Goal: Transaction & Acquisition: Purchase product/service

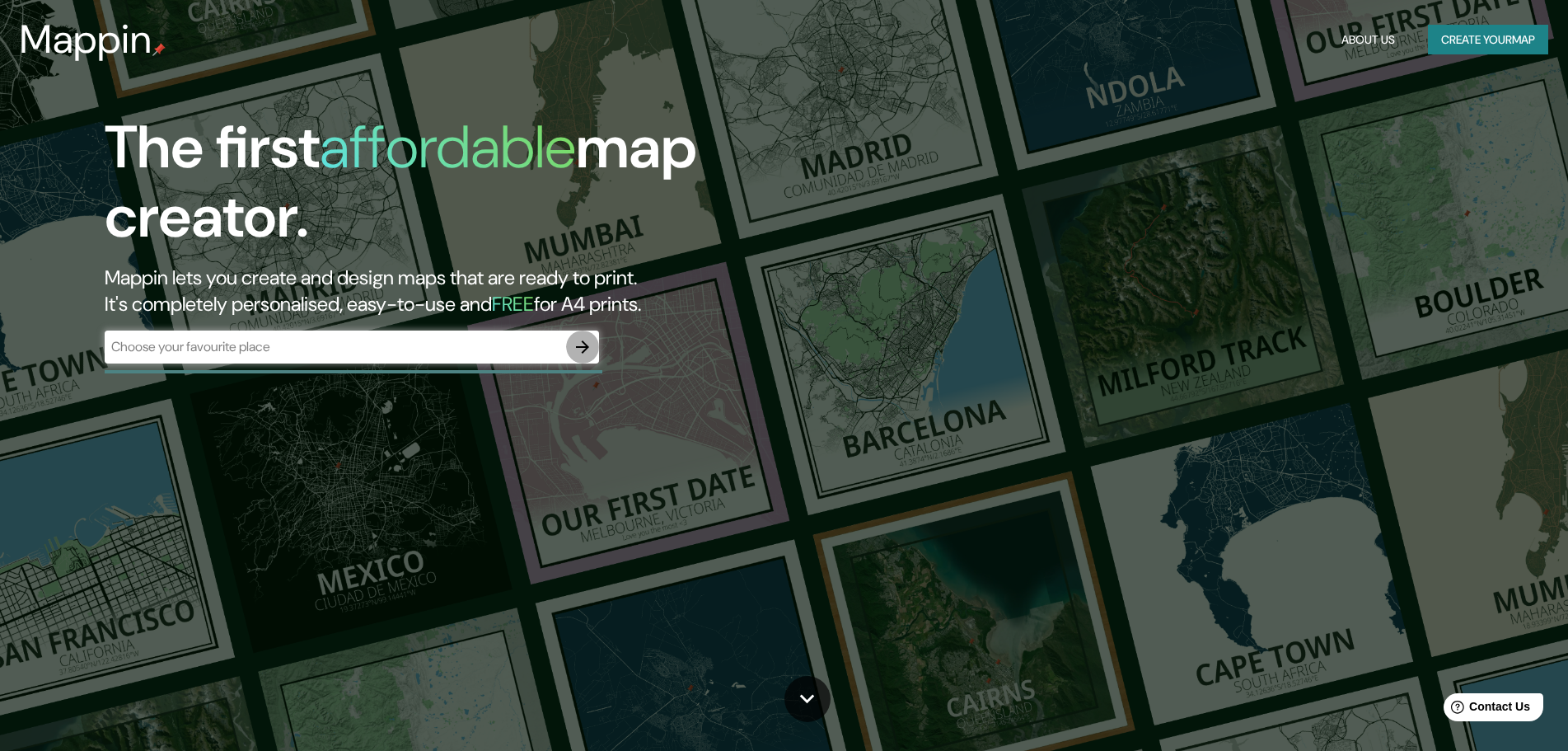
click at [581, 347] on icon "button" at bounding box center [582, 347] width 13 height 13
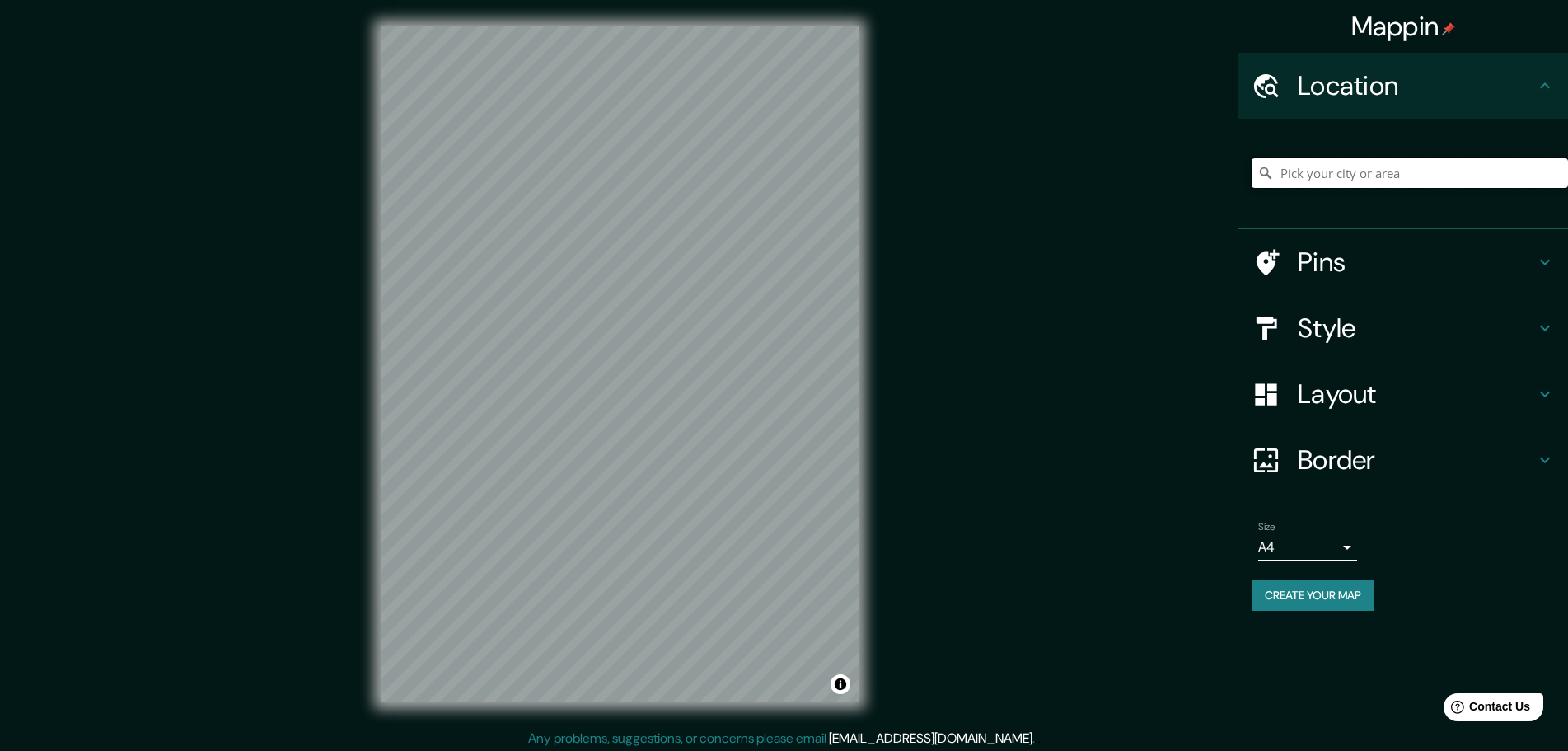
click at [1358, 178] on input "Pick your city or area" at bounding box center [1409, 173] width 316 height 29
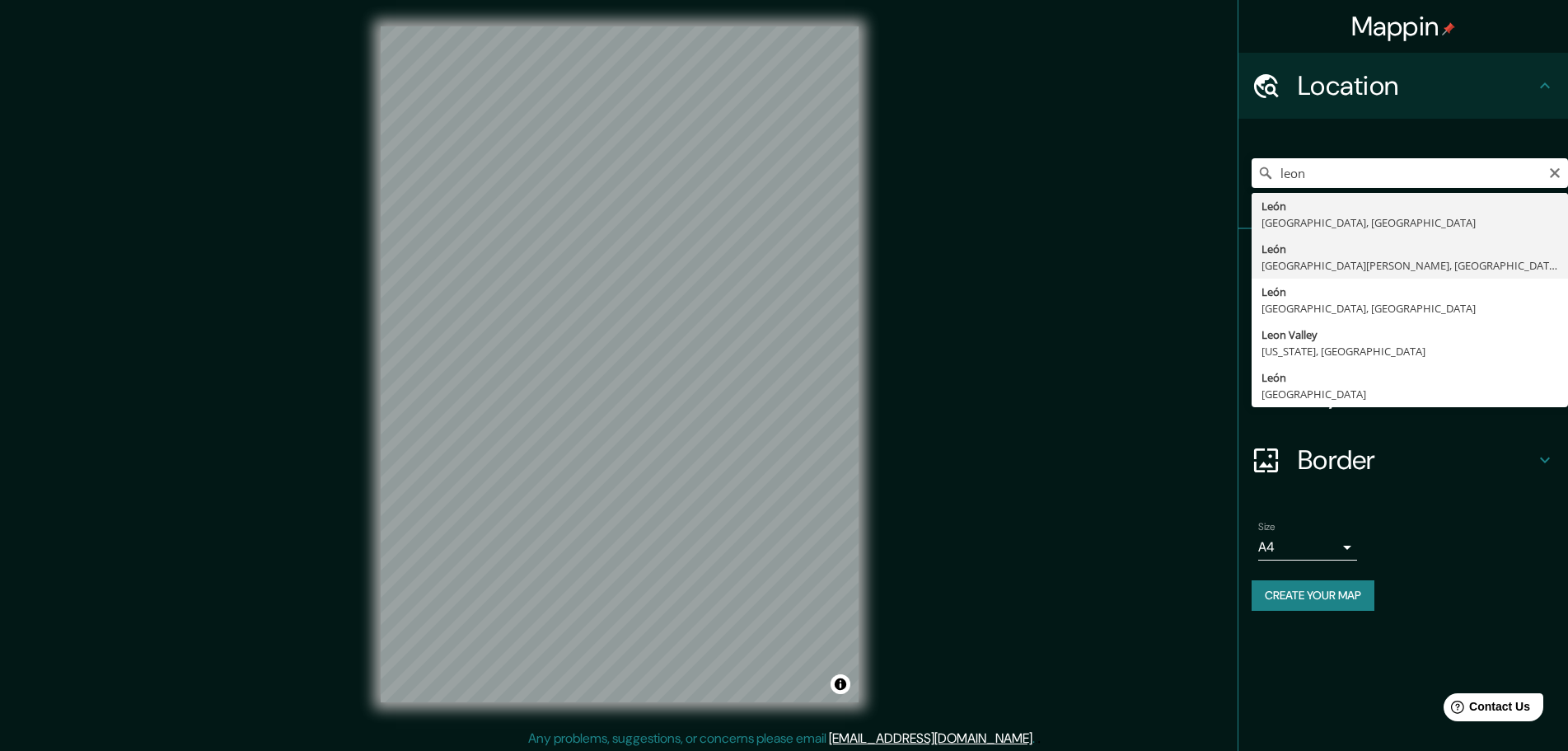
type input "[GEOGRAPHIC_DATA], [GEOGRAPHIC_DATA][PERSON_NAME], [GEOGRAPHIC_DATA]"
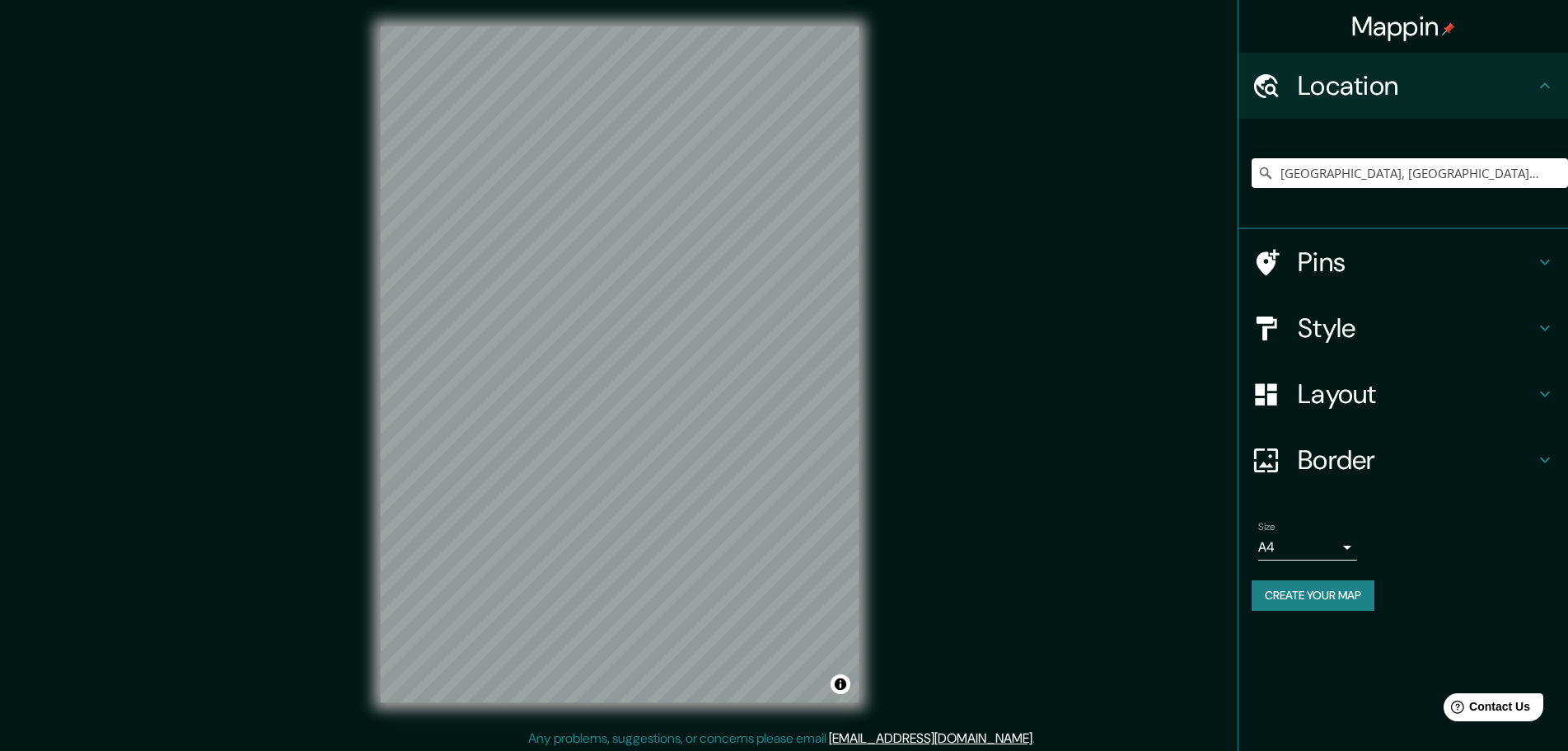
click at [1418, 330] on h4 "Style" at bounding box center [1416, 327] width 238 height 33
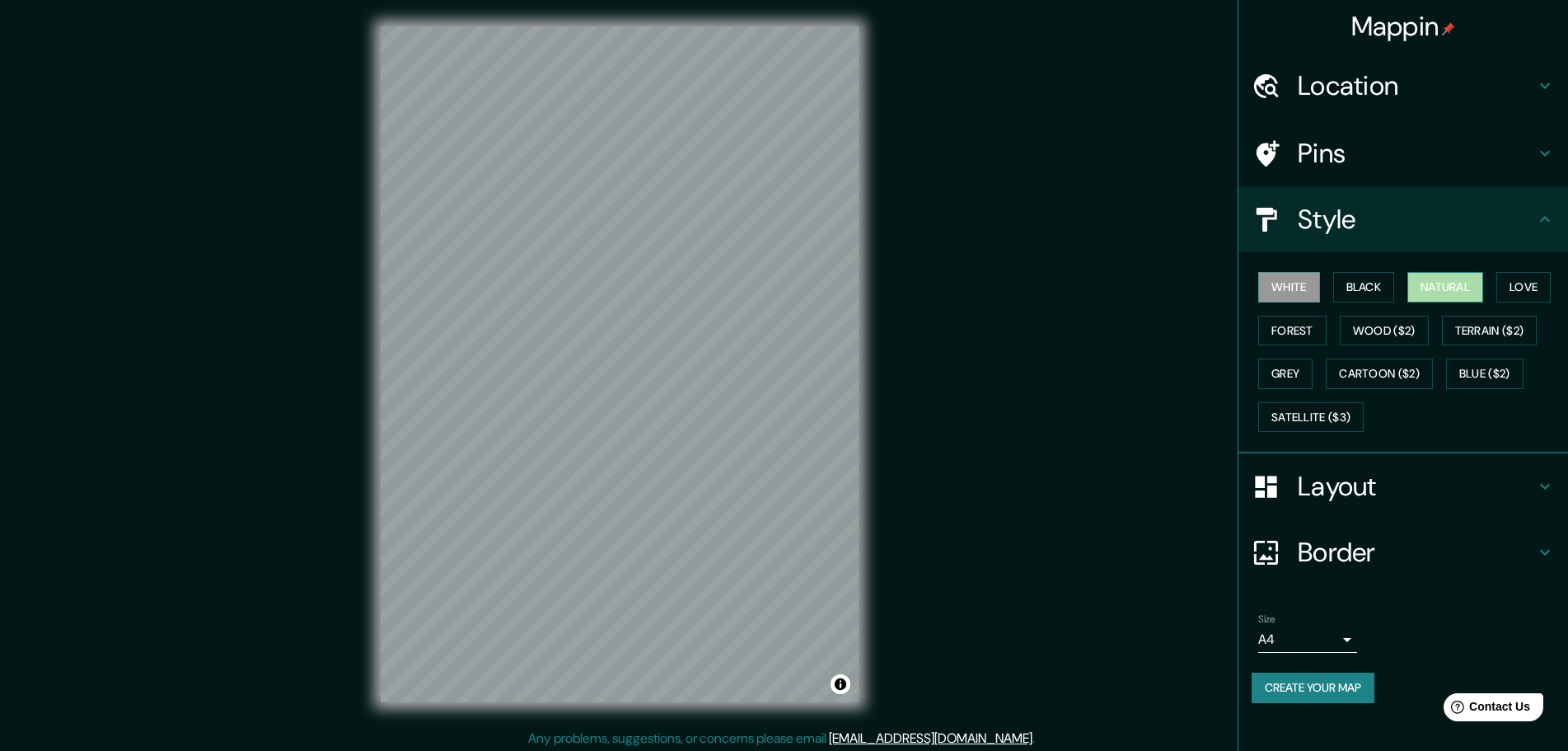
click at [1455, 291] on button "Natural" at bounding box center [1446, 287] width 76 height 30
click at [1377, 278] on button "Black" at bounding box center [1364, 287] width 62 height 30
click at [1287, 283] on button "White" at bounding box center [1290, 287] width 62 height 30
click at [1301, 325] on button "Forest" at bounding box center [1292, 331] width 68 height 30
click at [1455, 292] on button "Natural" at bounding box center [1446, 287] width 76 height 30
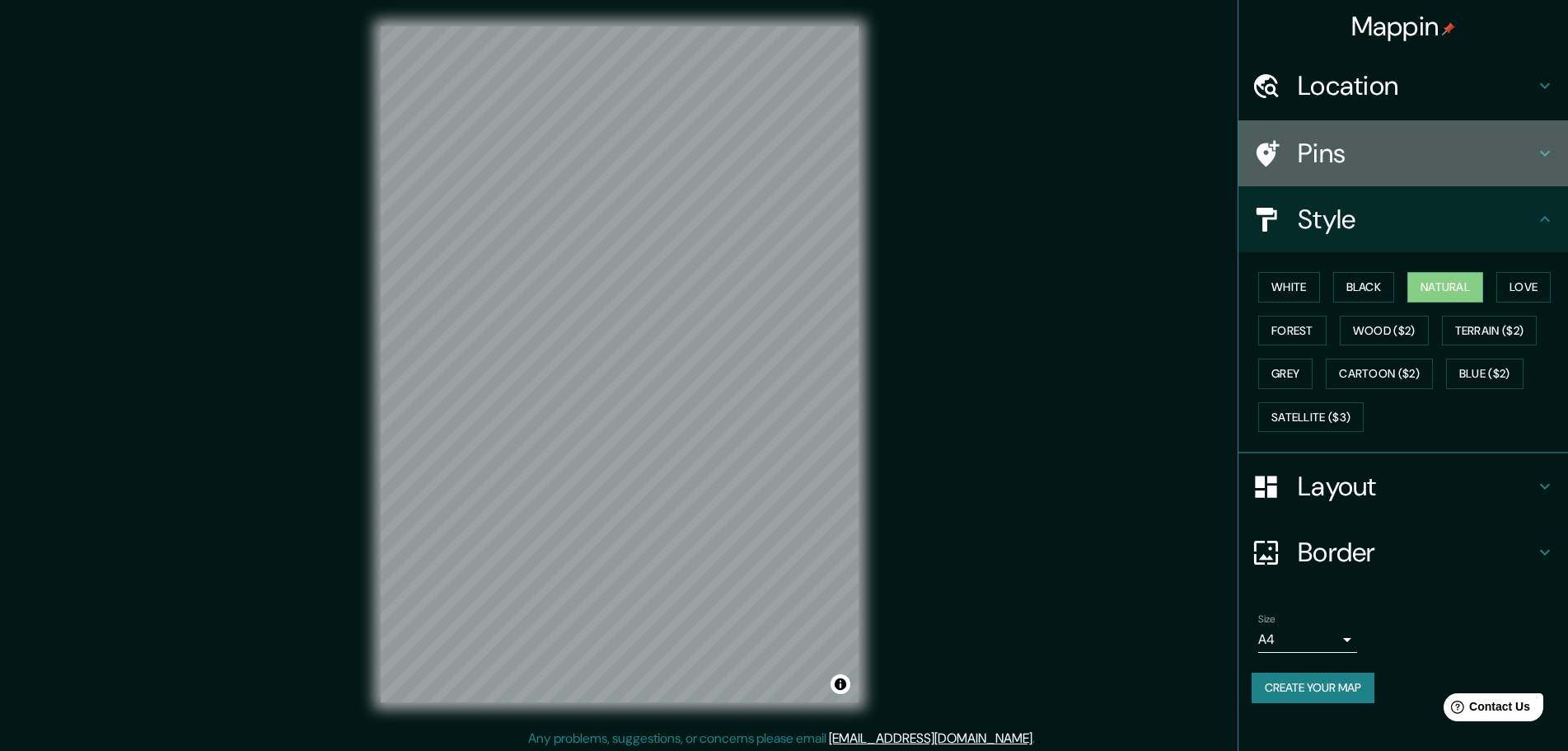
click at [1291, 147] on div at bounding box center [1275, 153] width 46 height 29
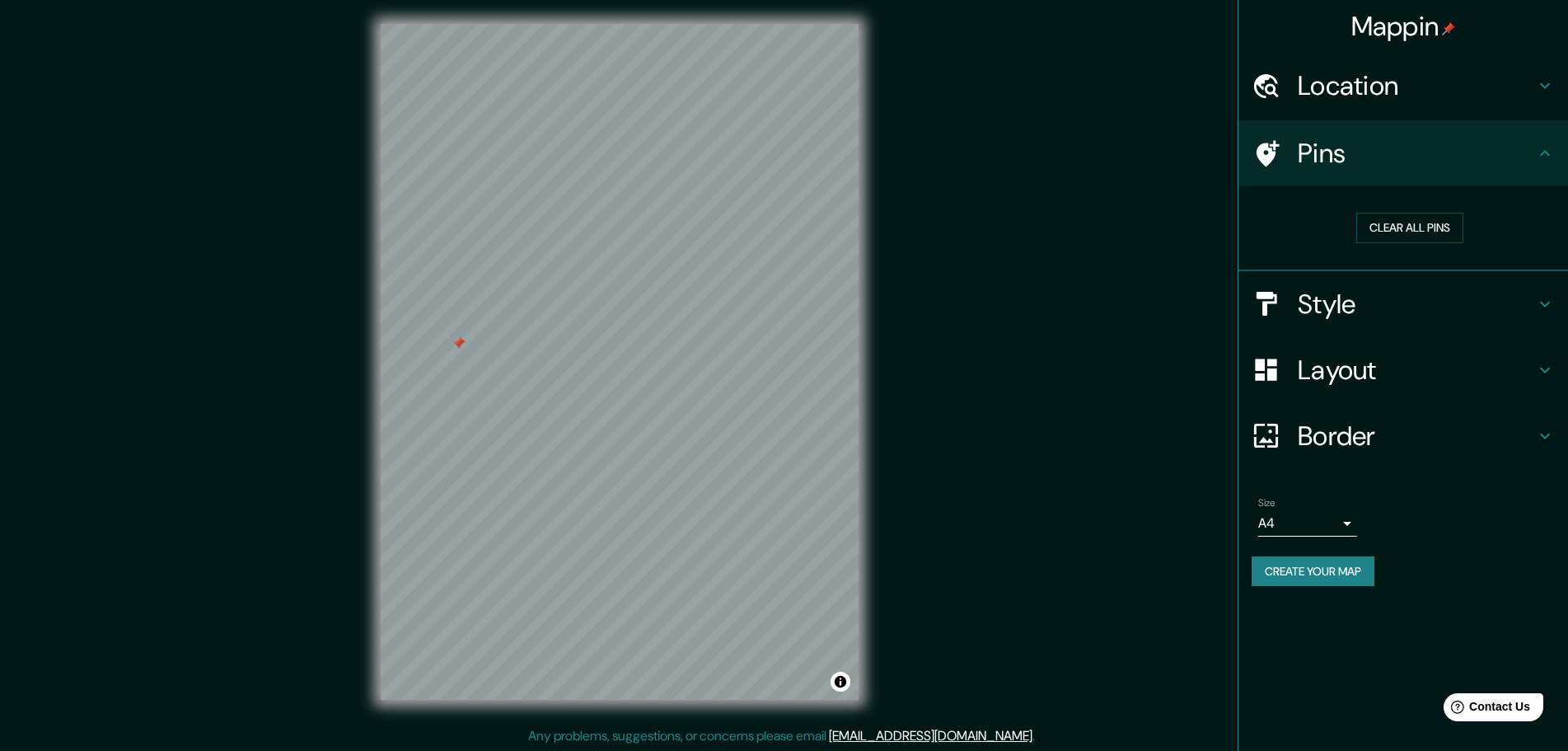
scroll to position [4, 0]
click at [1360, 371] on h4 "Layout" at bounding box center [1416, 370] width 238 height 33
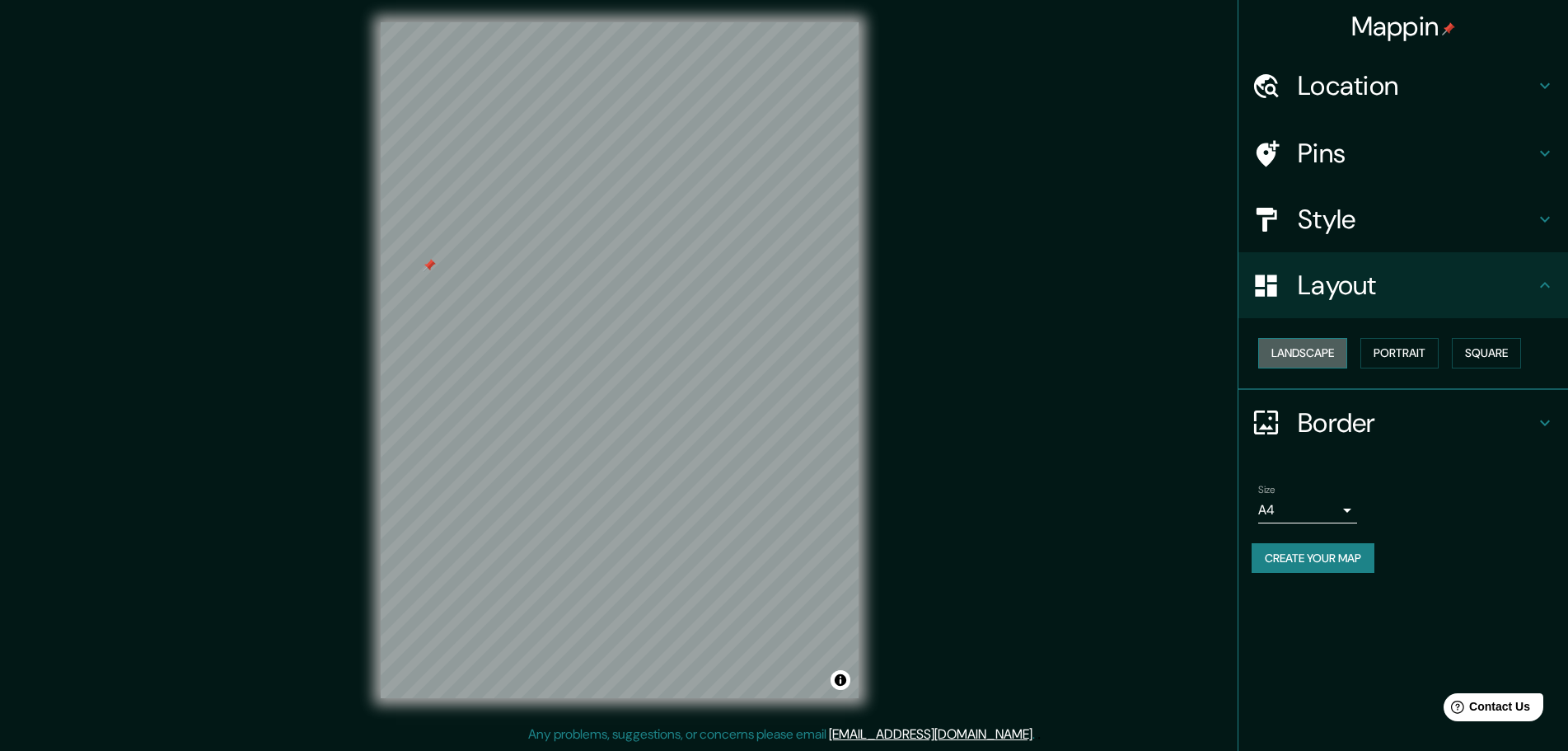
click at [1320, 352] on button "Landscape" at bounding box center [1303, 353] width 89 height 30
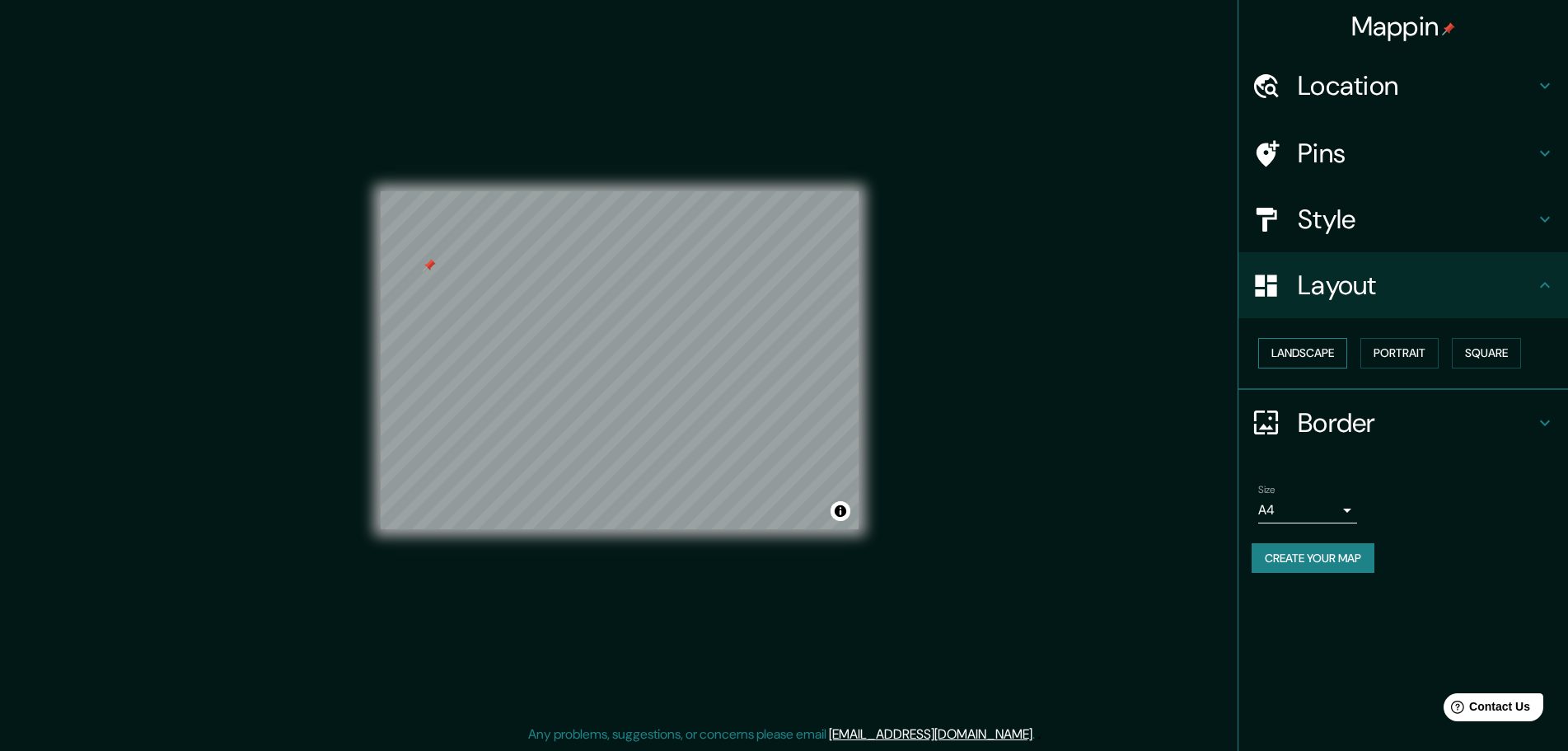
click at [1320, 352] on button "Landscape" at bounding box center [1303, 353] width 89 height 30
click at [1374, 353] on button "Portrait" at bounding box center [1400, 353] width 78 height 30
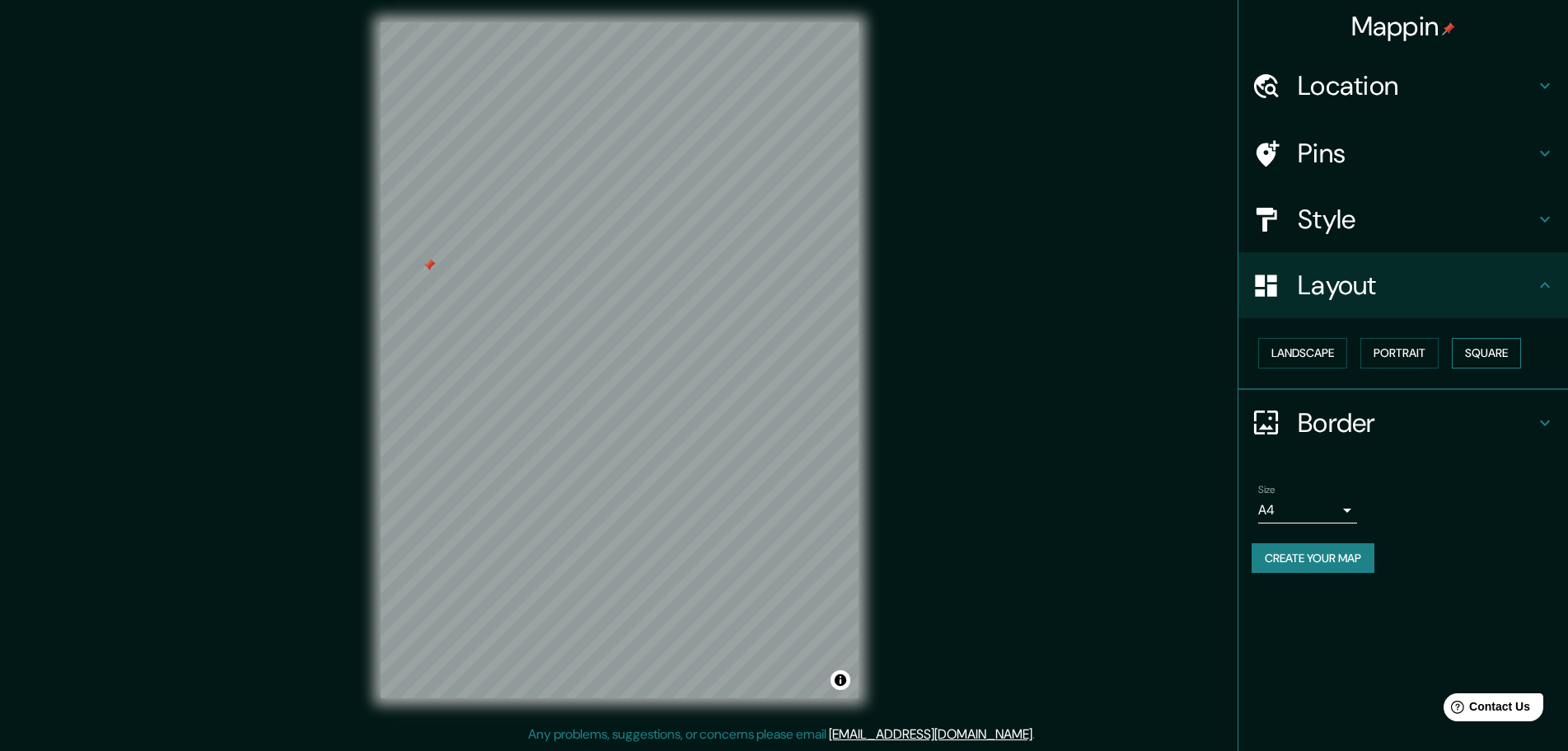
click at [1514, 352] on button "Square" at bounding box center [1486, 353] width 69 height 30
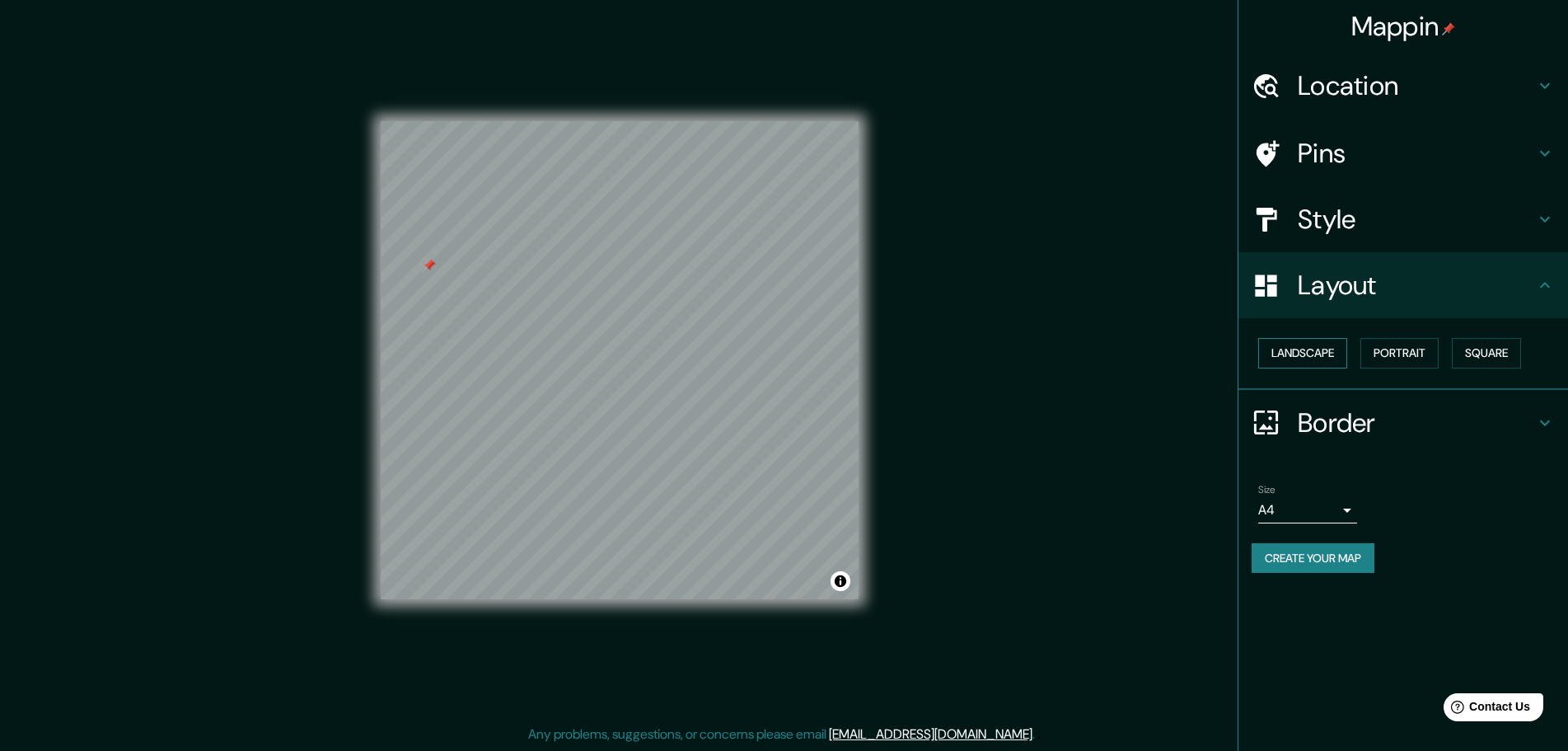
click at [1327, 348] on button "Landscape" at bounding box center [1303, 353] width 89 height 30
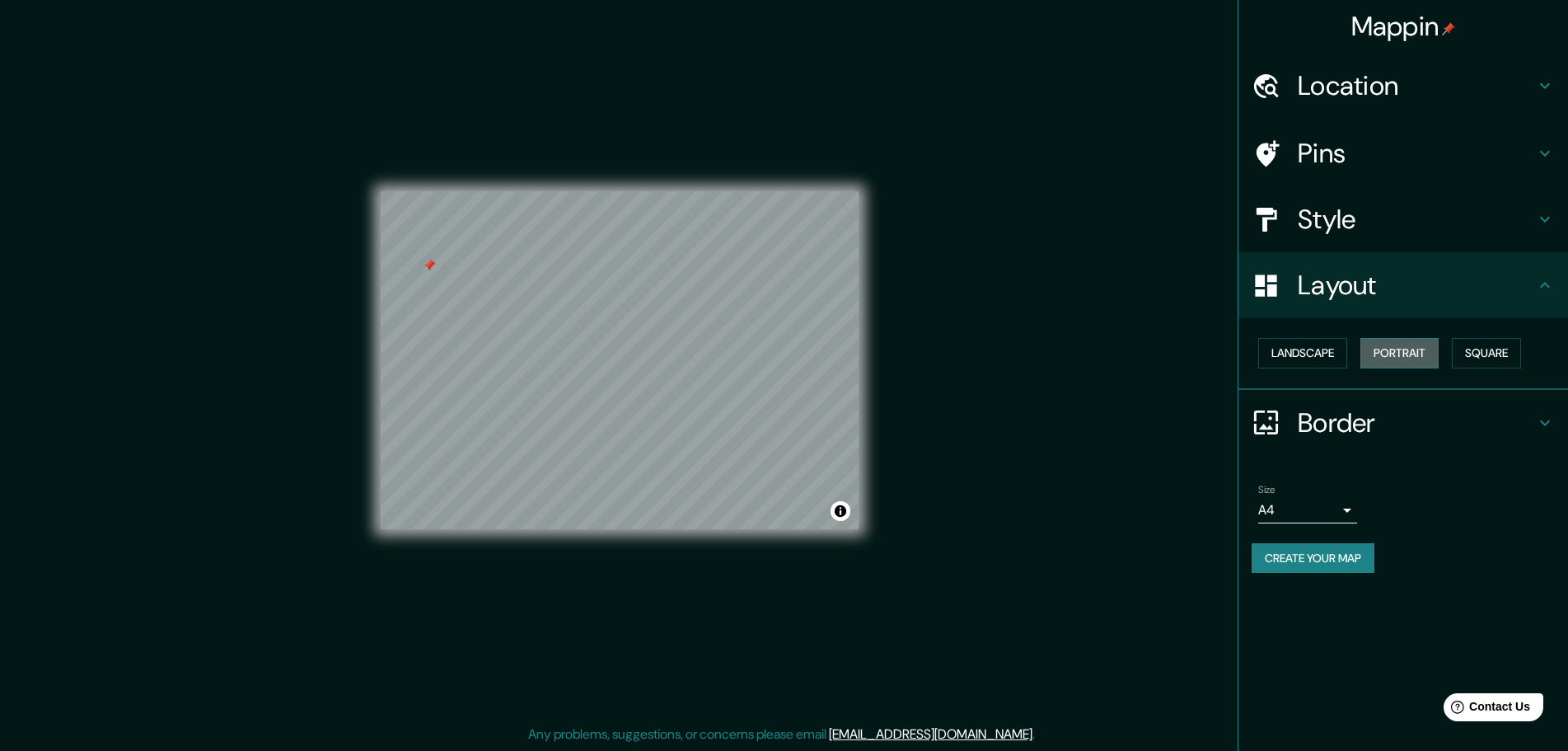
click at [1410, 356] on button "Portrait" at bounding box center [1400, 353] width 78 height 30
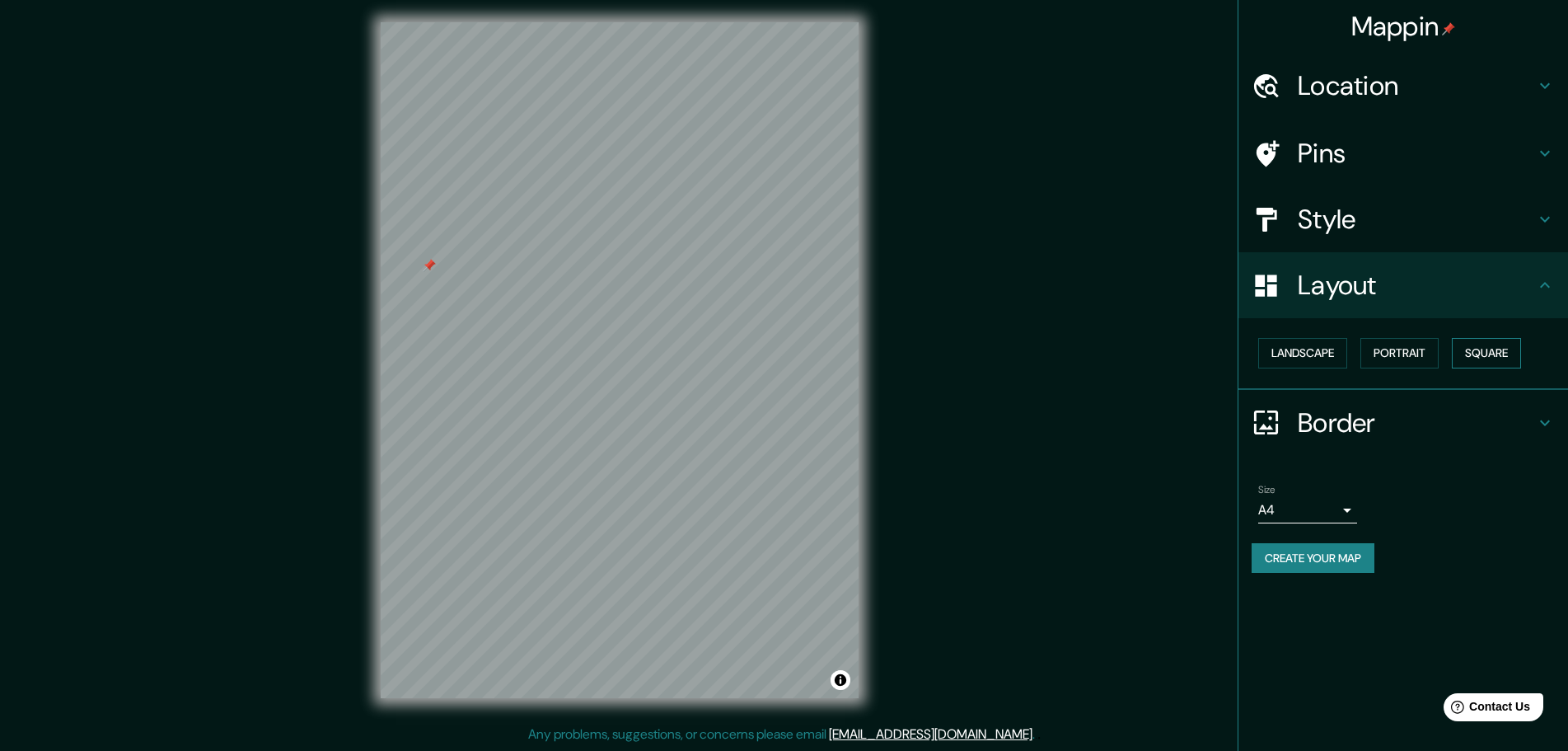
click at [1517, 349] on button "Square" at bounding box center [1486, 353] width 69 height 30
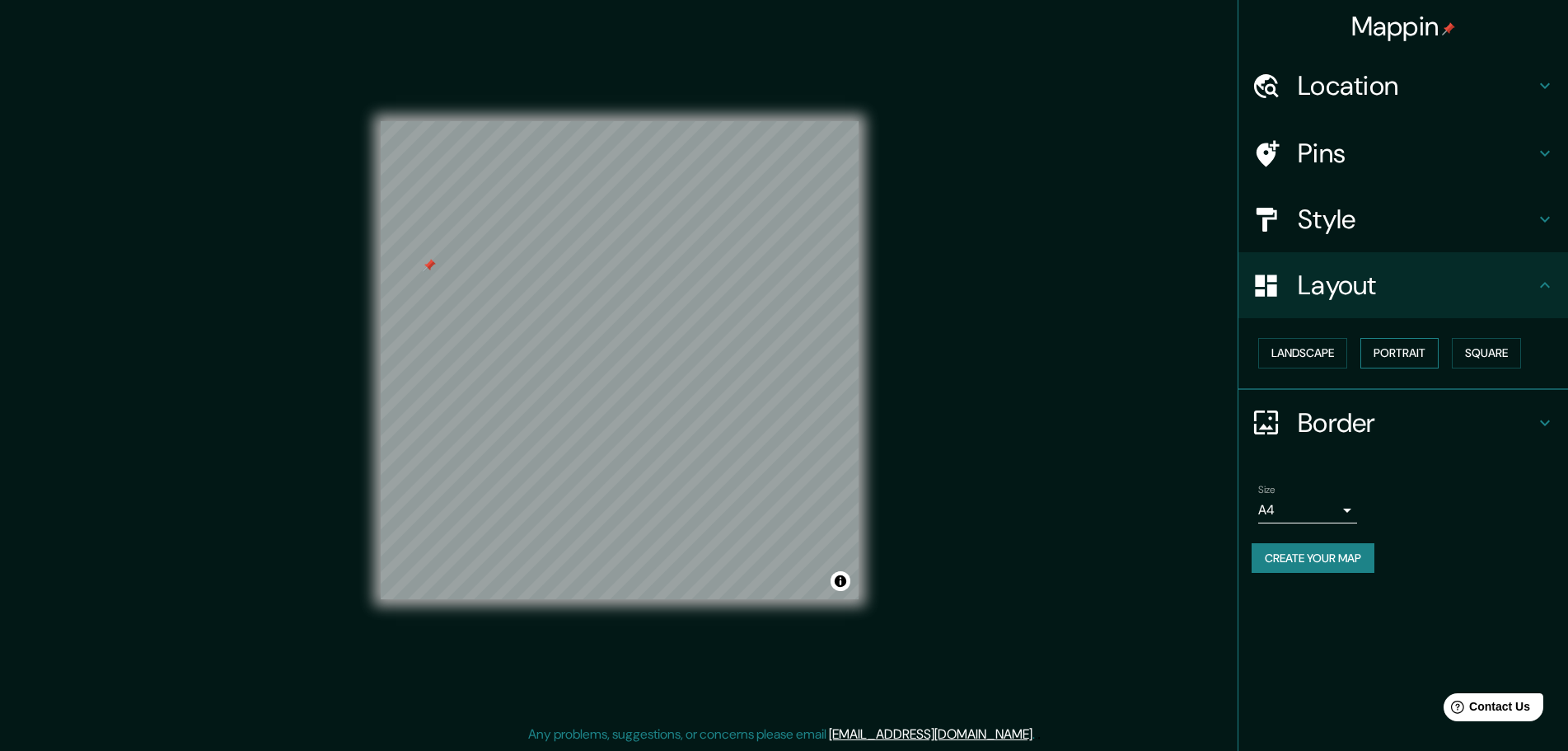
click at [1412, 347] on button "Portrait" at bounding box center [1400, 353] width 78 height 30
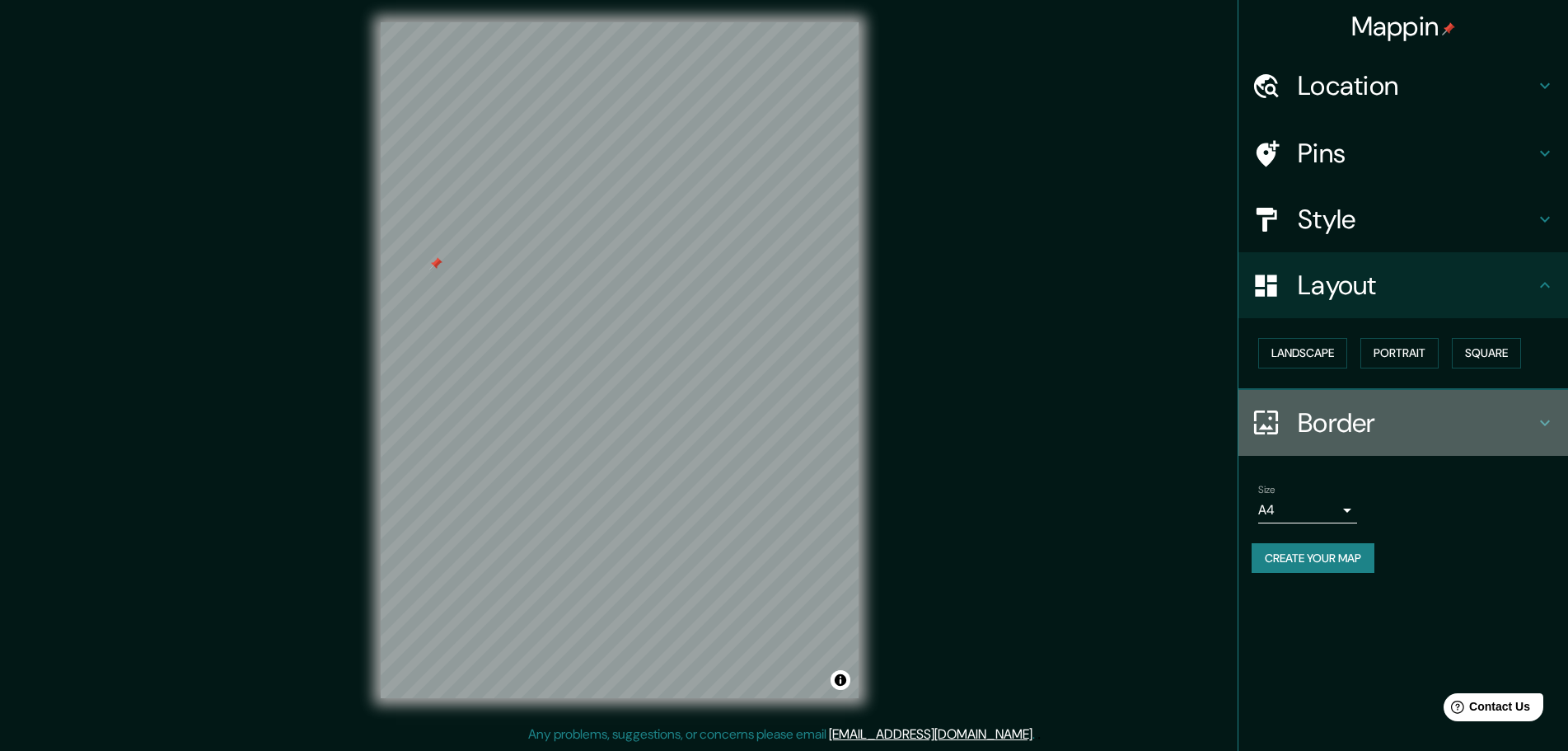
click at [1333, 419] on h4 "Border" at bounding box center [1416, 422] width 238 height 33
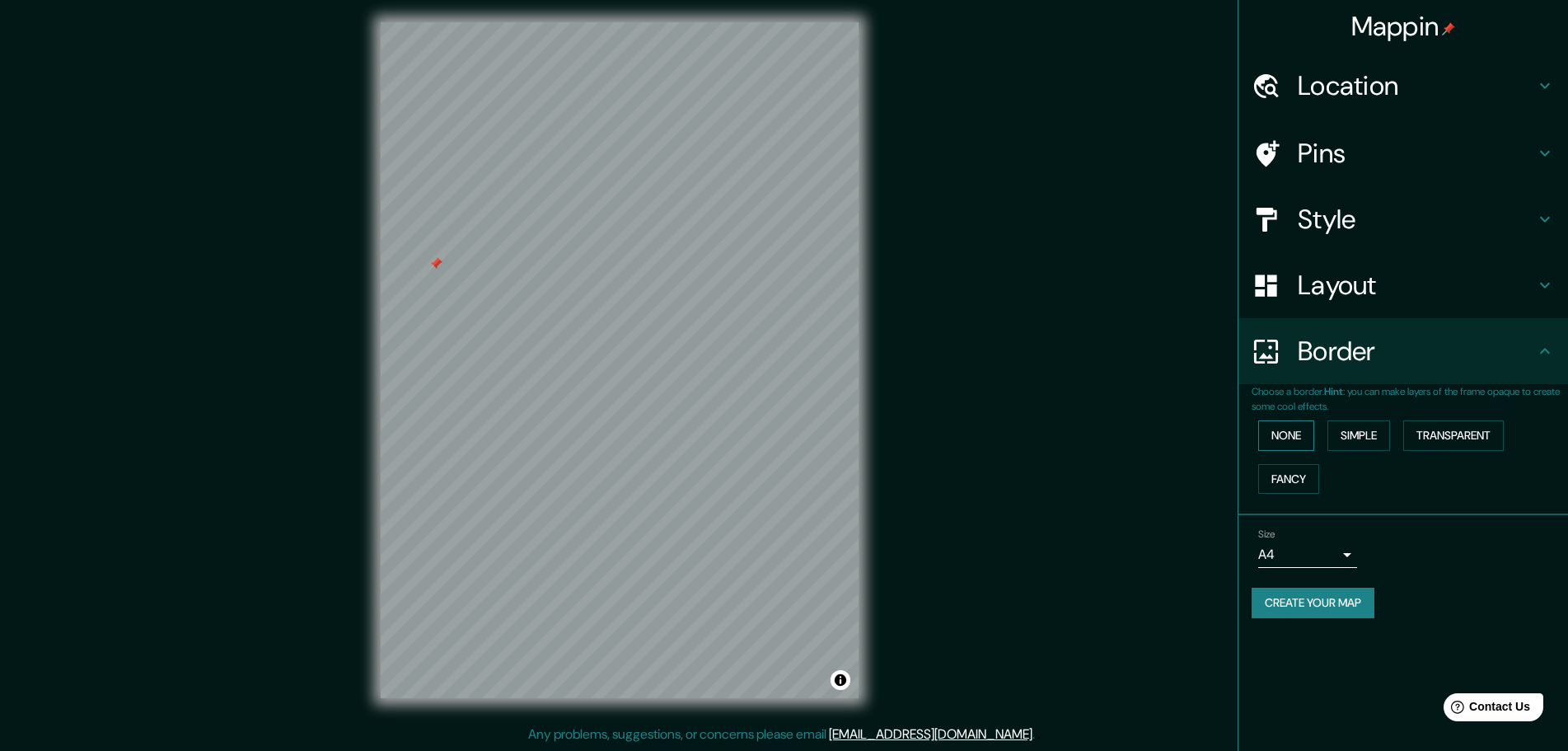
click at [1305, 432] on button "None" at bounding box center [1286, 435] width 56 height 30
click at [1356, 439] on button "Simple" at bounding box center [1359, 435] width 63 height 30
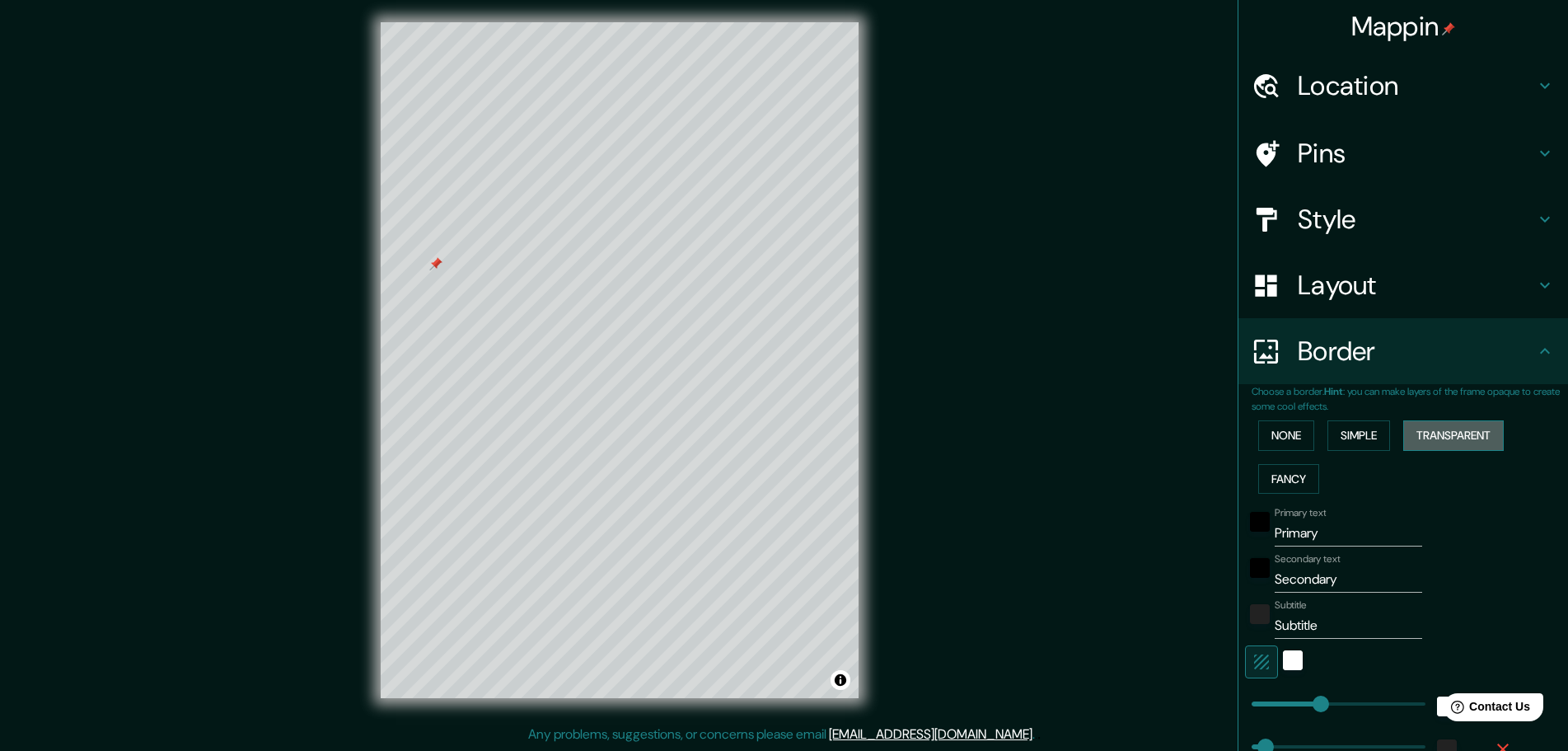
click at [1440, 442] on button "Transparent" at bounding box center [1453, 435] width 100 height 30
click at [1284, 476] on button "Fancy" at bounding box center [1289, 479] width 61 height 30
click at [1359, 434] on button "Simple" at bounding box center [1359, 435] width 63 height 30
click at [1310, 438] on div "None Simple Transparent Fancy" at bounding box center [1409, 458] width 316 height 87
click at [1280, 438] on button "None" at bounding box center [1286, 435] width 56 height 30
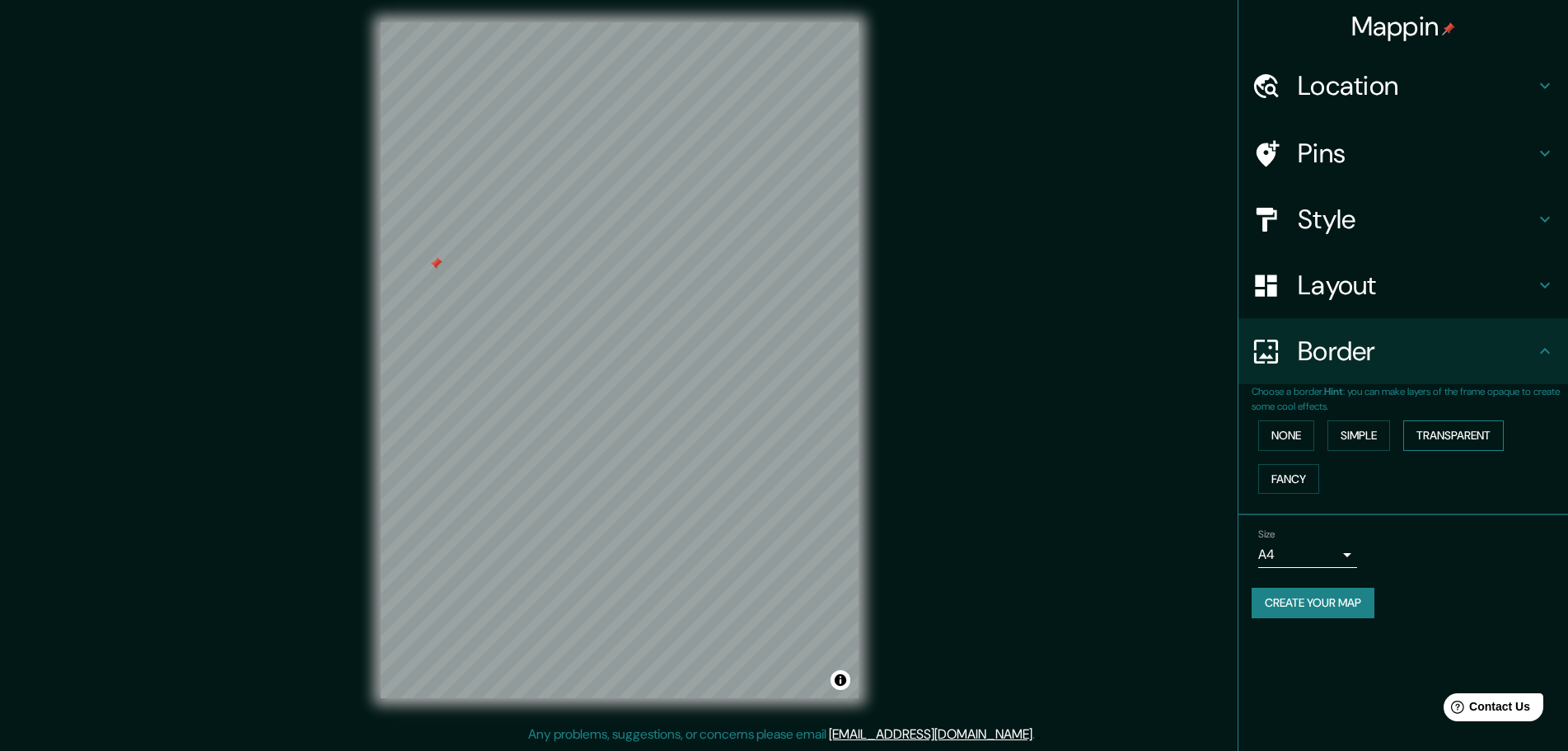
click at [1450, 438] on button "Transparent" at bounding box center [1453, 435] width 100 height 30
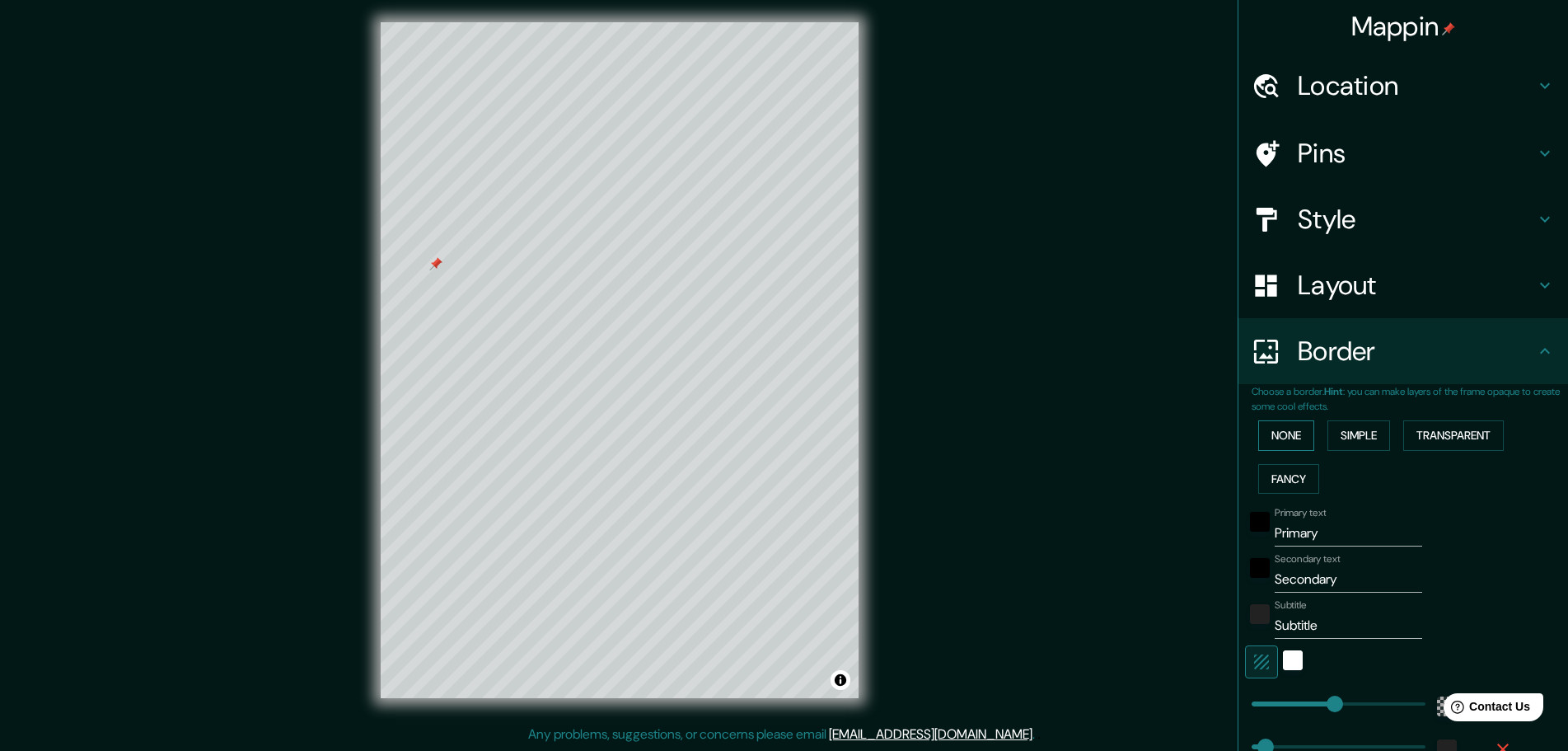
click at [1275, 448] on button "None" at bounding box center [1286, 435] width 56 height 30
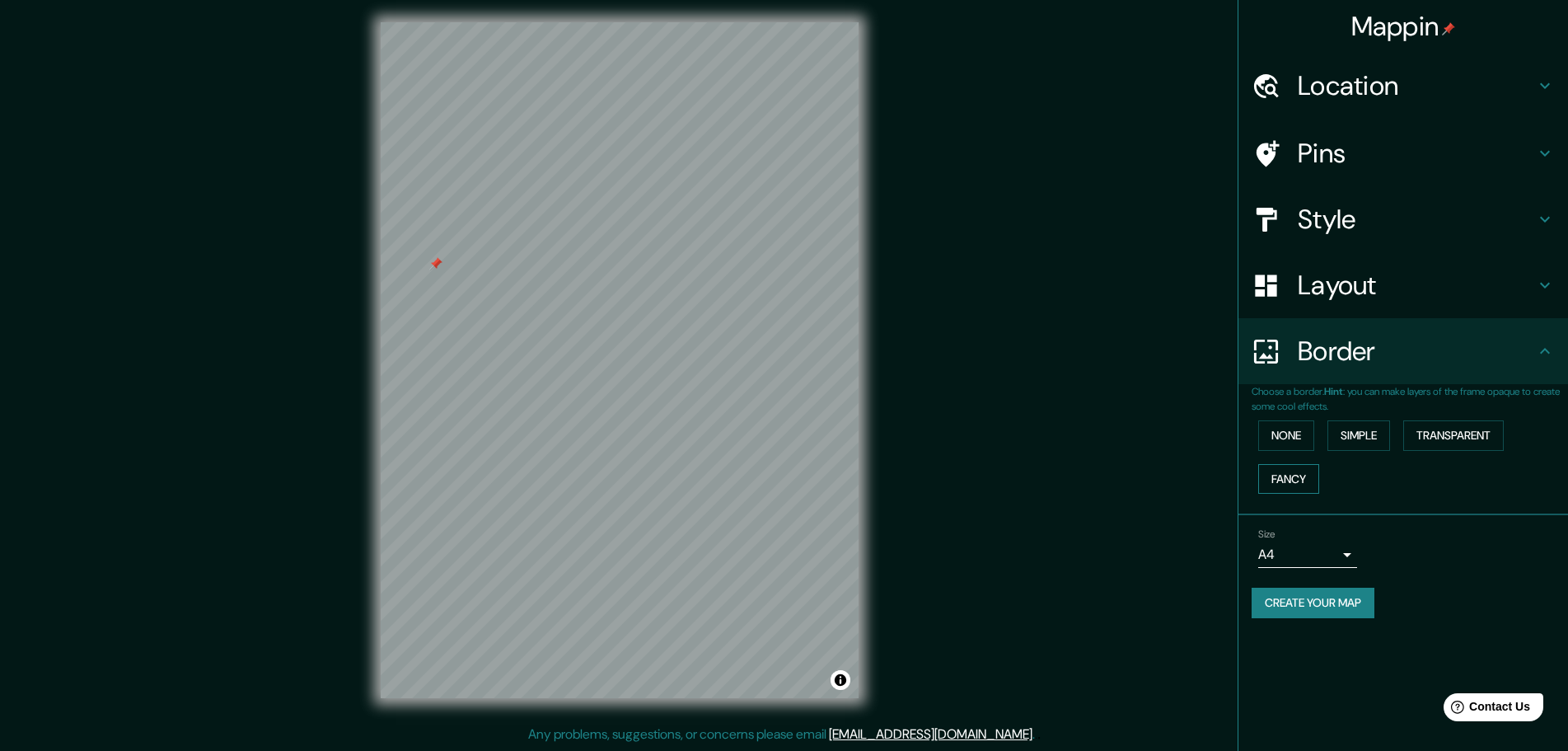
click at [1299, 474] on button "Fancy" at bounding box center [1289, 479] width 61 height 30
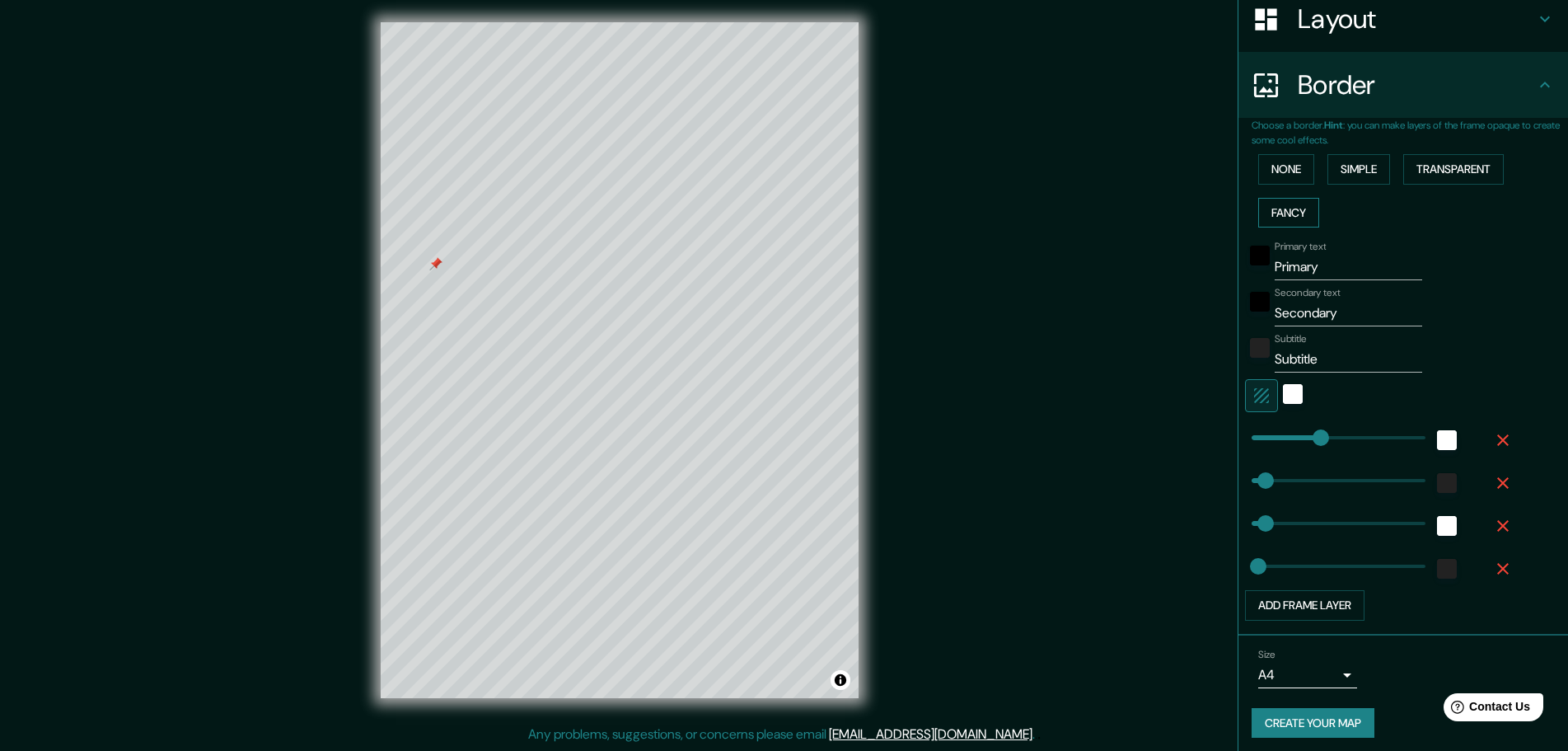
scroll to position [273, 0]
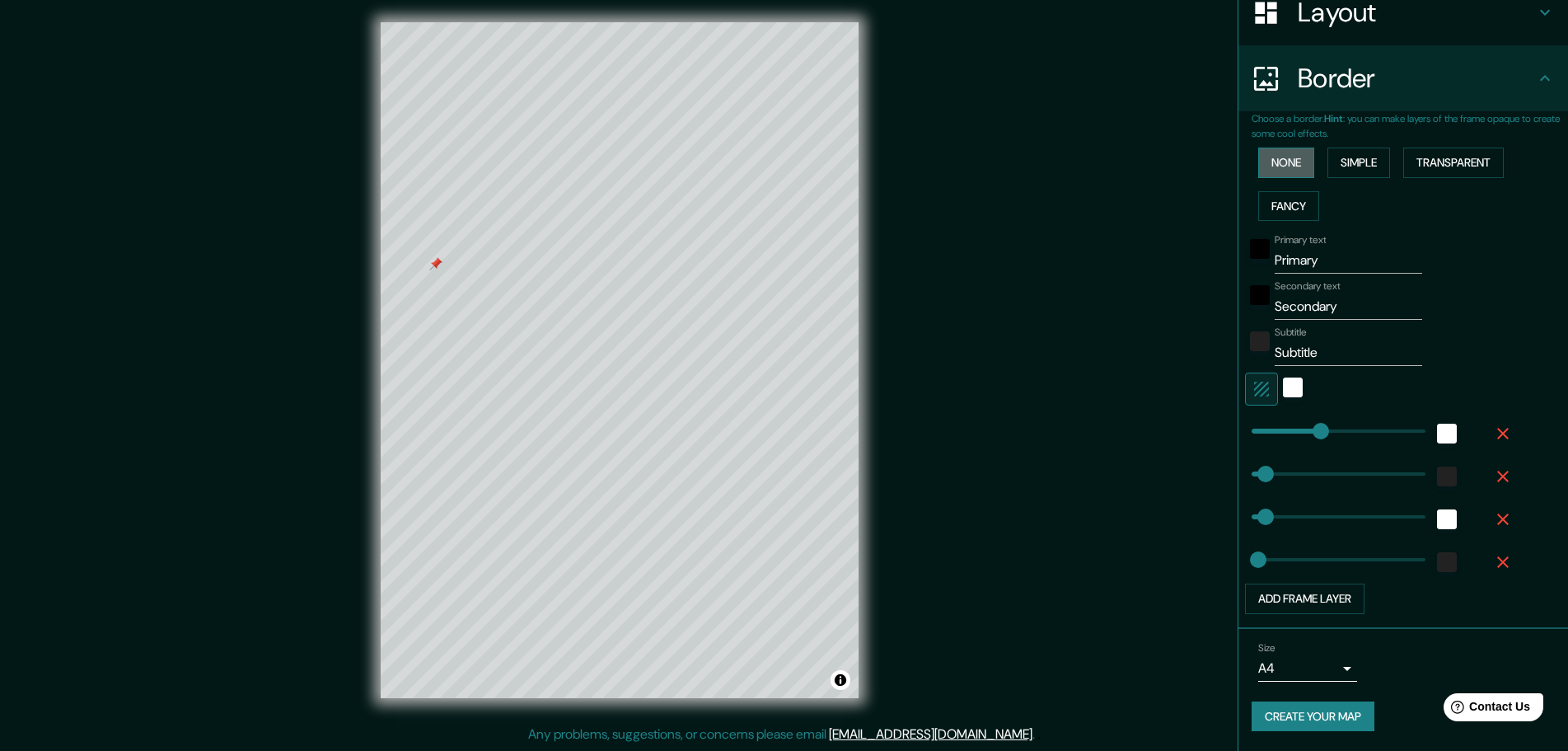
click at [1282, 171] on button "None" at bounding box center [1286, 162] width 56 height 30
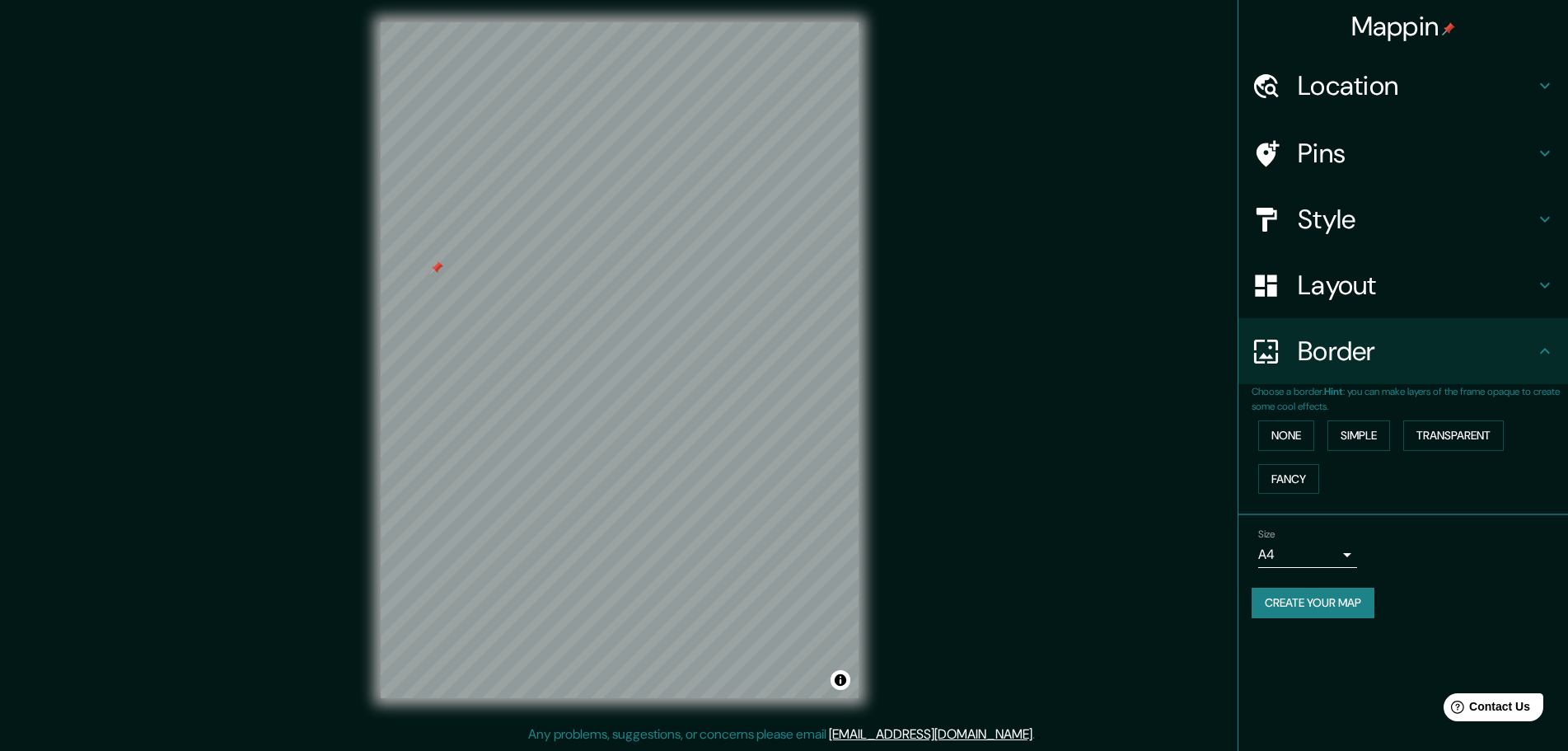
click at [1301, 607] on button "Create your map" at bounding box center [1313, 603] width 123 height 30
click at [1301, 594] on button "Create your map" at bounding box center [1313, 603] width 123 height 30
click at [1329, 607] on button "Create your map" at bounding box center [1313, 603] width 123 height 30
click at [1317, 602] on div "Create your map" at bounding box center [1403, 603] width 303 height 30
click at [1466, 575] on div "Size A4 single Create your map" at bounding box center [1403, 577] width 303 height 110
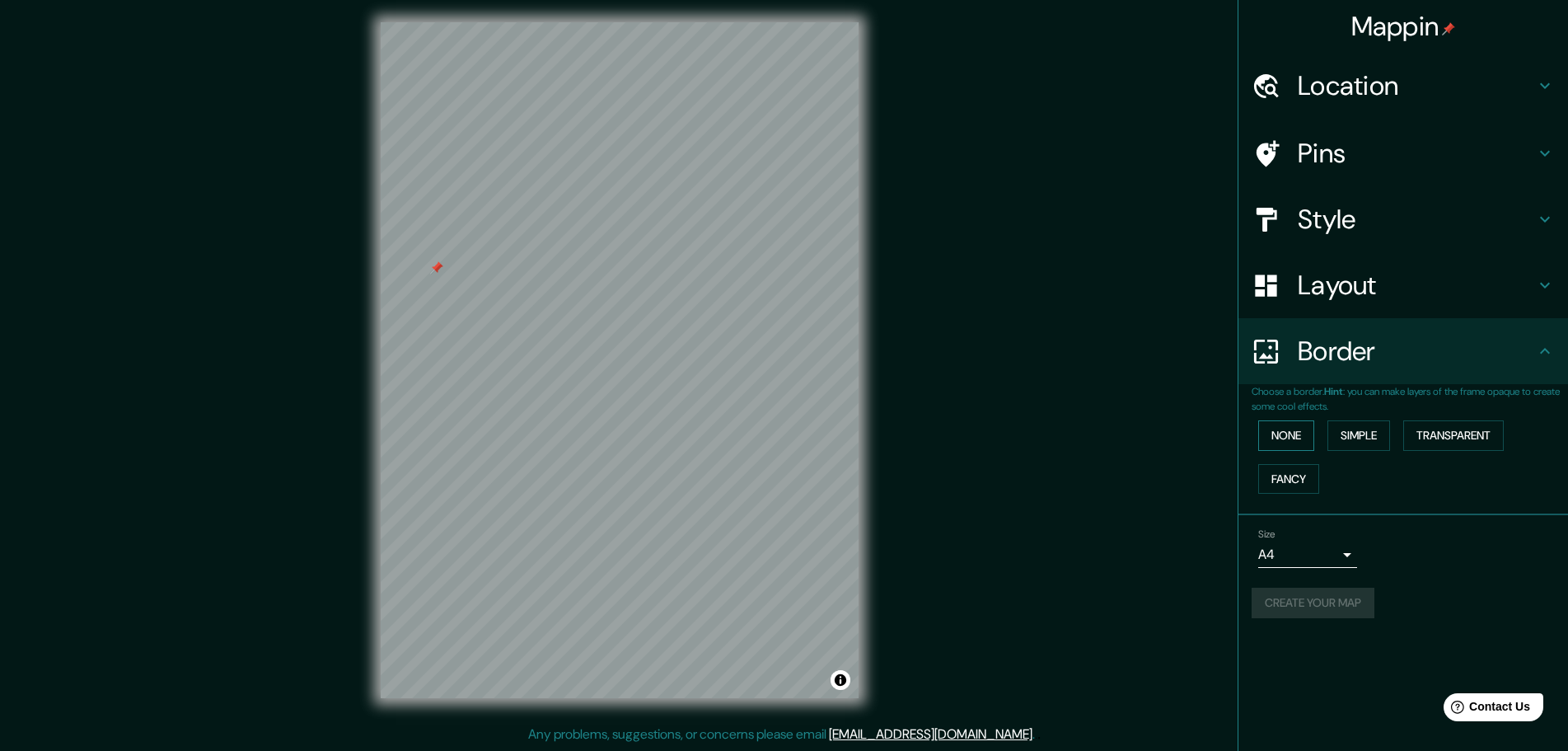
click at [1286, 445] on button "None" at bounding box center [1286, 435] width 56 height 30
click at [1296, 439] on button "None" at bounding box center [1286, 435] width 56 height 30
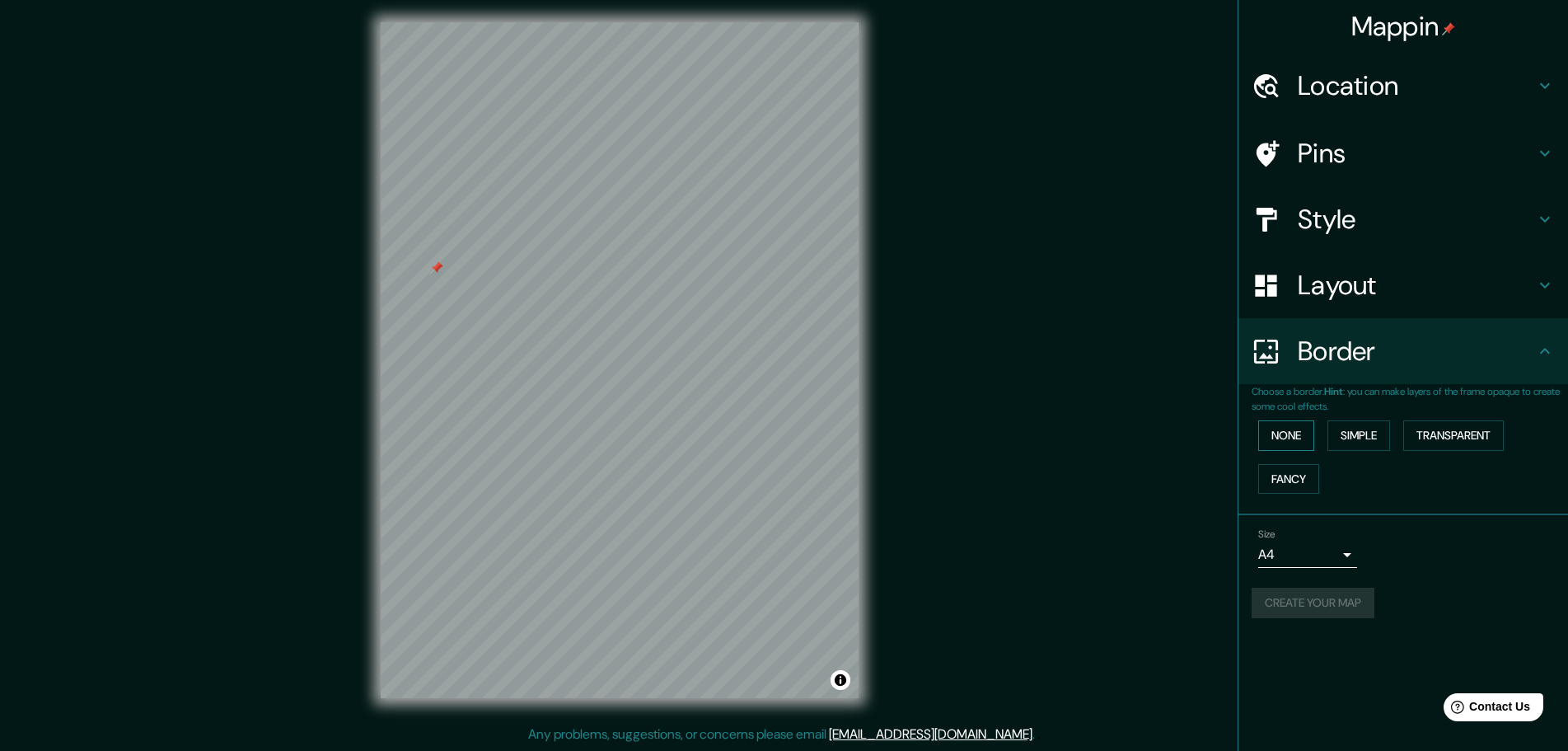
click at [1296, 439] on button "None" at bounding box center [1286, 435] width 56 height 30
click at [1328, 609] on div "Create your map" at bounding box center [1403, 603] width 303 height 30
click at [1322, 602] on div "Create your map" at bounding box center [1403, 603] width 303 height 30
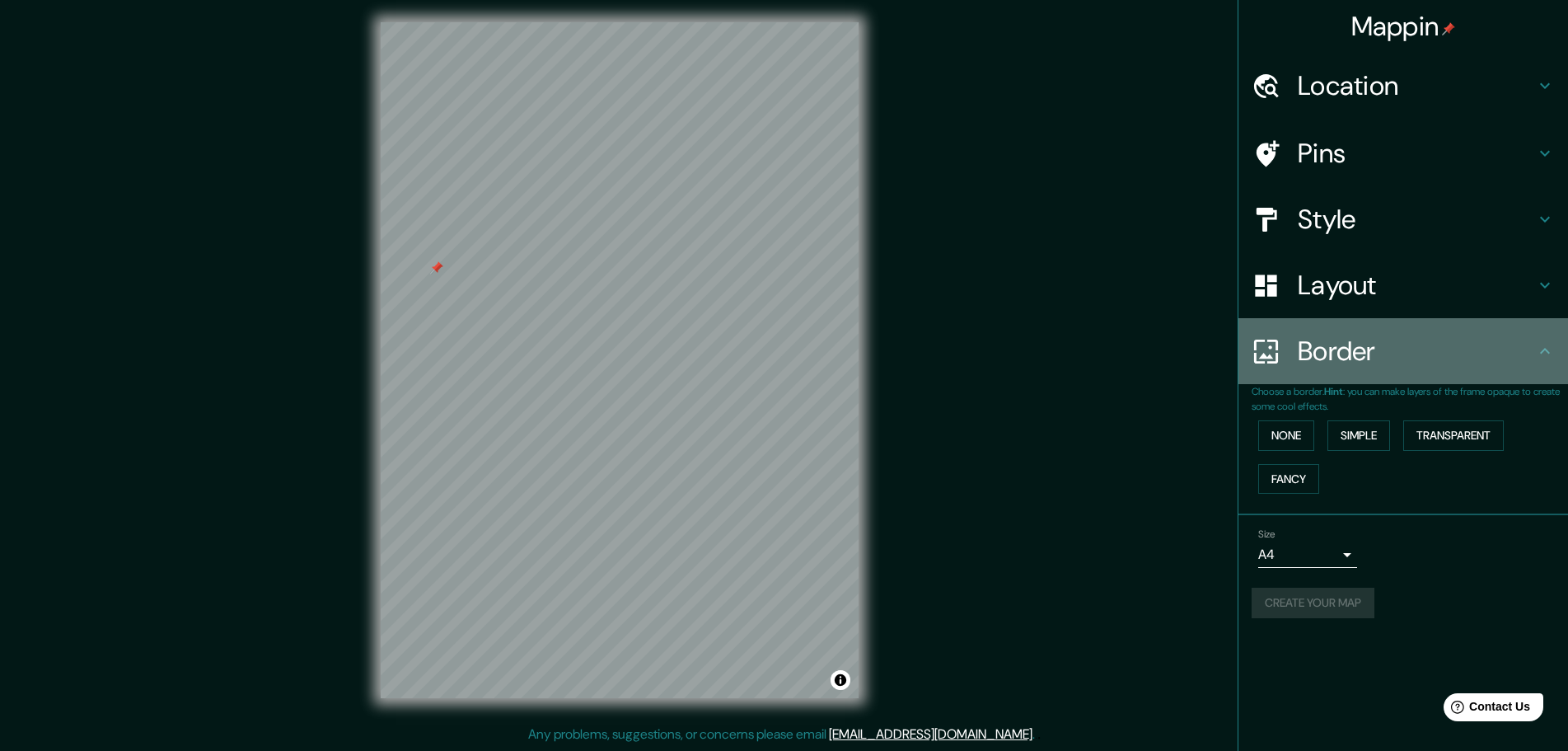
click at [1299, 340] on h4 "Border" at bounding box center [1416, 351] width 238 height 33
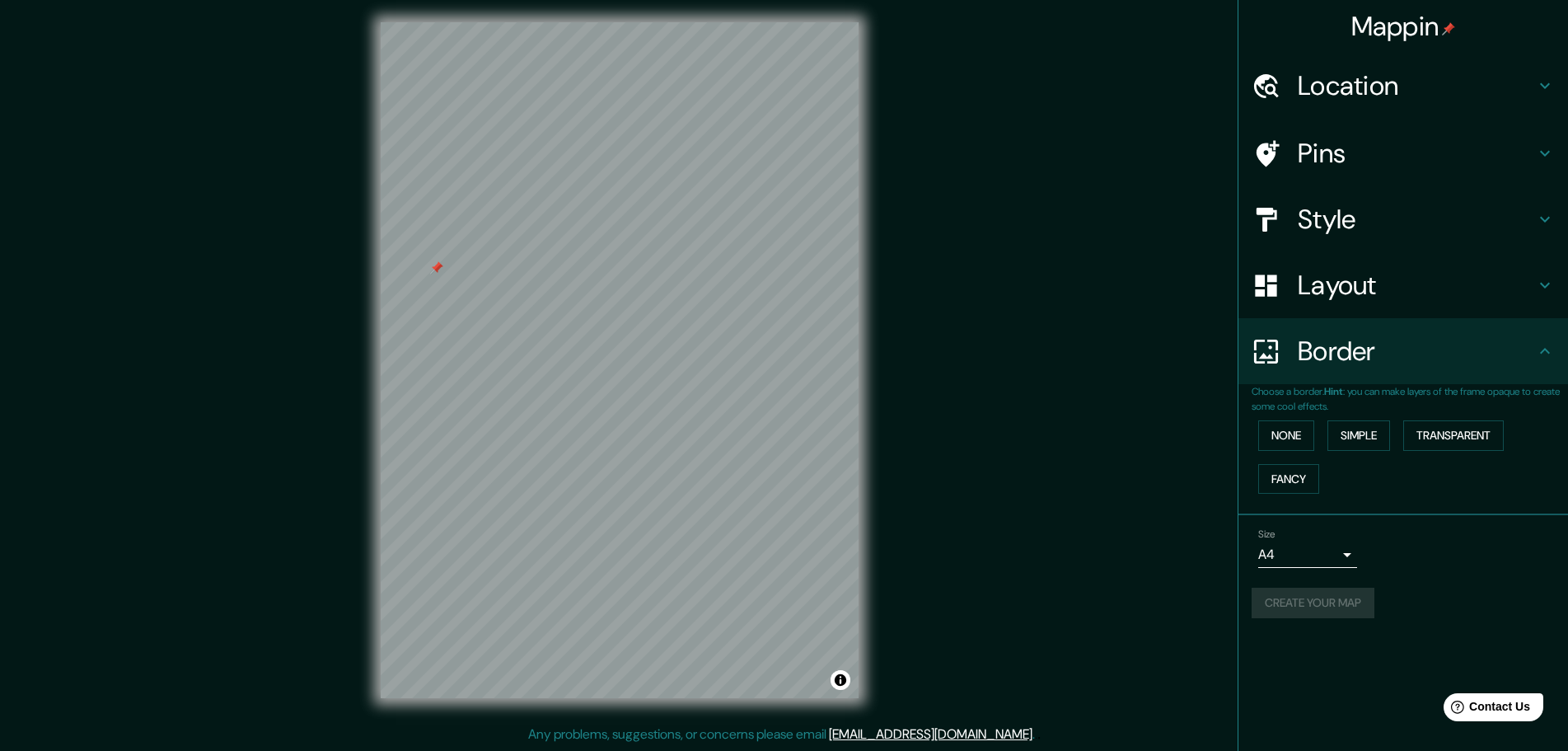
click at [1545, 360] on icon at bounding box center [1545, 351] width 20 height 20
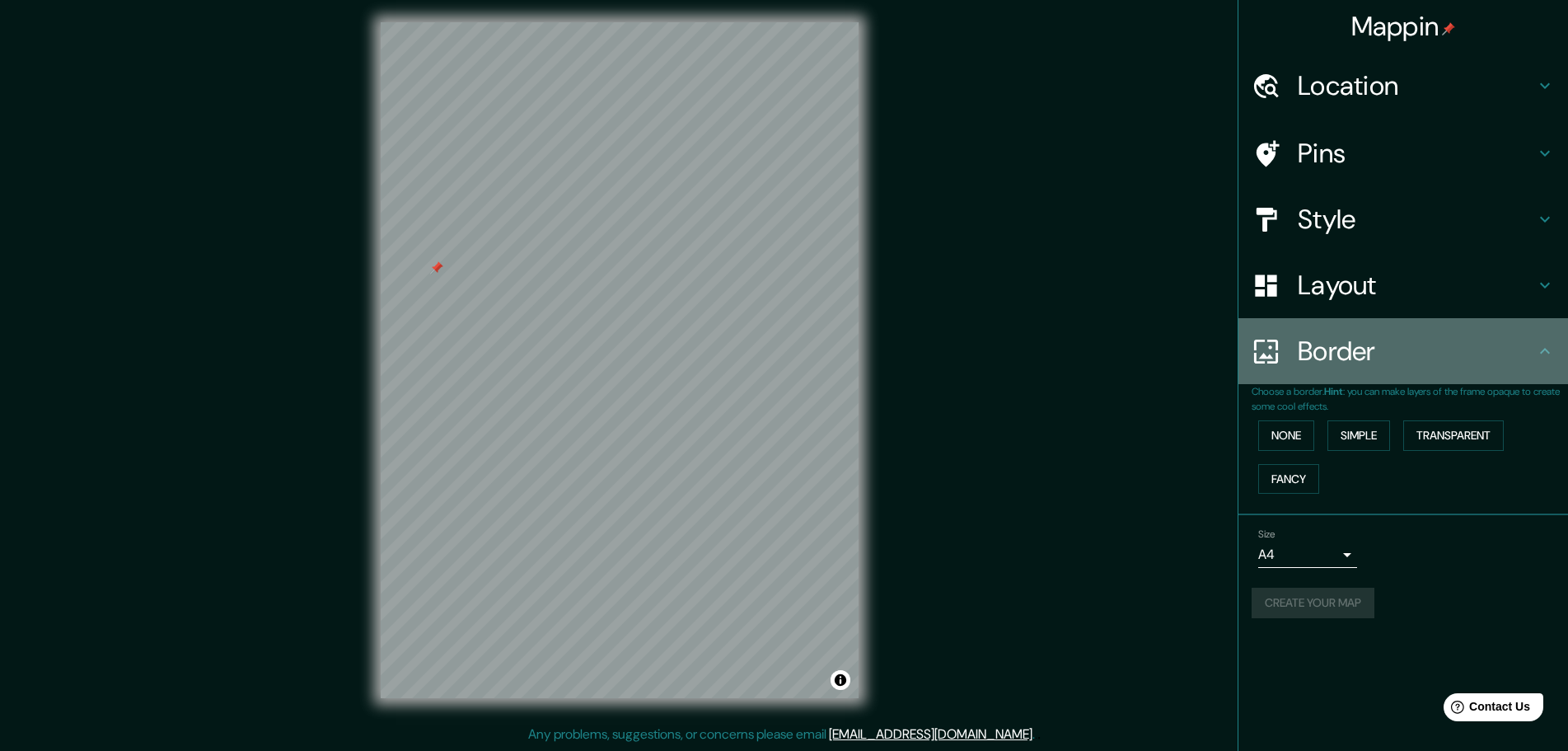
click at [1544, 348] on icon at bounding box center [1545, 350] width 10 height 6
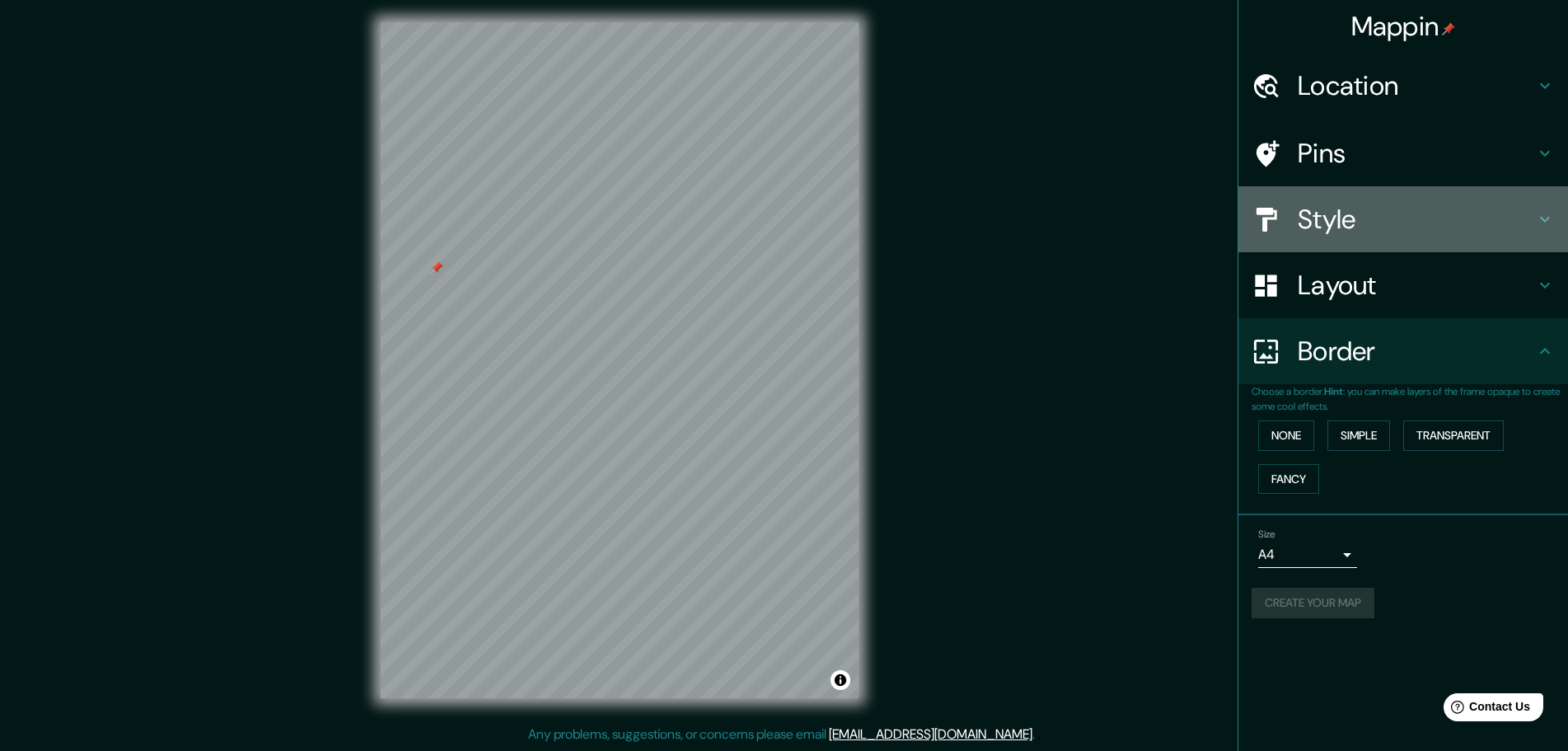
click at [1422, 200] on div "Style" at bounding box center [1404, 219] width 330 height 66
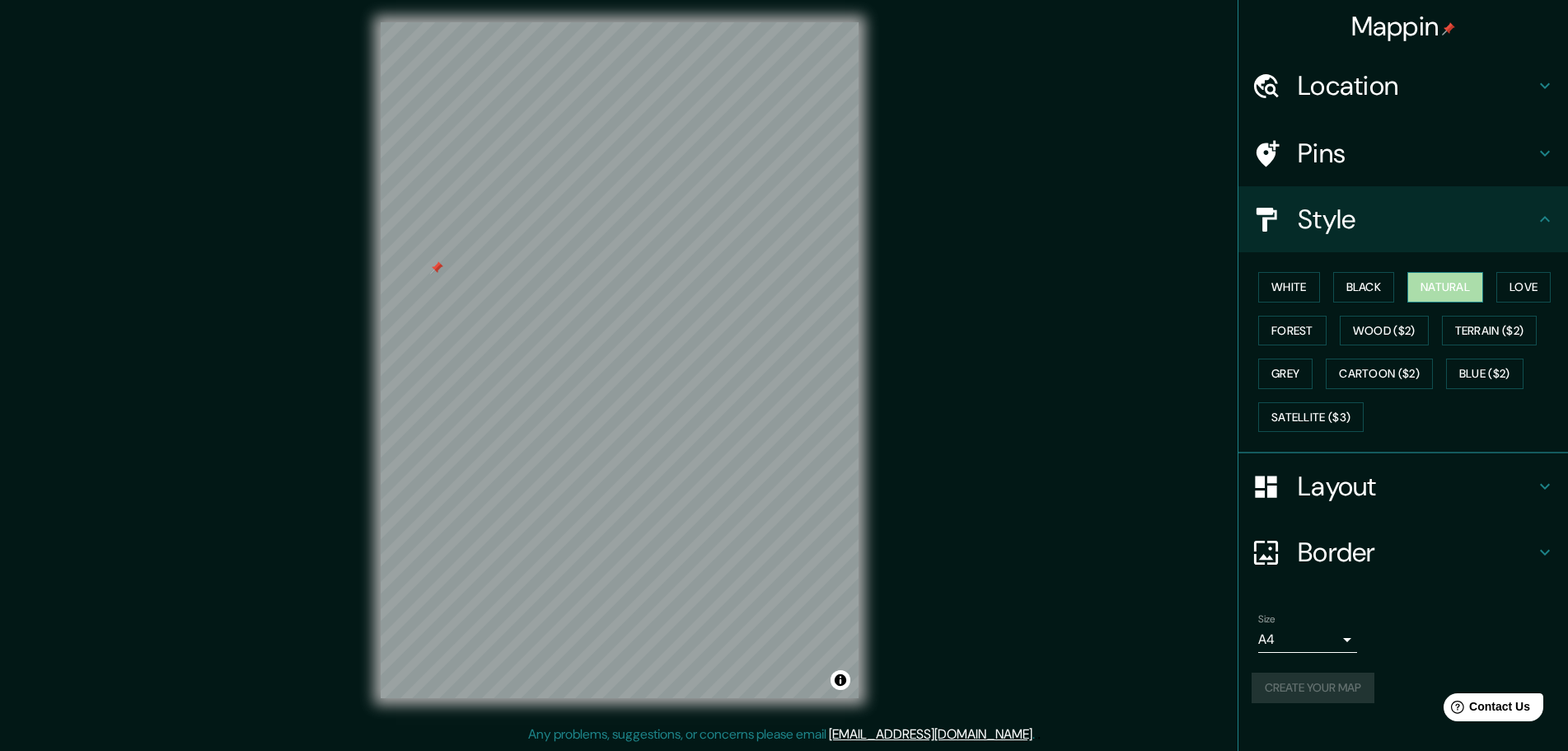
click at [1462, 286] on button "Natural" at bounding box center [1446, 287] width 76 height 30
click at [1432, 551] on h4 "Border" at bounding box center [1416, 552] width 238 height 33
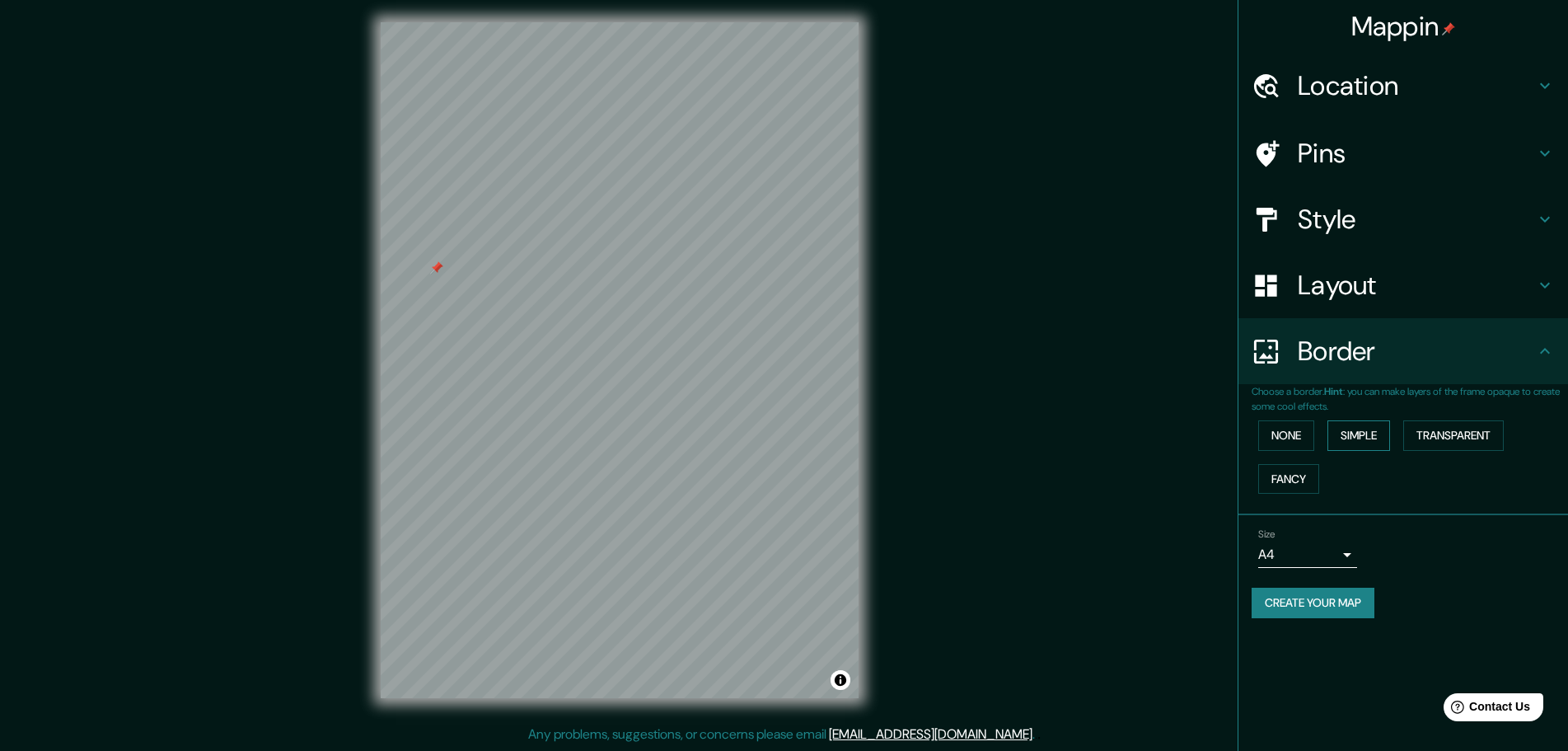
click at [1373, 429] on button "Simple" at bounding box center [1359, 435] width 63 height 30
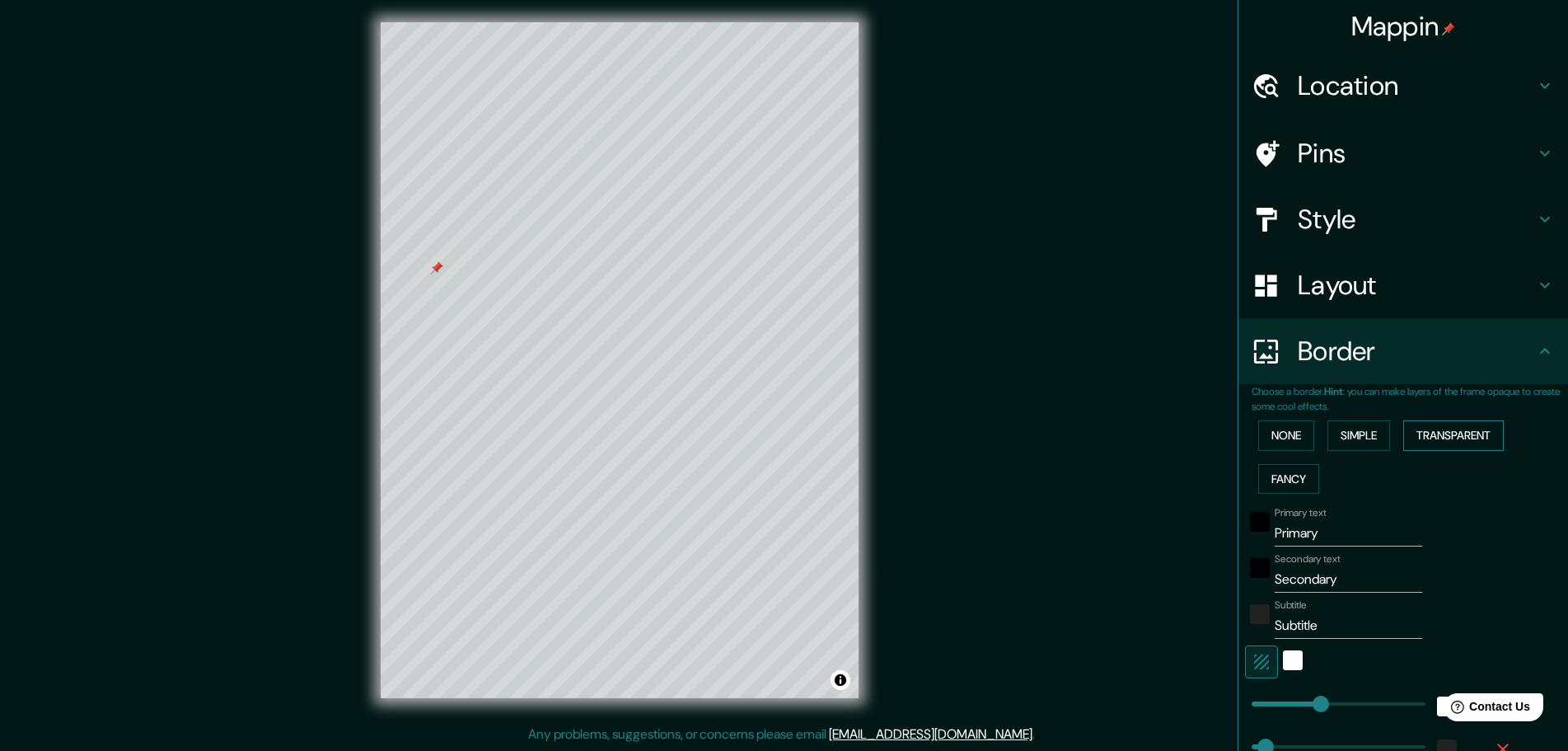
click at [1434, 432] on button "Transparent" at bounding box center [1453, 435] width 100 height 30
click at [1276, 441] on button "None" at bounding box center [1286, 435] width 56 height 30
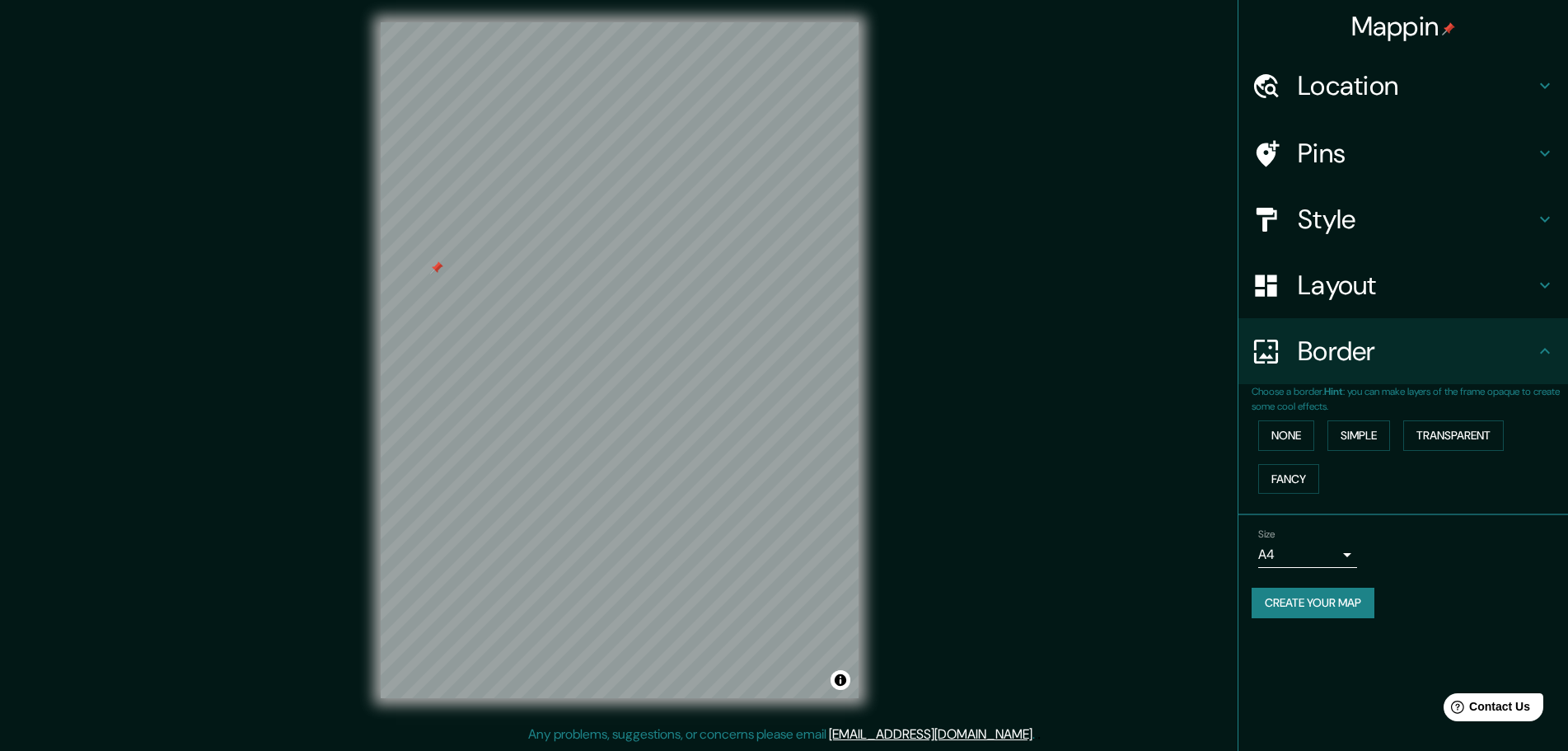
click at [1384, 291] on h4 "Layout" at bounding box center [1416, 285] width 238 height 33
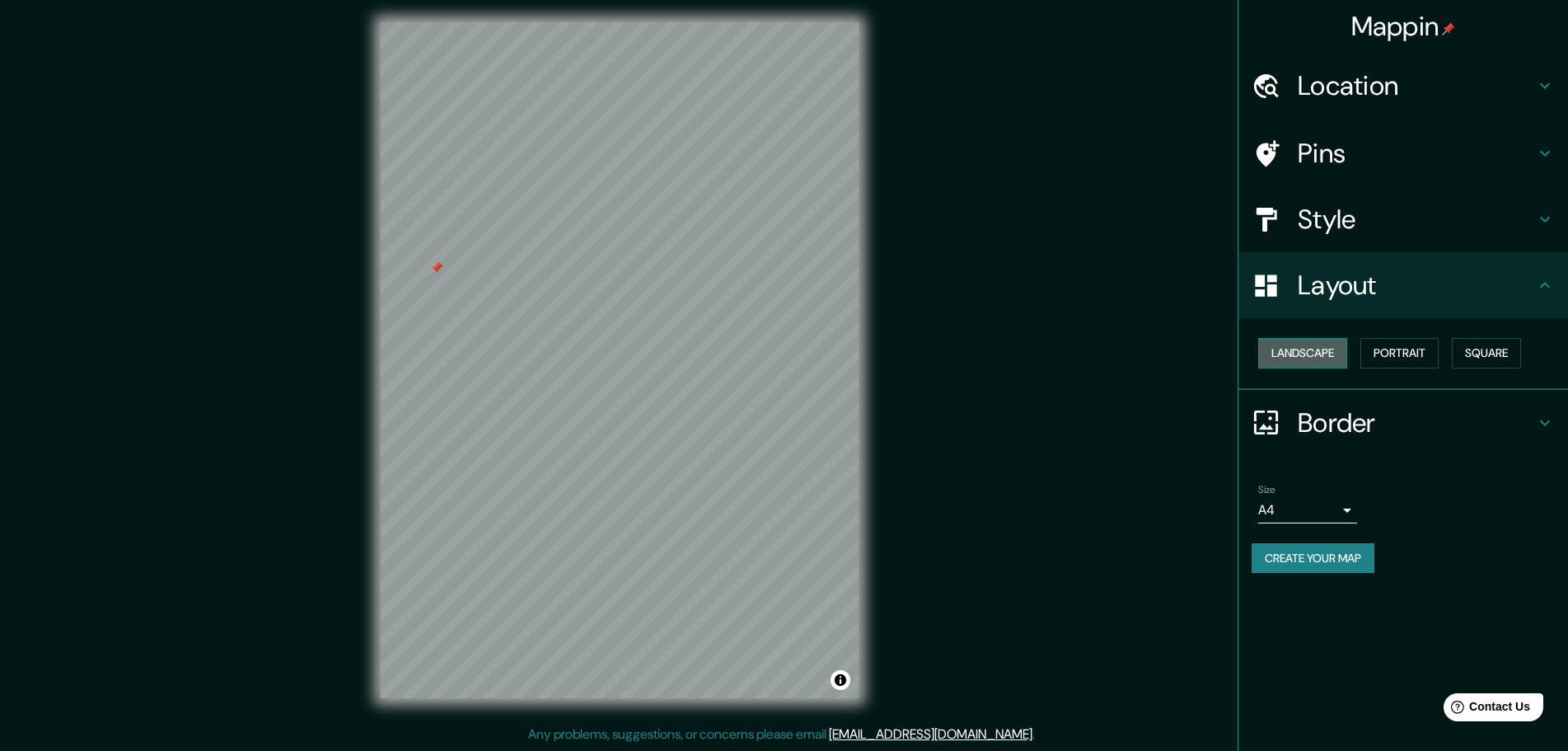
click at [1319, 355] on button "Landscape" at bounding box center [1303, 353] width 89 height 30
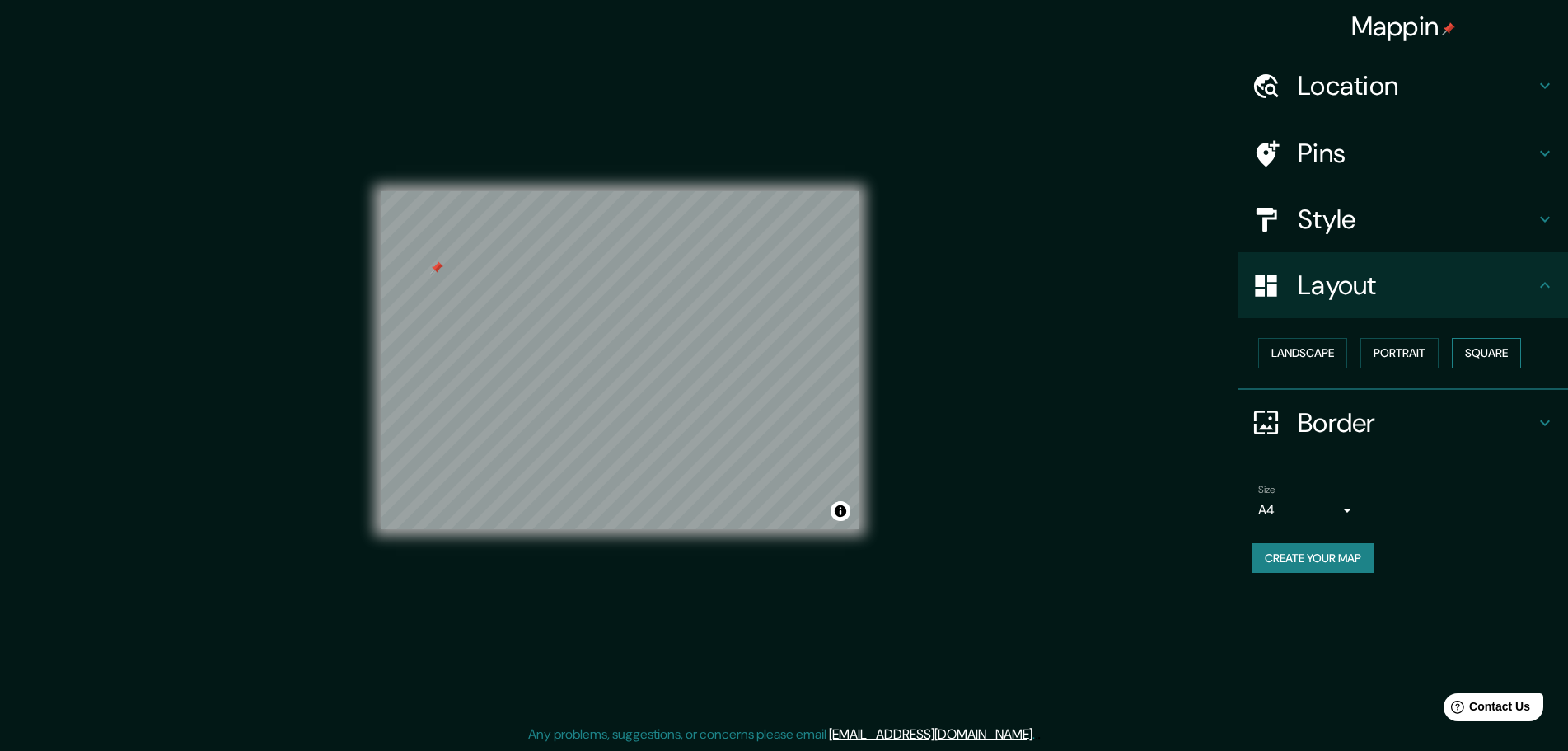
click at [1497, 347] on button "Square" at bounding box center [1486, 353] width 69 height 30
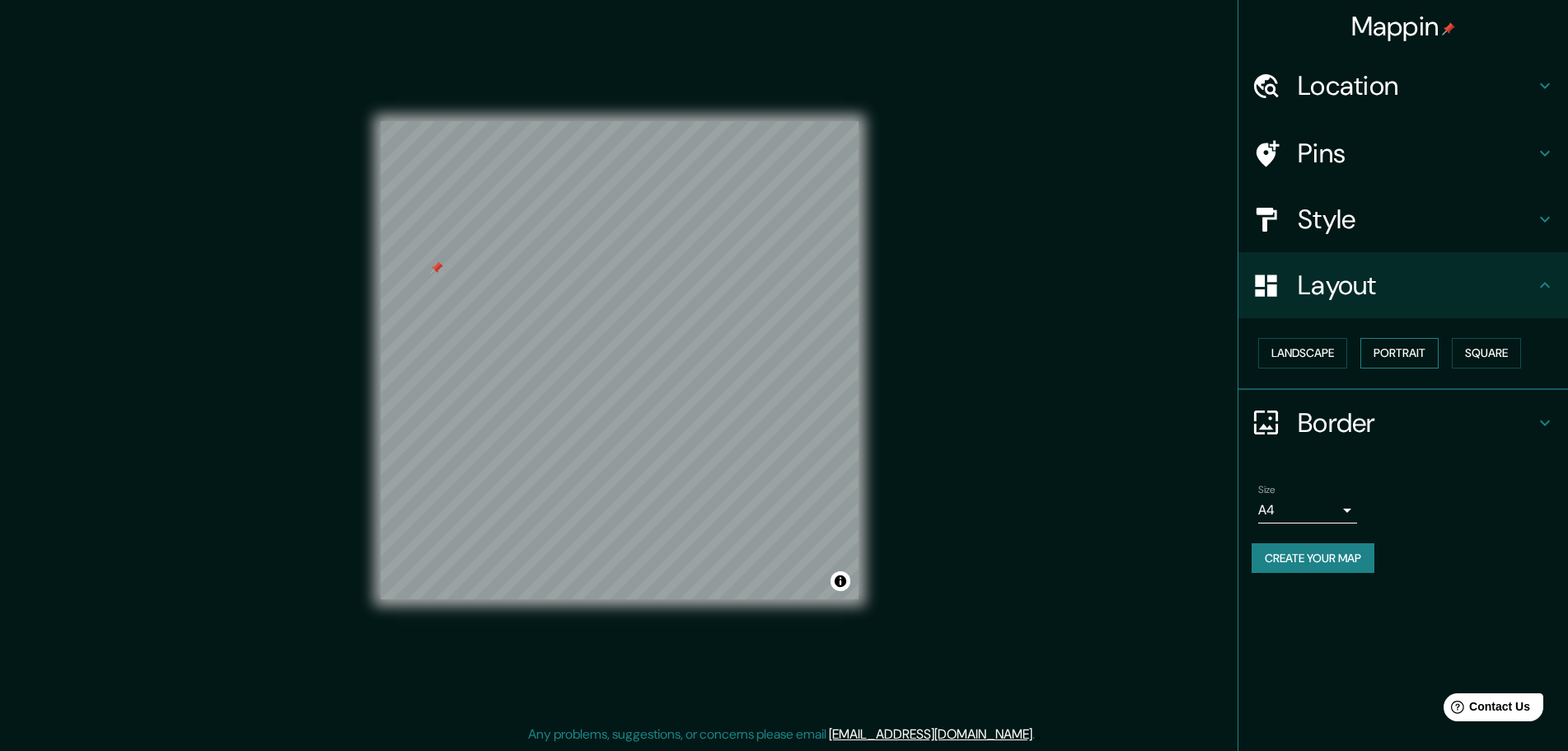
click at [1423, 351] on button "Portrait" at bounding box center [1400, 353] width 78 height 30
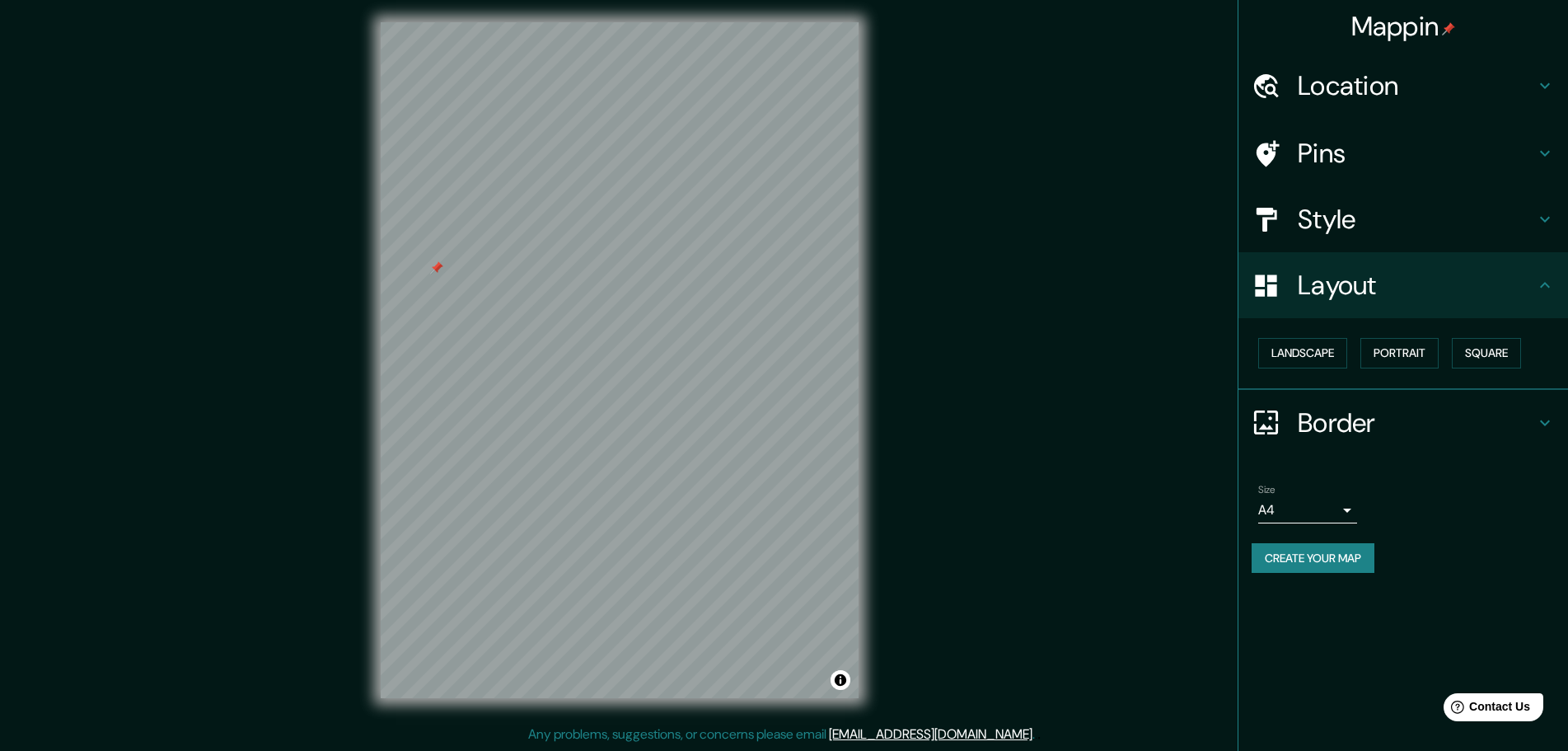
click at [1392, 423] on h4 "Border" at bounding box center [1416, 422] width 238 height 33
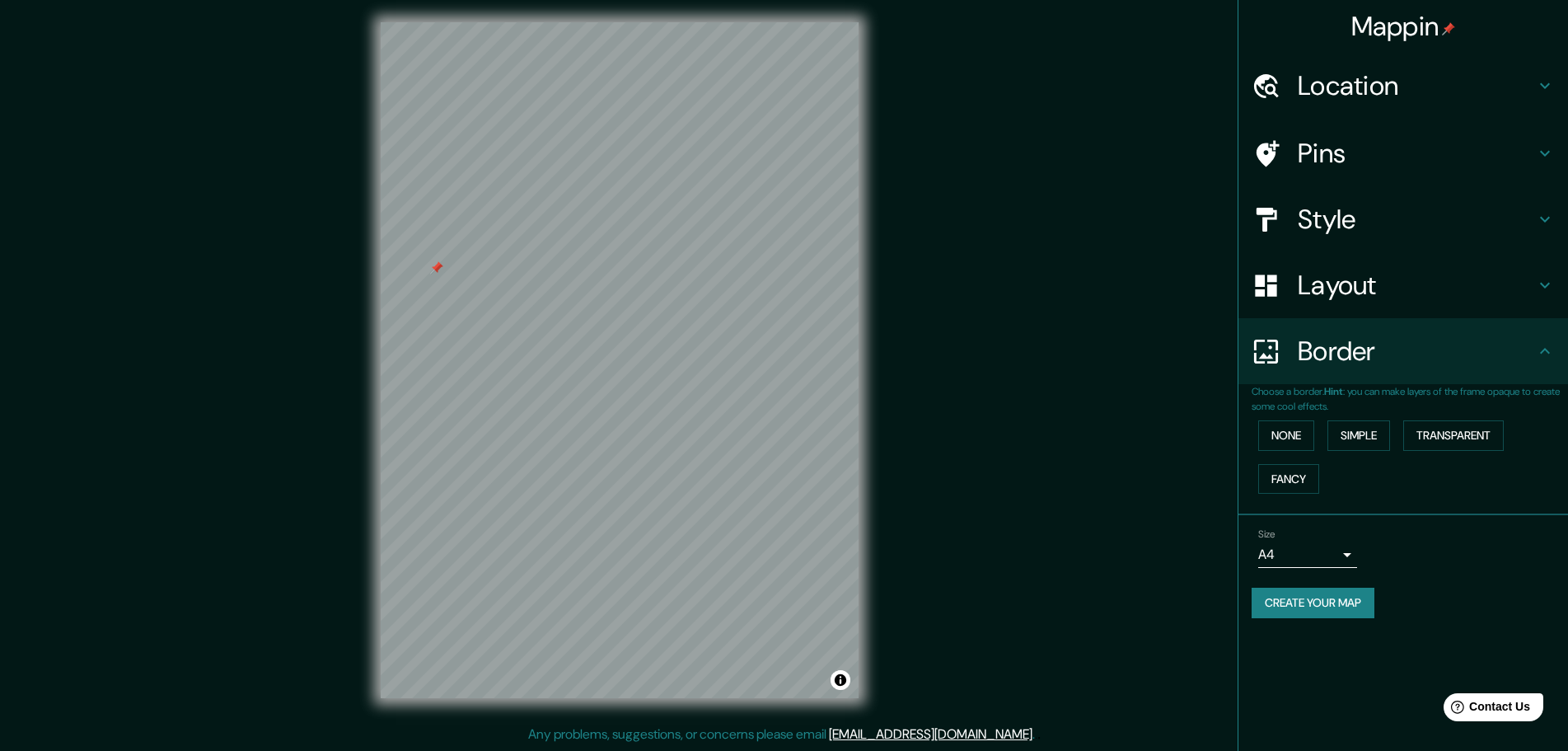
click at [1361, 207] on h4 "Style" at bounding box center [1416, 219] width 238 height 33
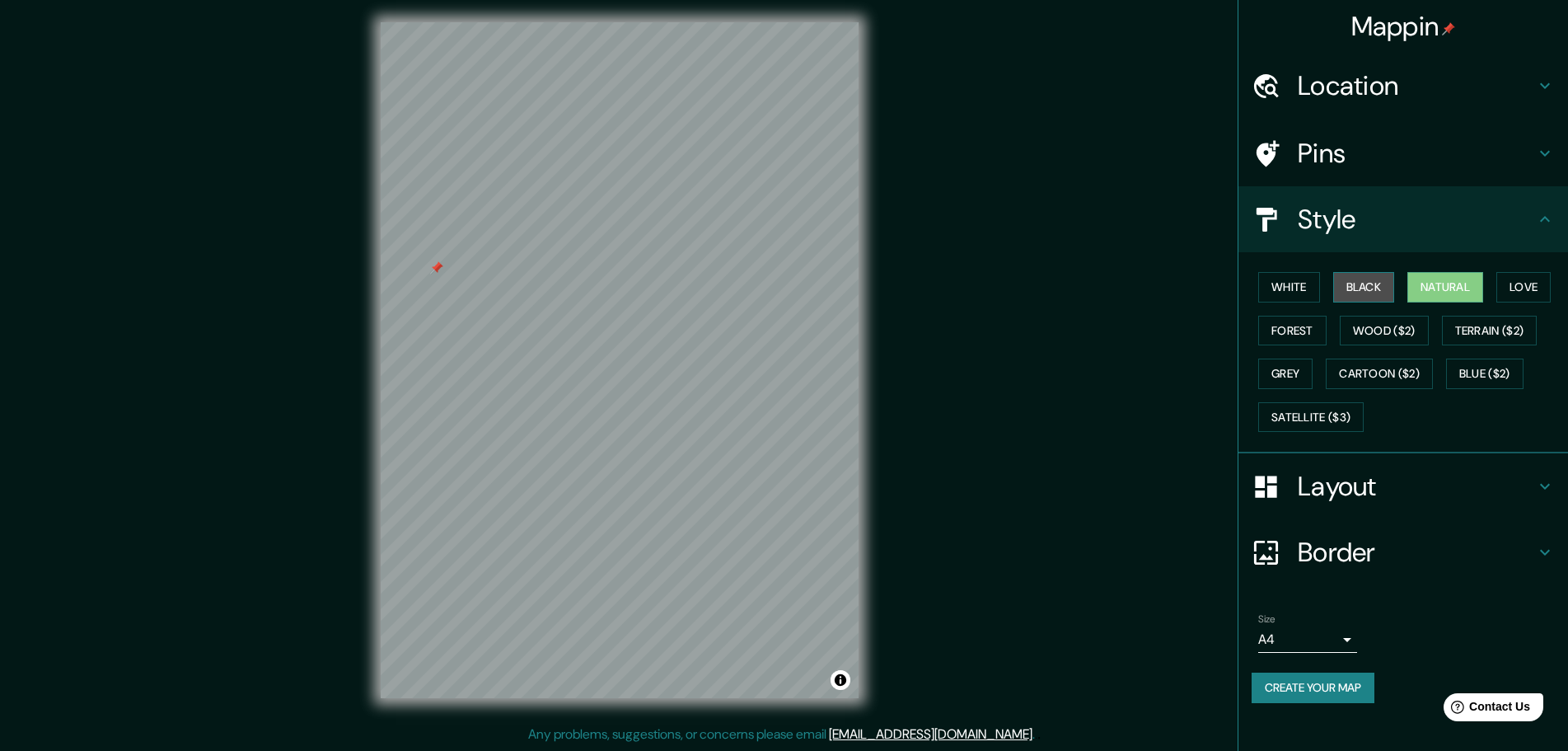
click at [1343, 289] on button "Black" at bounding box center [1364, 287] width 62 height 30
click at [1446, 289] on button "Natural" at bounding box center [1446, 287] width 76 height 30
click at [1307, 687] on button "Create your map" at bounding box center [1313, 688] width 123 height 30
click at [1377, 275] on button "Black" at bounding box center [1364, 287] width 62 height 30
click at [1288, 273] on button "White" at bounding box center [1290, 287] width 62 height 30
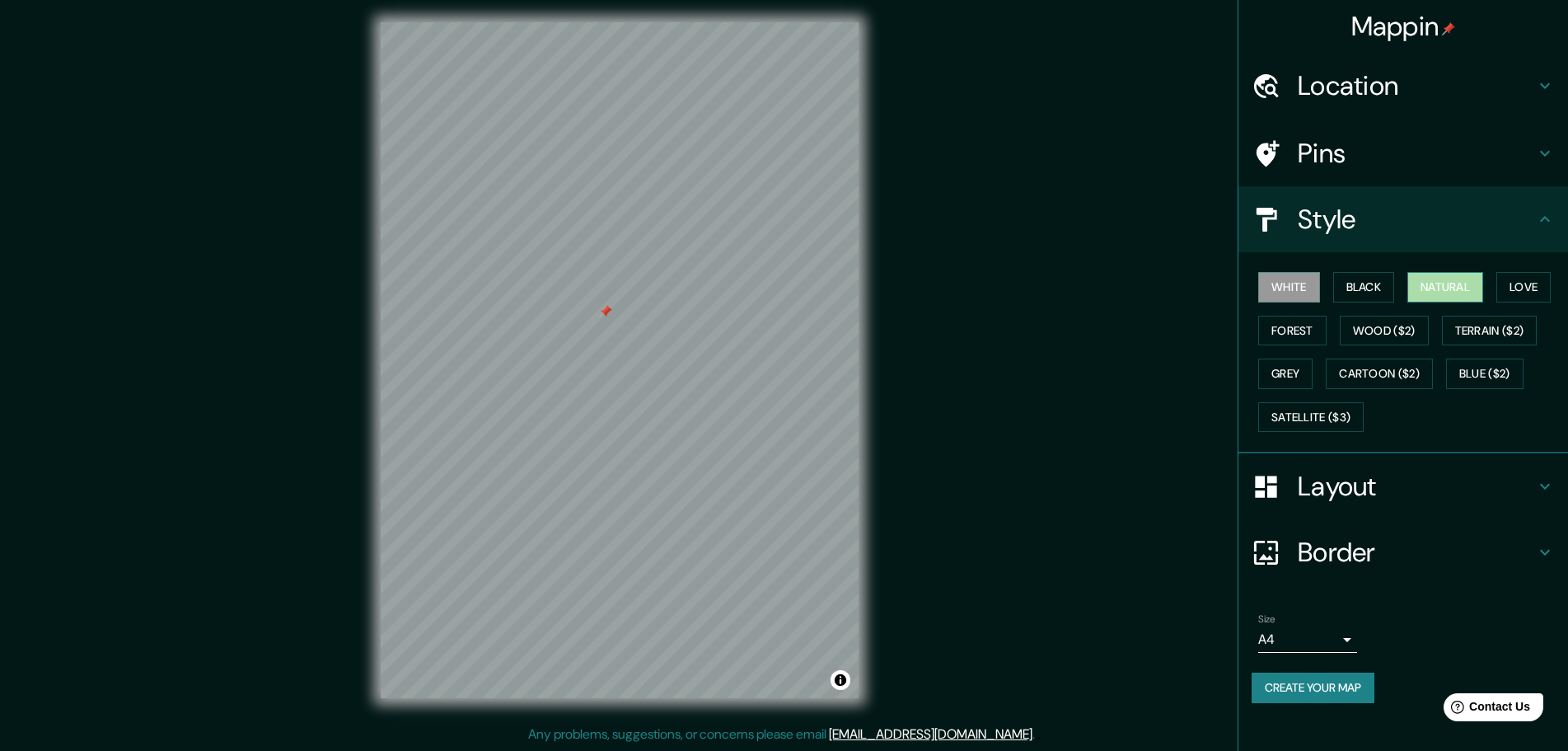
click at [1465, 276] on button "Natural" at bounding box center [1446, 287] width 76 height 30
click at [1305, 648] on body "Mappin Location León, provincia de León, España Pins Style White Black Natural …" at bounding box center [784, 371] width 1568 height 751
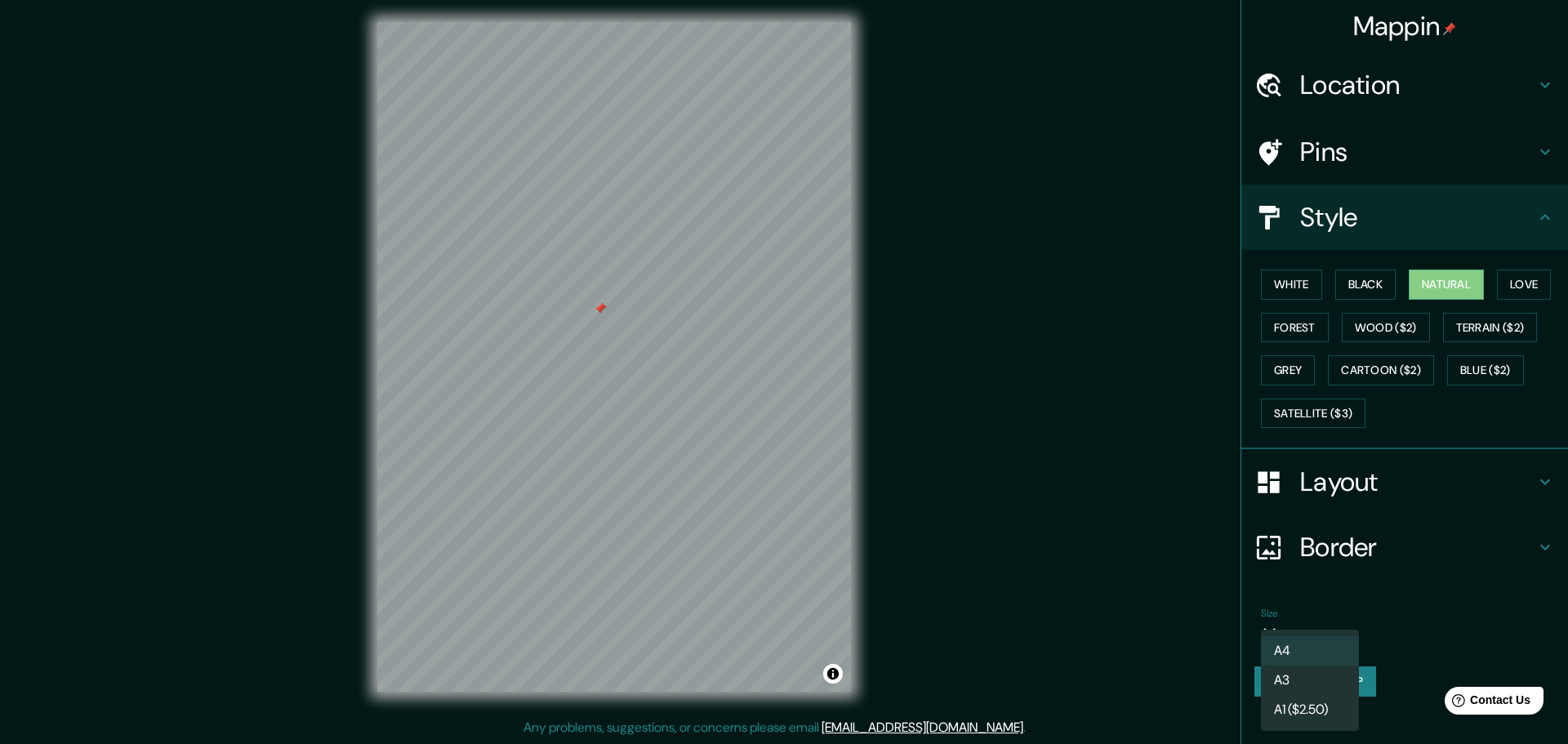
click at [1336, 675] on li "A3" at bounding box center [1311, 680] width 98 height 29
type input "a4"
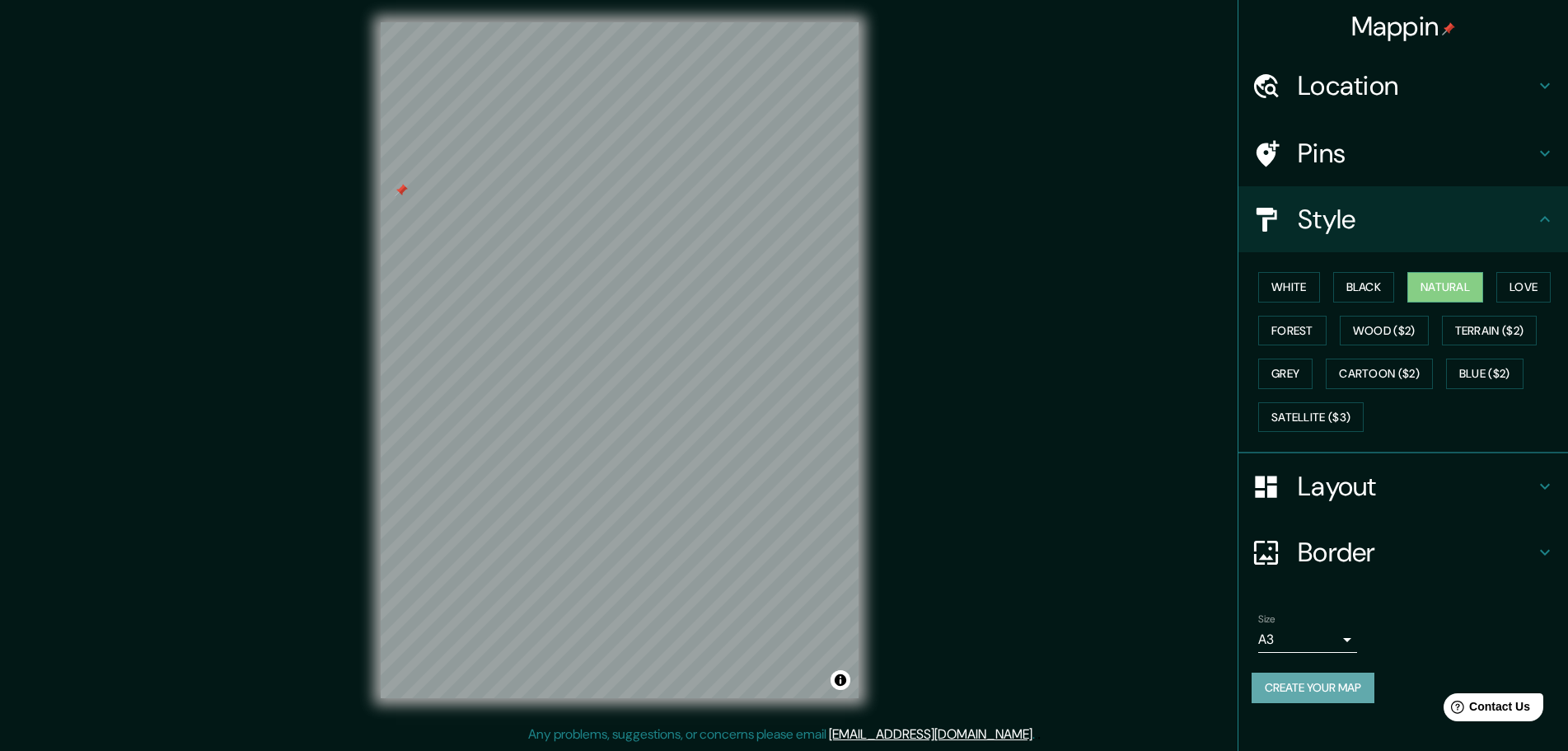
click at [1330, 689] on button "Create your map" at bounding box center [1313, 688] width 123 height 30
click at [1364, 290] on button "Black" at bounding box center [1364, 287] width 62 height 30
click at [1334, 700] on button "Create your map" at bounding box center [1313, 688] width 123 height 30
click at [1321, 692] on div "Create your map" at bounding box center [1403, 688] width 303 height 30
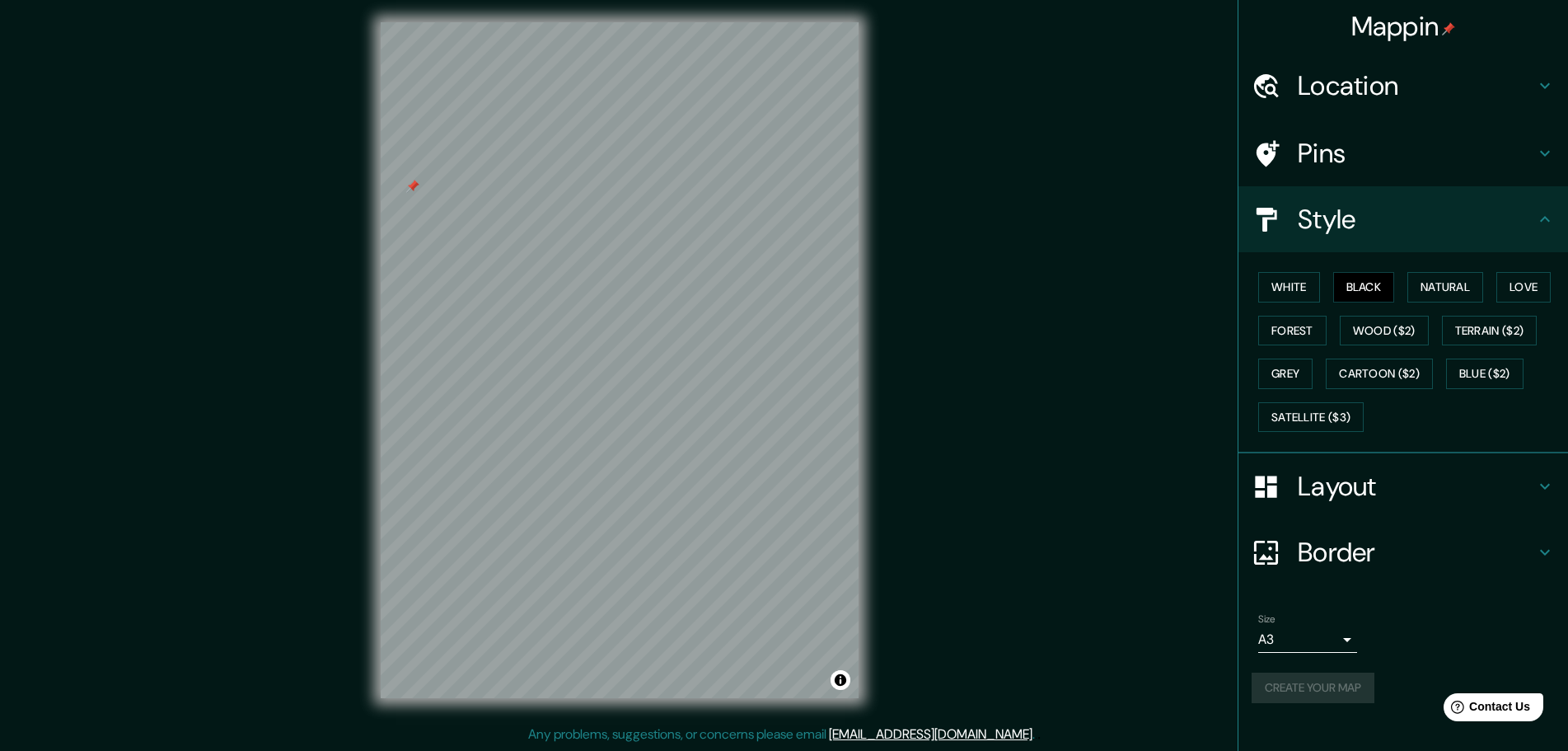
click at [1321, 692] on div "Create your map" at bounding box center [1403, 688] width 303 height 30
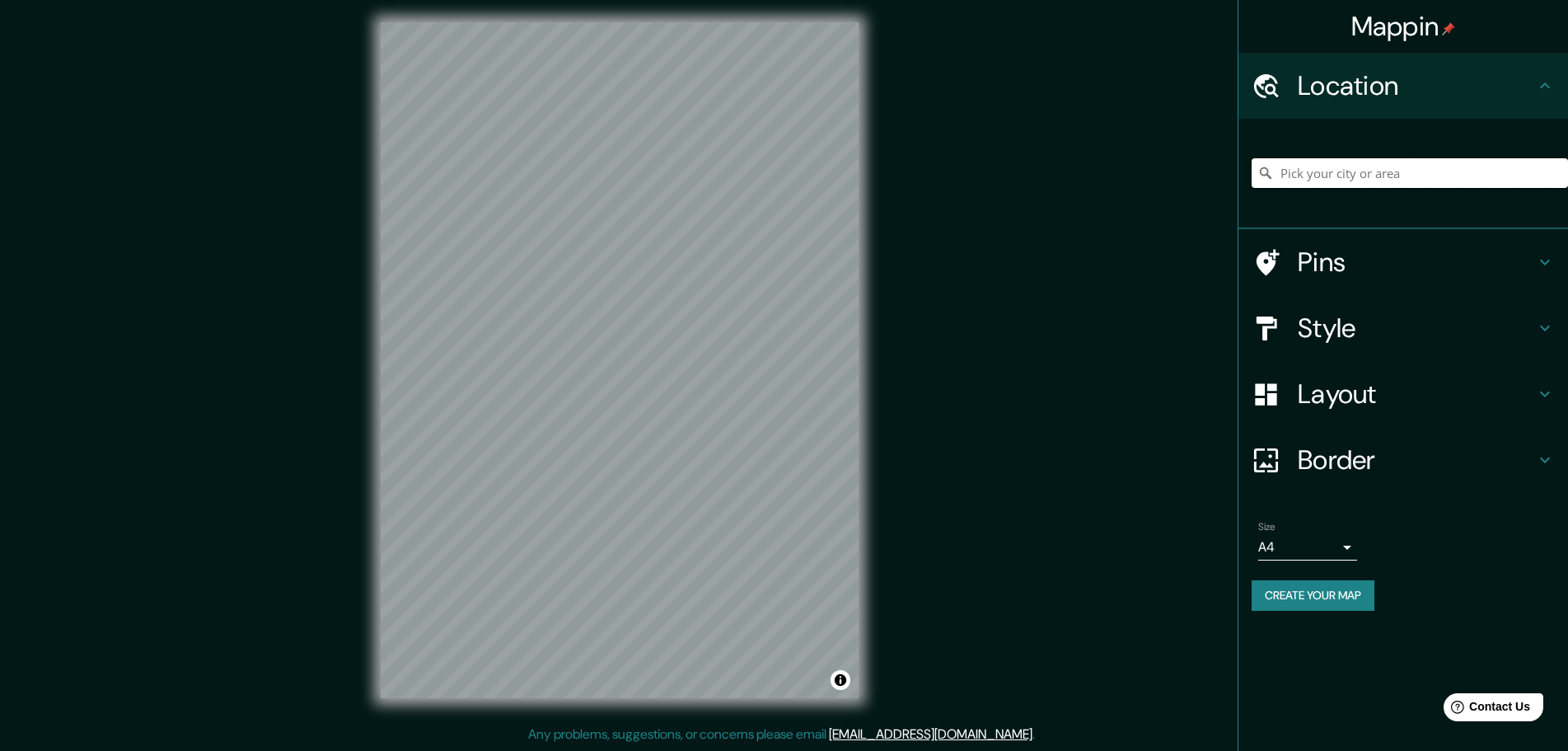
click at [1379, 176] on input "Pick your city or area" at bounding box center [1409, 173] width 316 height 29
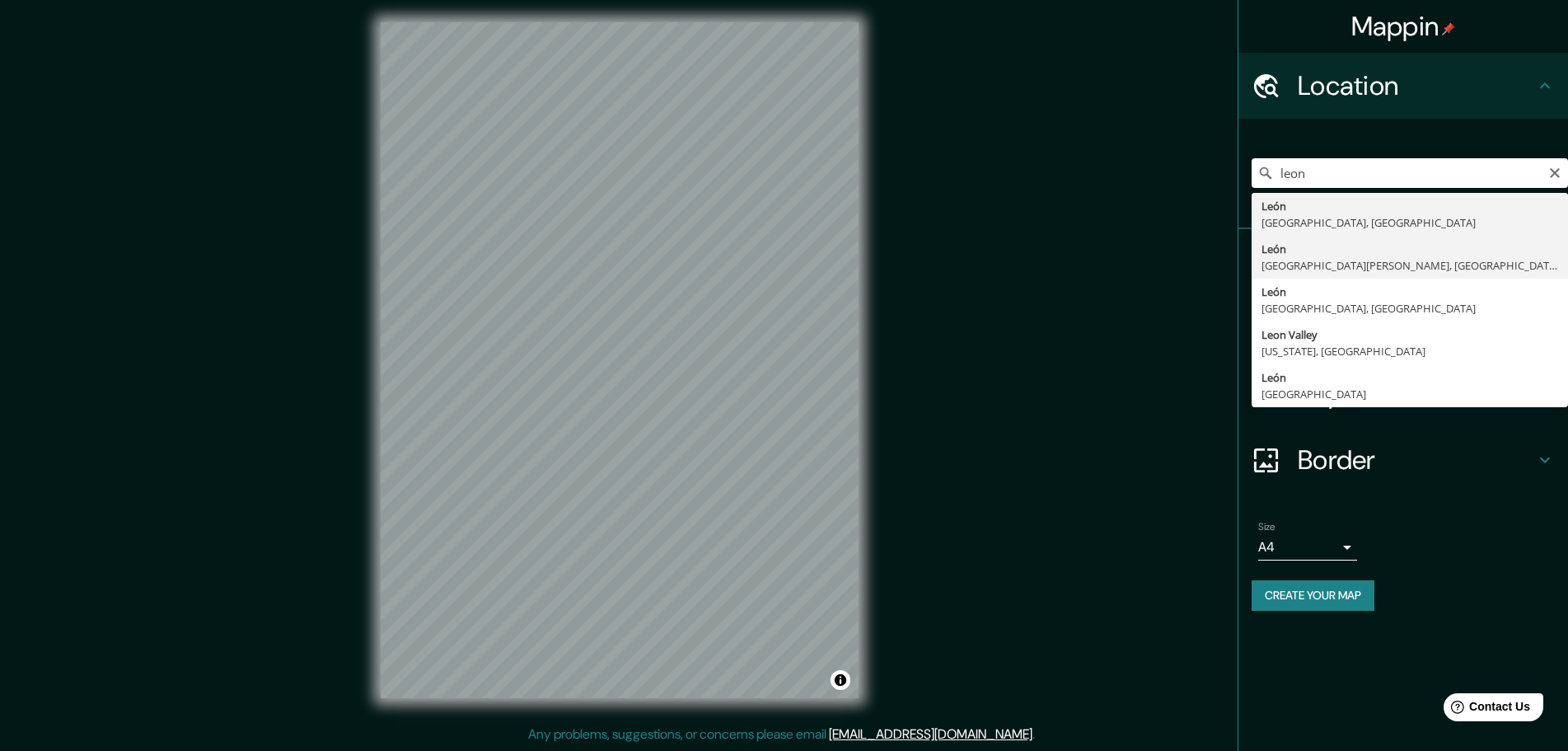
type input "[GEOGRAPHIC_DATA], [GEOGRAPHIC_DATA][PERSON_NAME], [GEOGRAPHIC_DATA]"
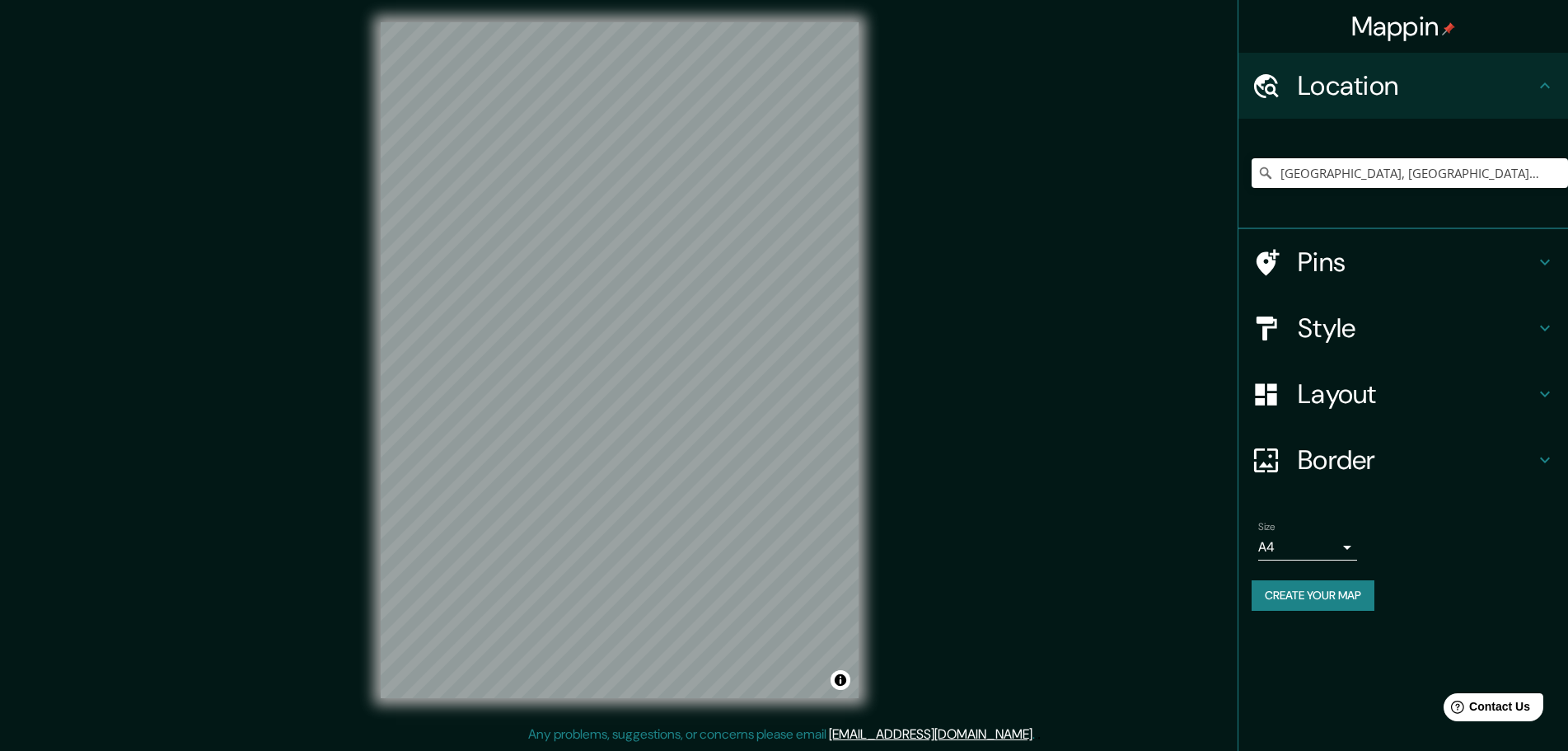
click at [1346, 246] on h4 "Pins" at bounding box center [1416, 262] width 238 height 33
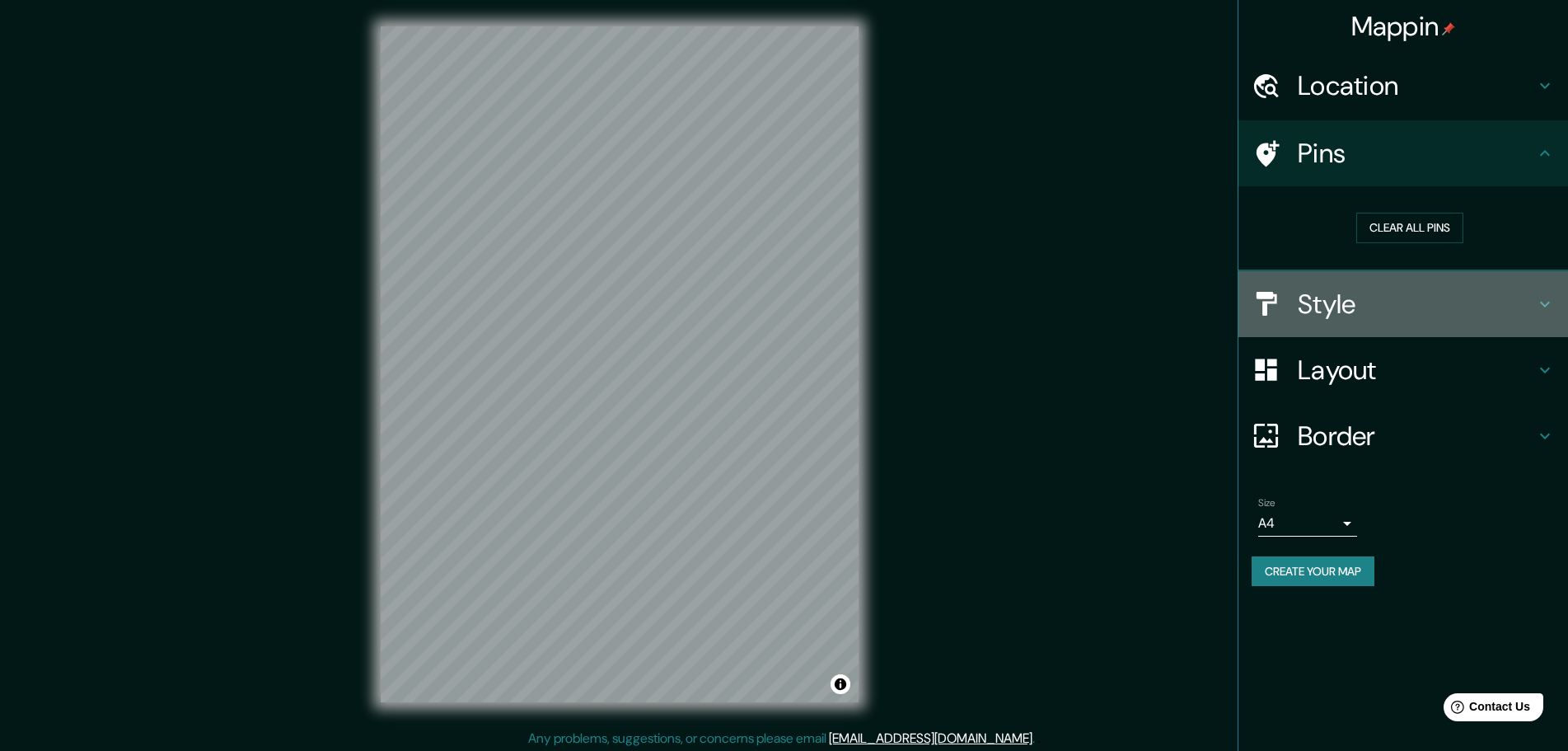
click at [1353, 307] on h4 "Style" at bounding box center [1416, 304] width 238 height 33
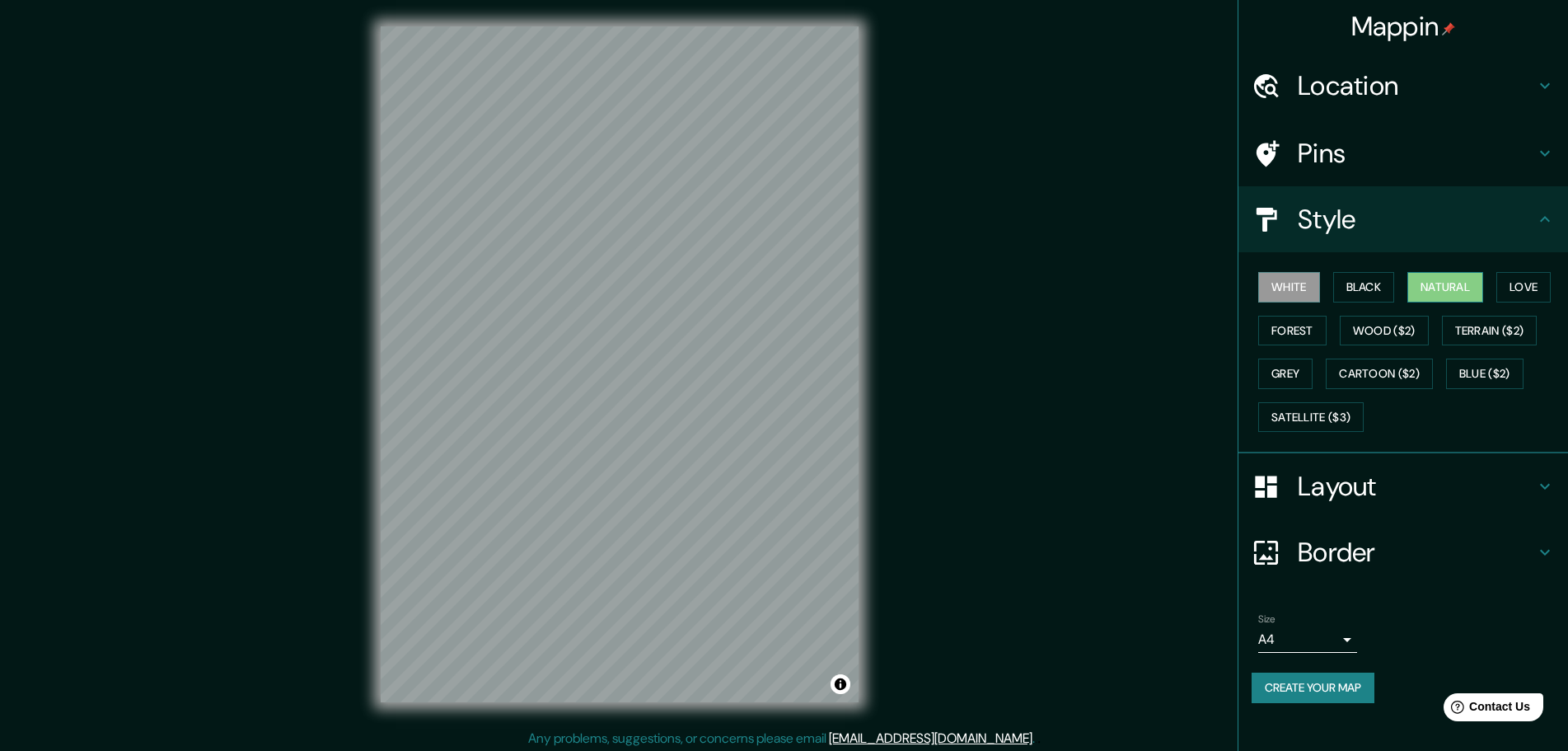
click at [1473, 286] on button "Natural" at bounding box center [1446, 287] width 76 height 30
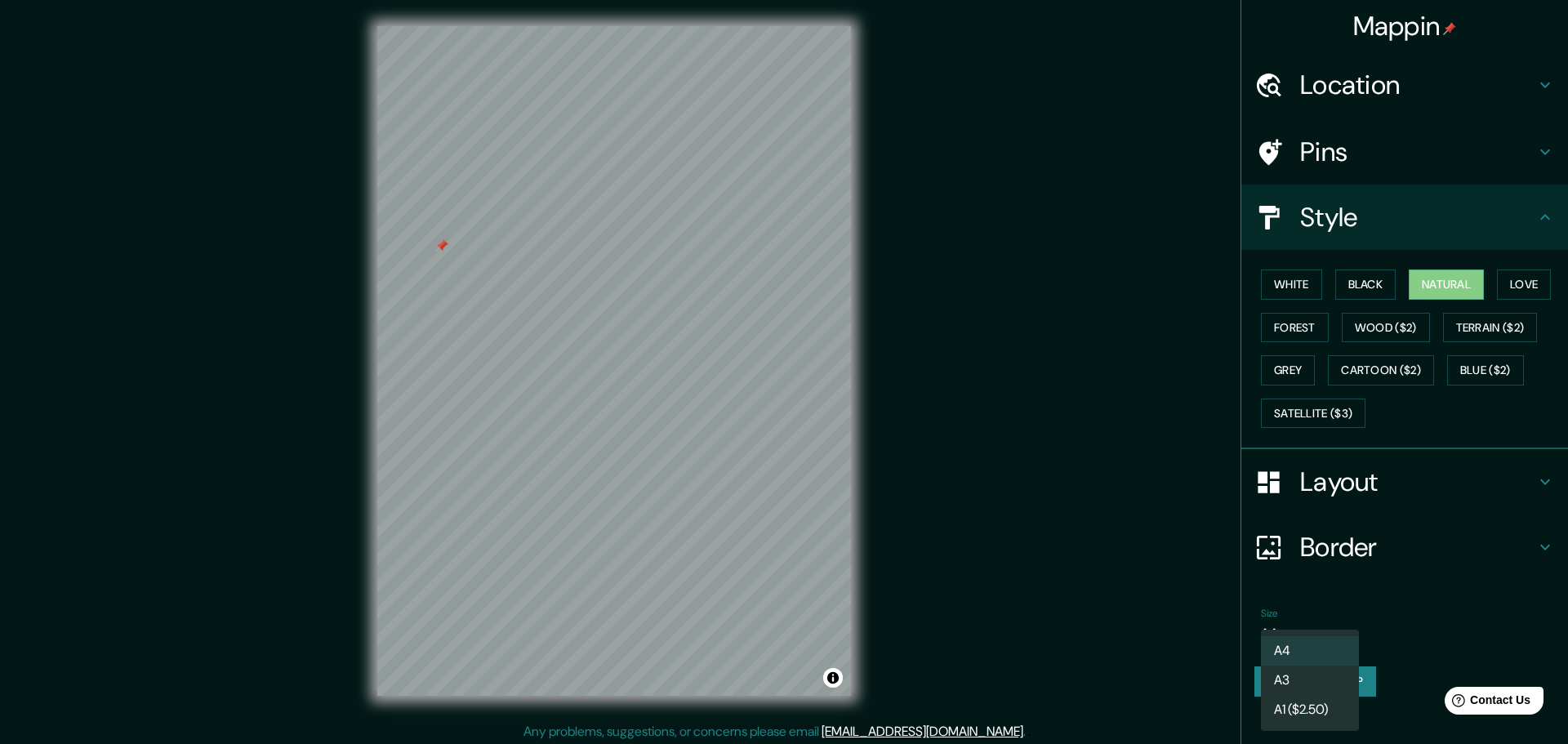
click at [1321, 646] on body "Mappin Location León, provincia de León, España Pins Style White Black Natural …" at bounding box center [784, 372] width 1568 height 744
click at [1304, 677] on li "A3" at bounding box center [1311, 680] width 98 height 29
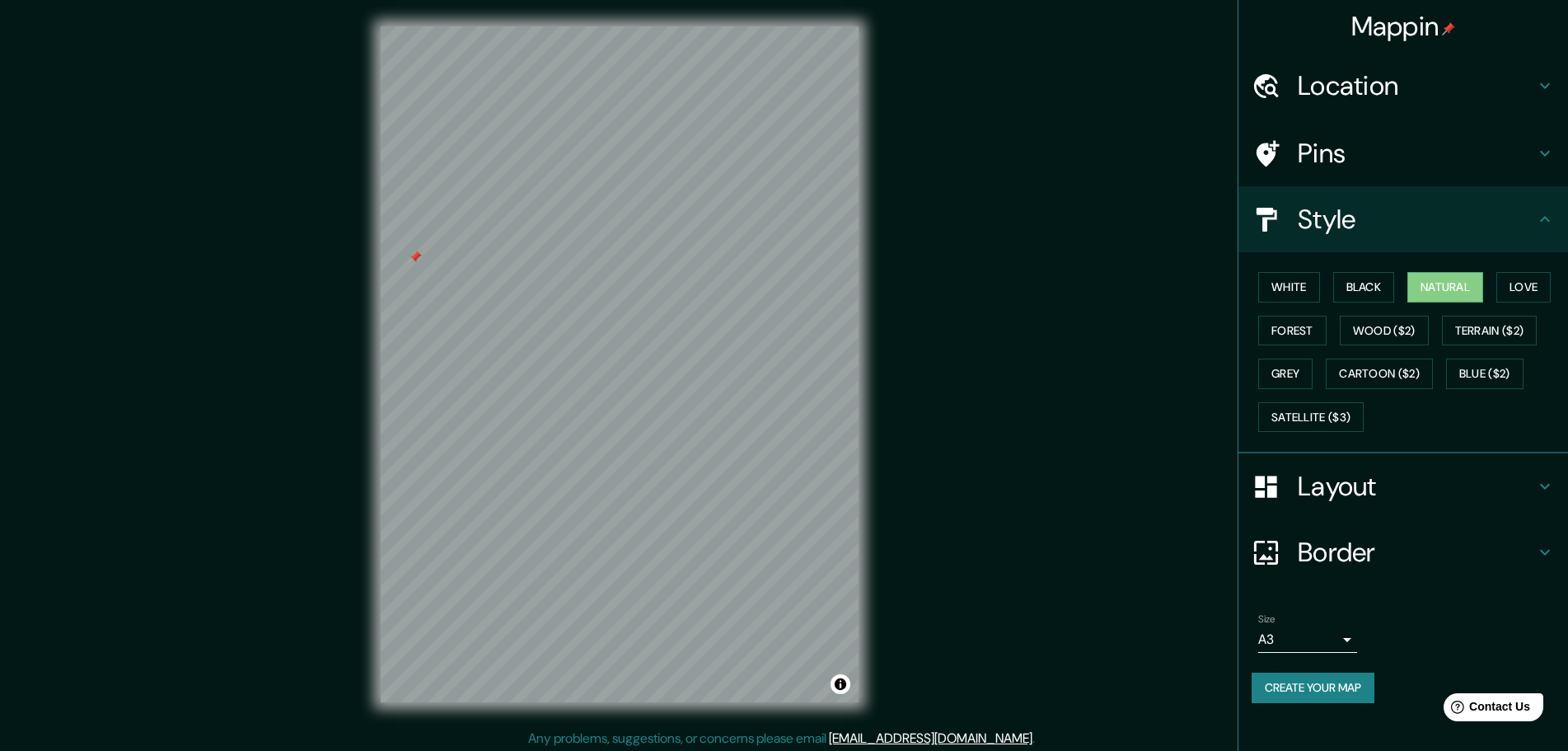
click at [1359, 676] on button "Create your map" at bounding box center [1313, 688] width 123 height 30
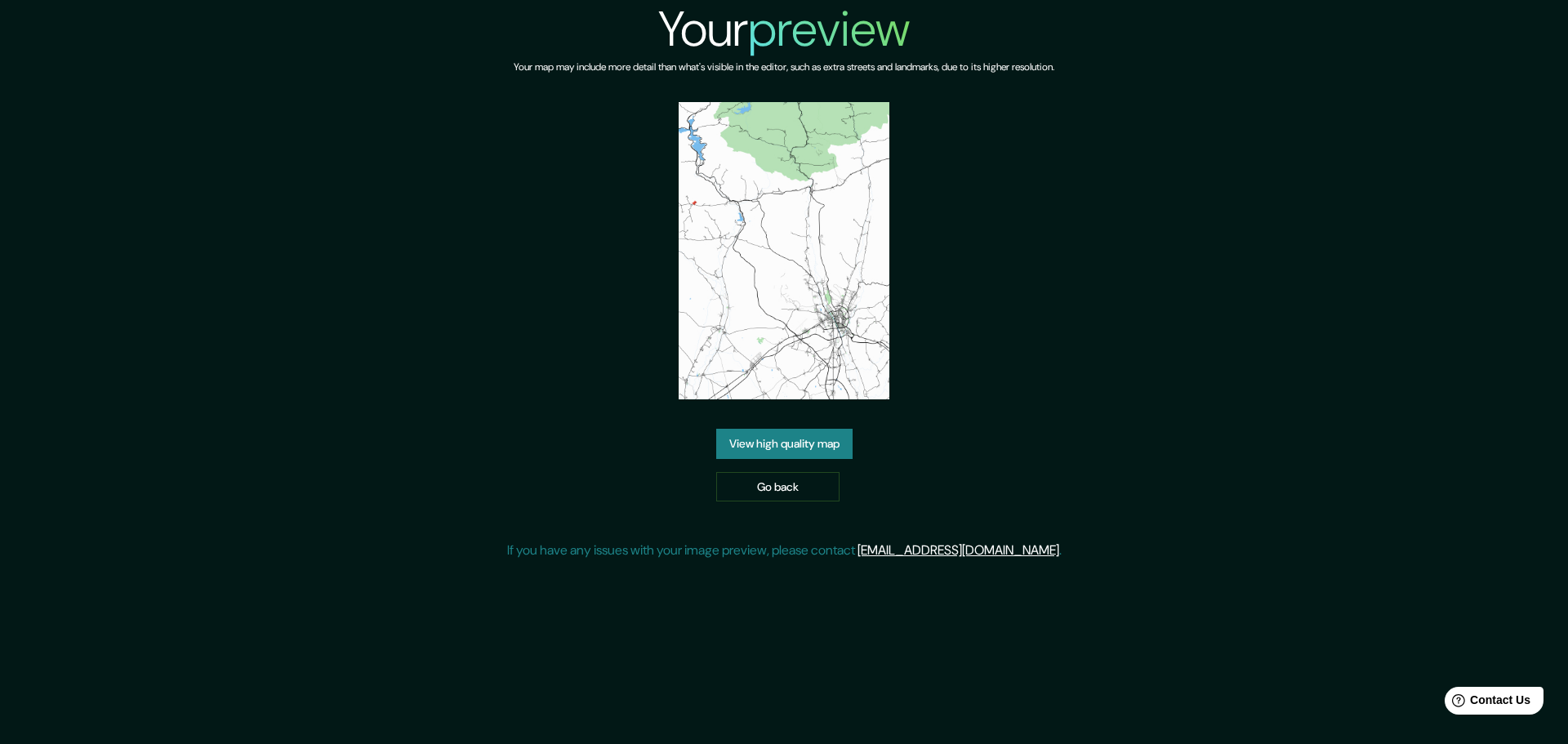
click at [778, 444] on link "View high quality map" at bounding box center [784, 444] width 136 height 30
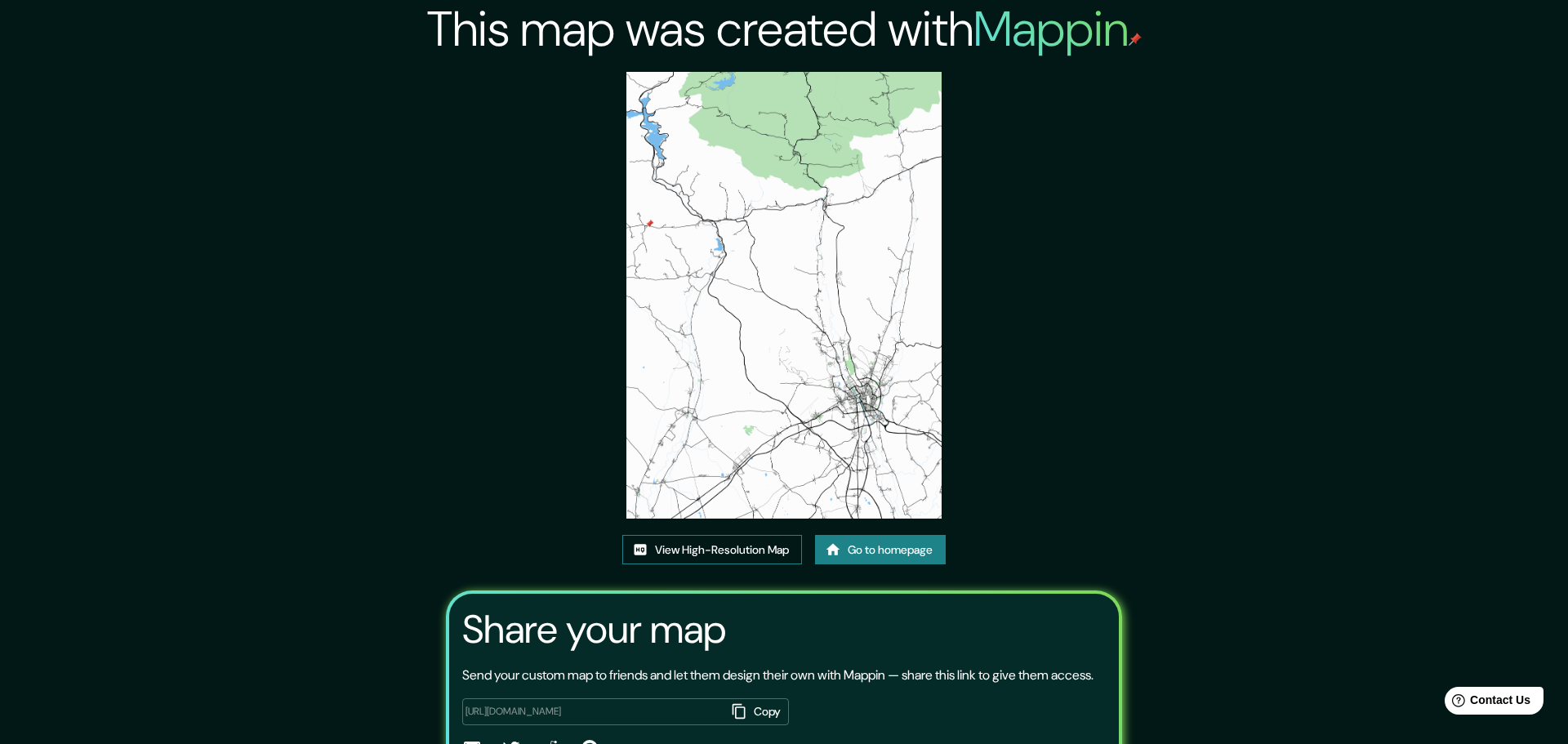
click at [714, 535] on link "View High-Resolution Map" at bounding box center [712, 550] width 180 height 30
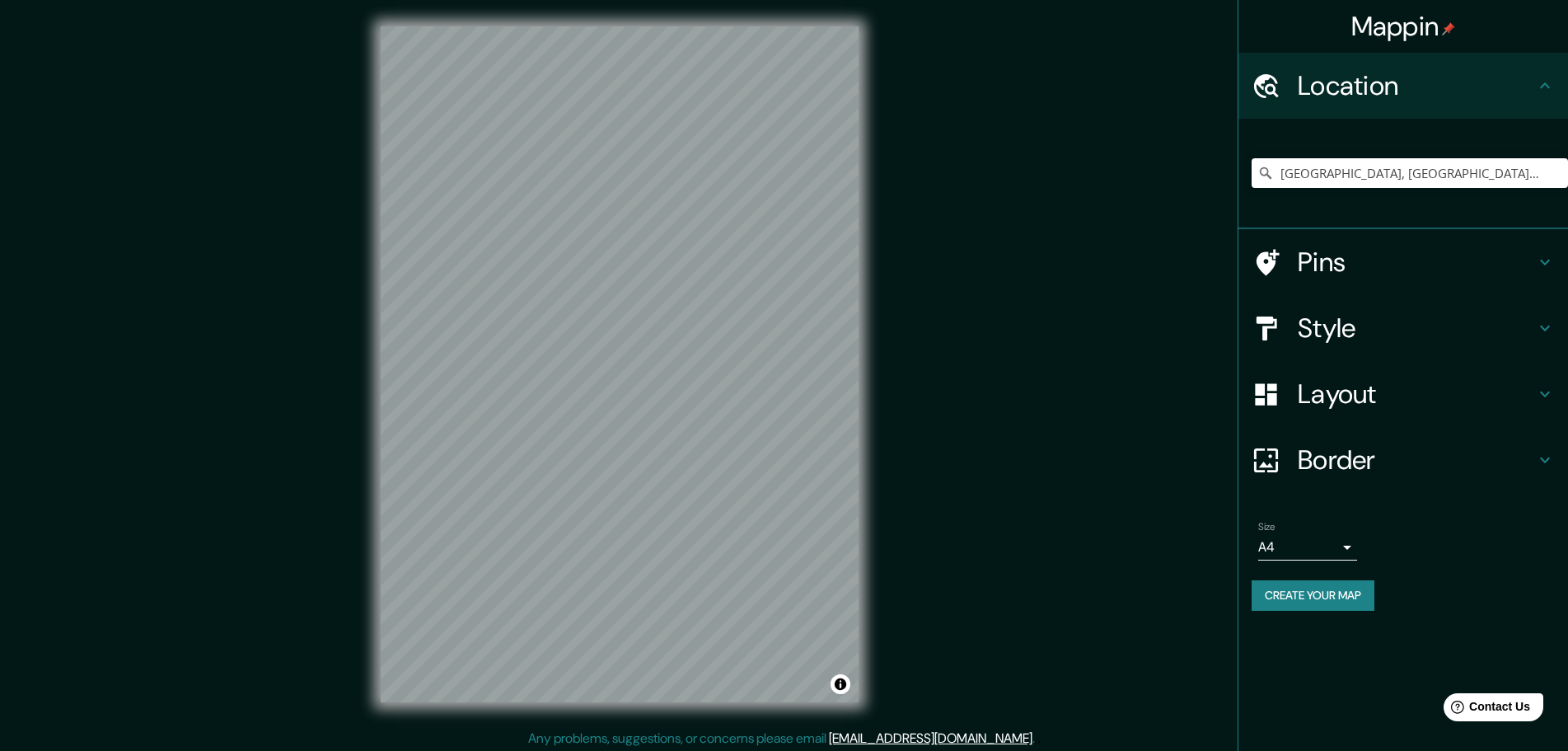
click at [1361, 256] on h4 "Pins" at bounding box center [1416, 262] width 238 height 33
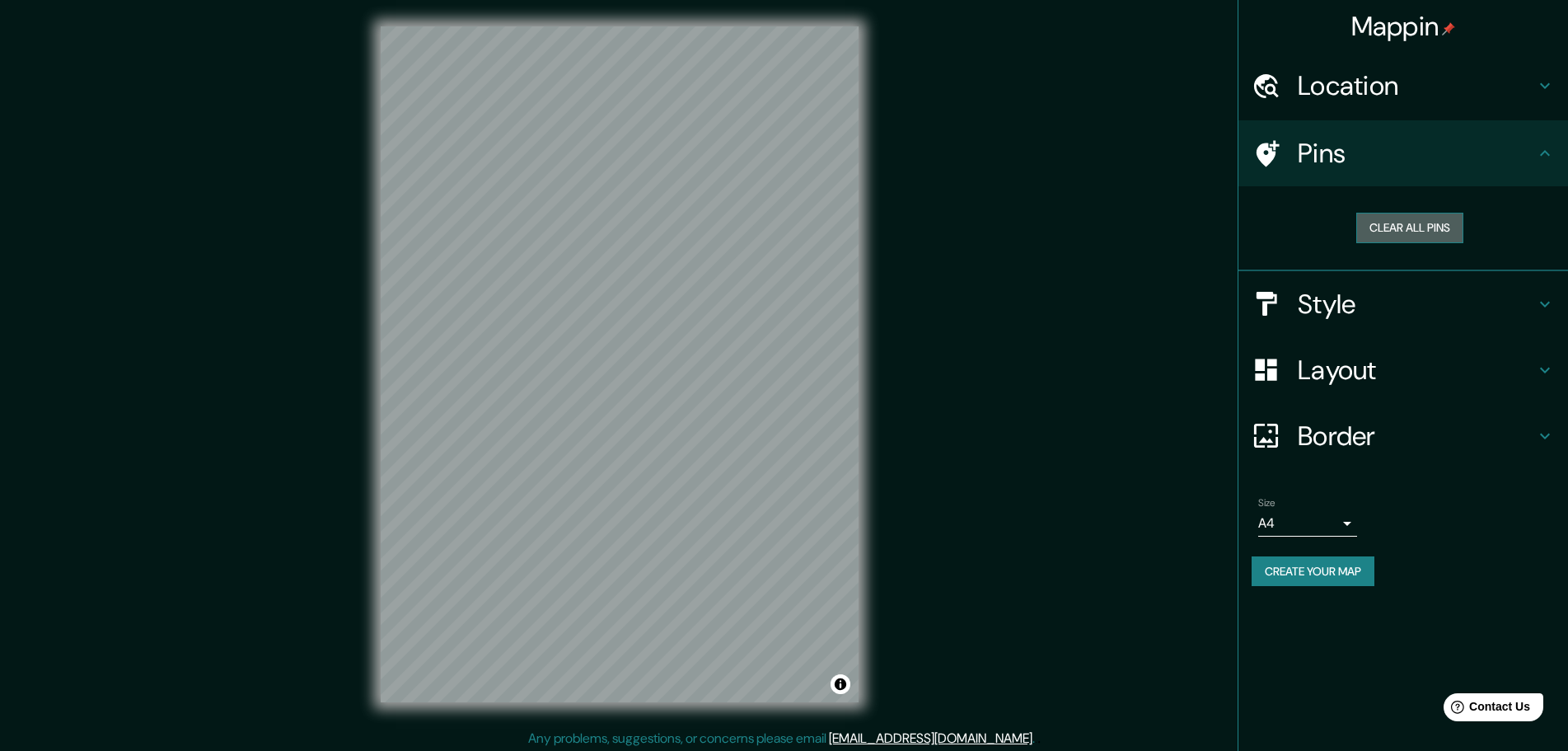
click at [1407, 238] on button "Clear all pins" at bounding box center [1409, 228] width 107 height 30
click at [1384, 81] on h4 "Location" at bounding box center [1416, 85] width 238 height 33
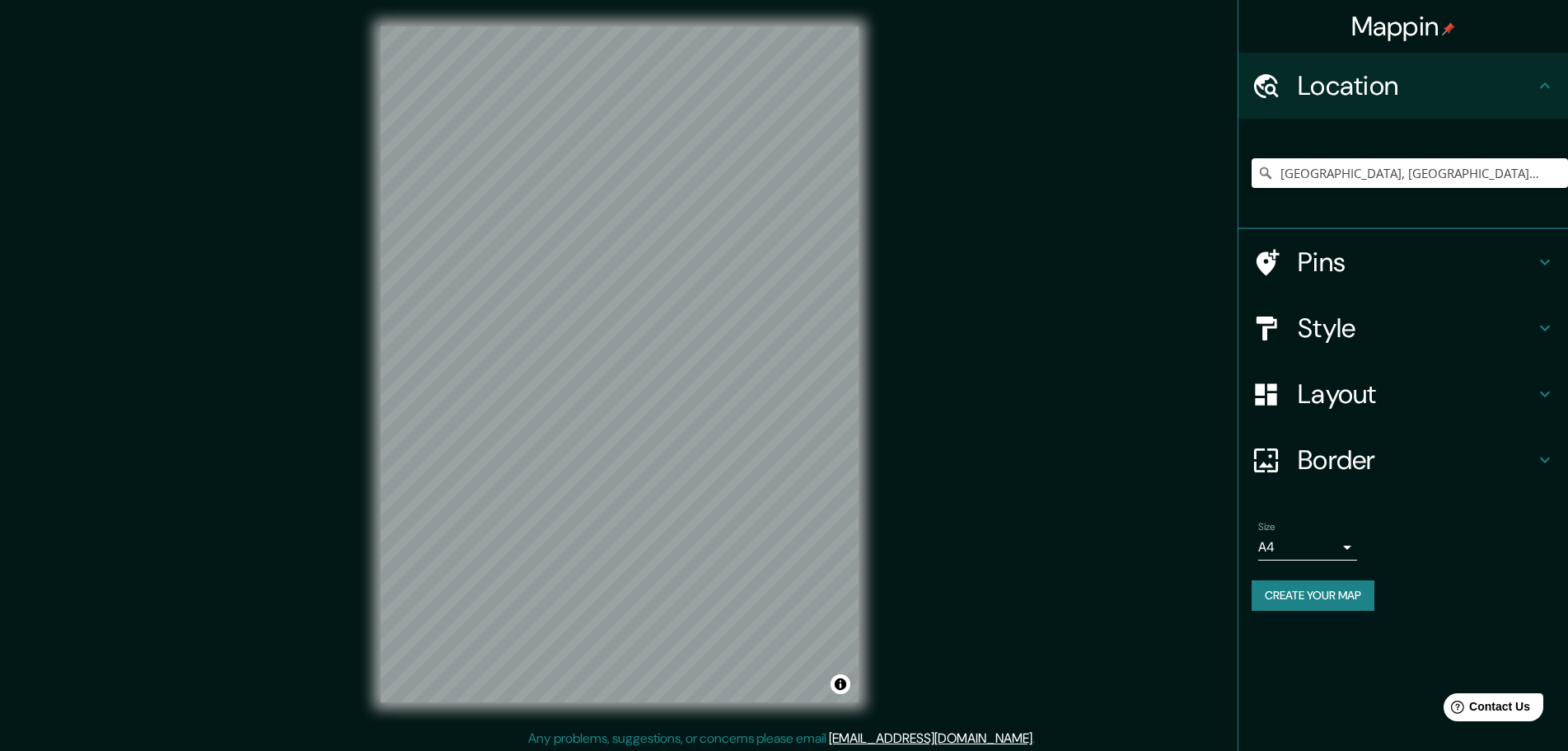
click at [1373, 177] on input "[GEOGRAPHIC_DATA], [GEOGRAPHIC_DATA][PERSON_NAME], [GEOGRAPHIC_DATA]" at bounding box center [1409, 173] width 316 height 29
click at [1400, 176] on input "[GEOGRAPHIC_DATA], [GEOGRAPHIC_DATA][PERSON_NAME], [GEOGRAPHIC_DATA]" at bounding box center [1409, 173] width 316 height 29
click at [1478, 174] on input "[GEOGRAPHIC_DATA], [GEOGRAPHIC_DATA][PERSON_NAME], [GEOGRAPHIC_DATA]" at bounding box center [1409, 173] width 316 height 29
drag, startPoint x: 1476, startPoint y: 176, endPoint x: 901, endPoint y: 182, distance: 575.0
click at [901, 182] on div "Mappin Location León, provincia de León, España Pins Style Layout Border Choose…" at bounding box center [784, 378] width 1568 height 755
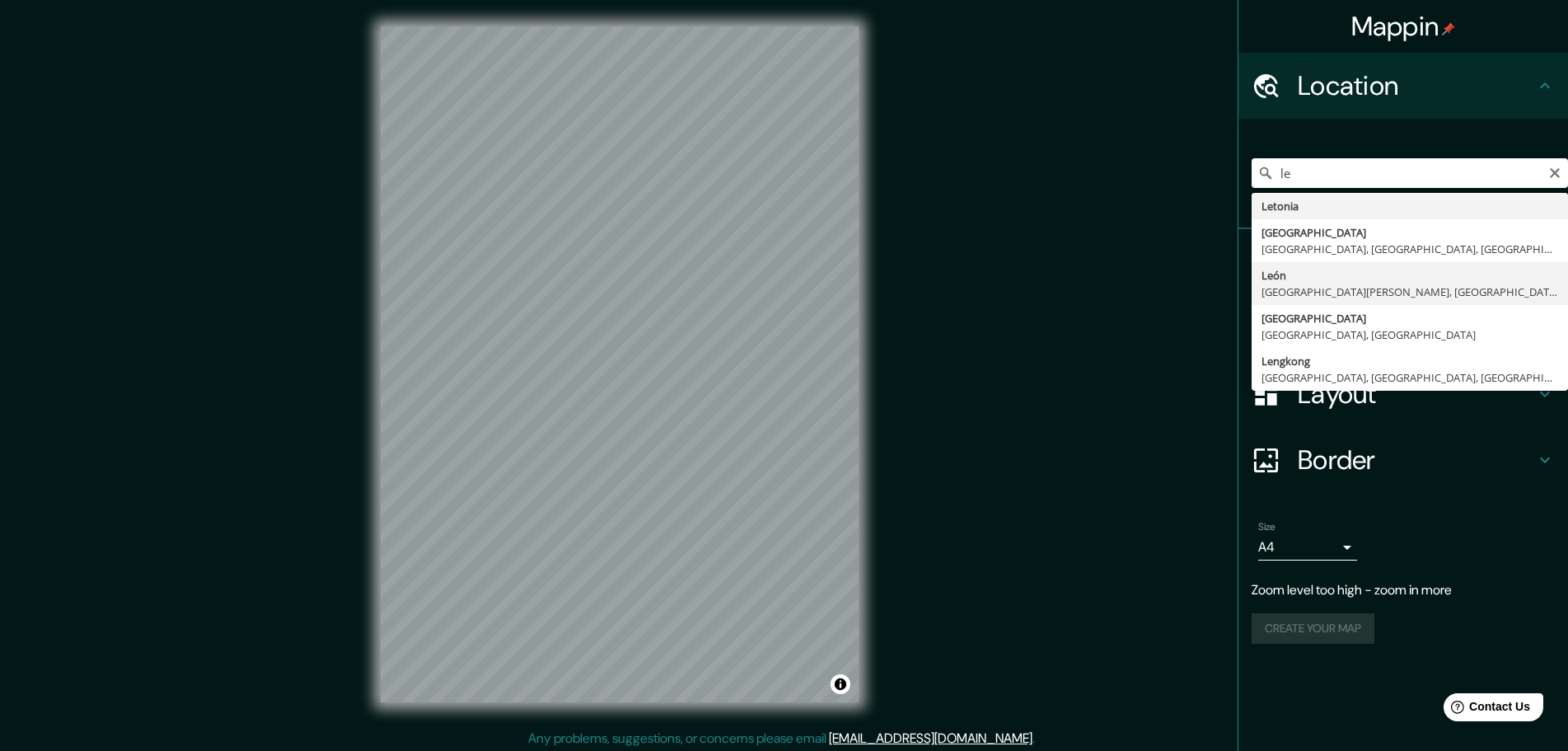
type input "León, provincia de León, España"
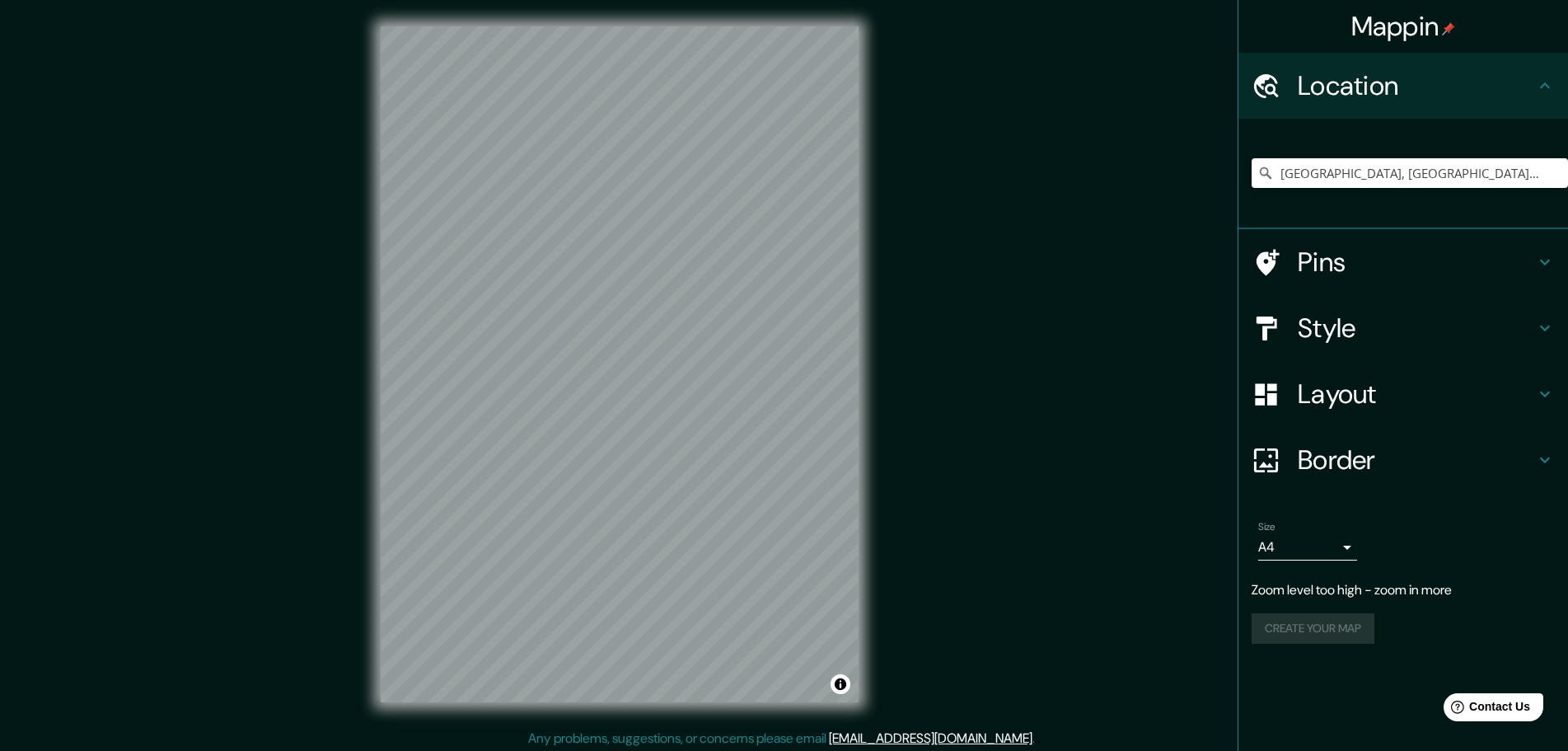
click at [1349, 323] on h4 "Style" at bounding box center [1416, 327] width 238 height 33
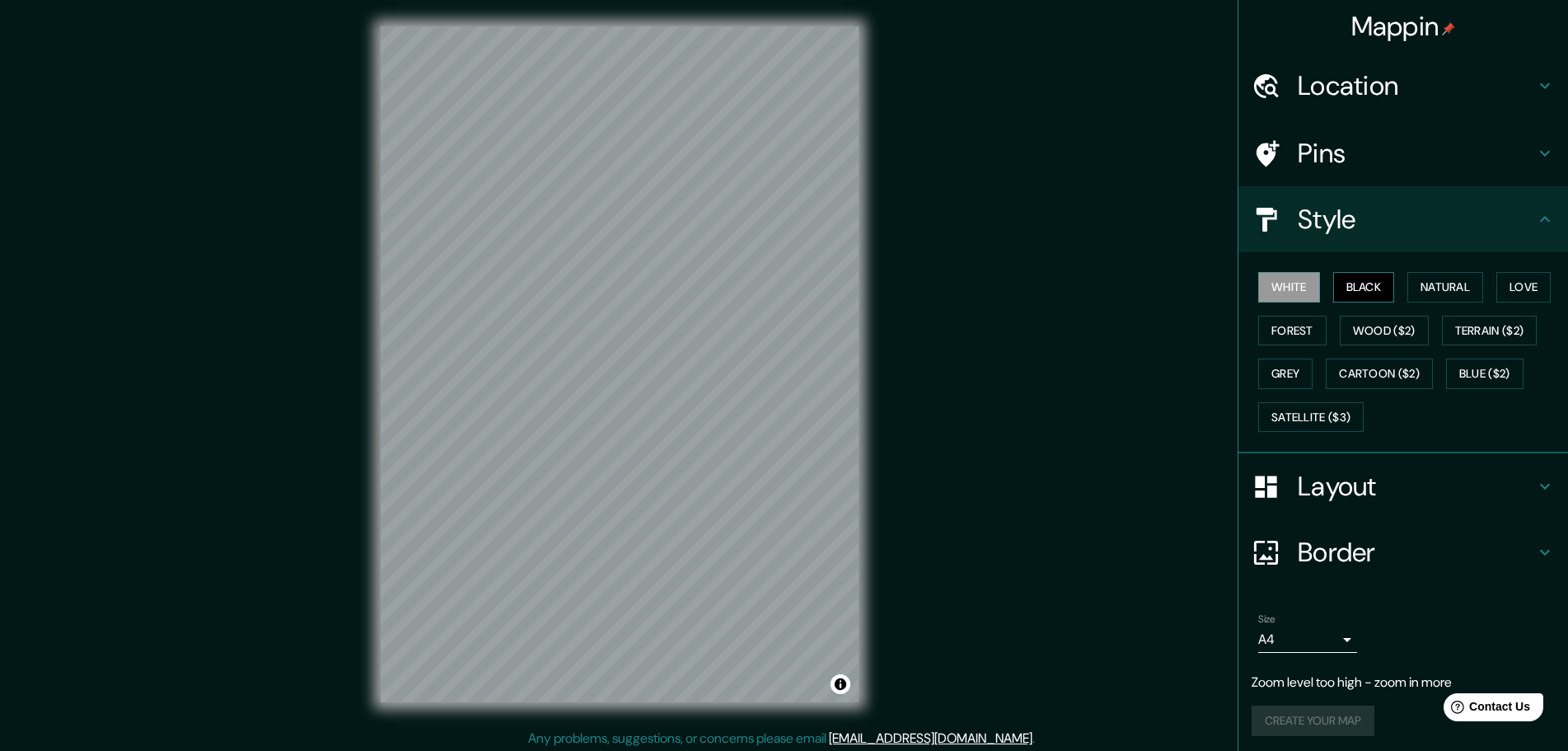
click at [1365, 280] on button "Black" at bounding box center [1364, 287] width 62 height 30
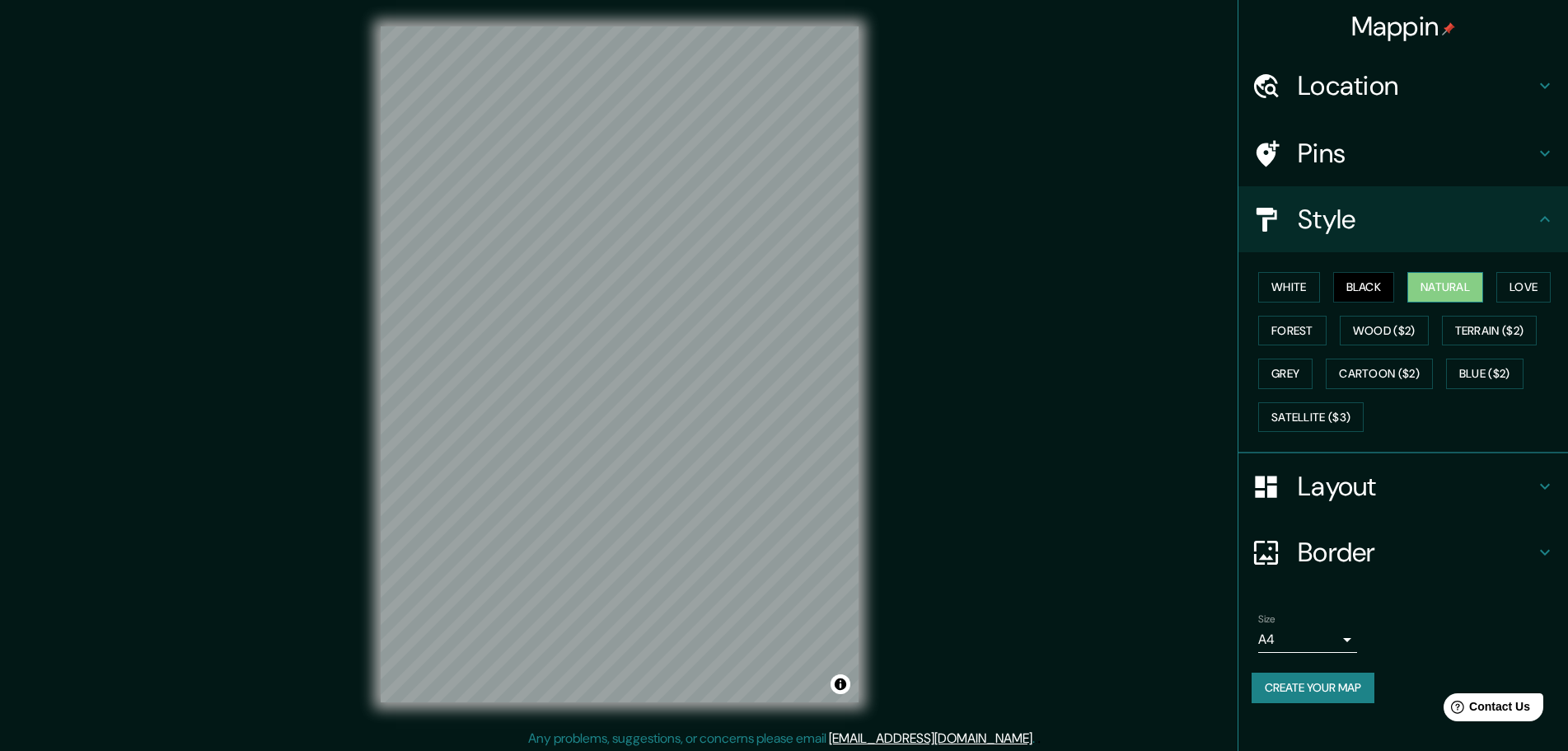
click at [1423, 289] on button "Natural" at bounding box center [1446, 287] width 76 height 30
click at [1383, 485] on h4 "Layout" at bounding box center [1416, 486] width 238 height 33
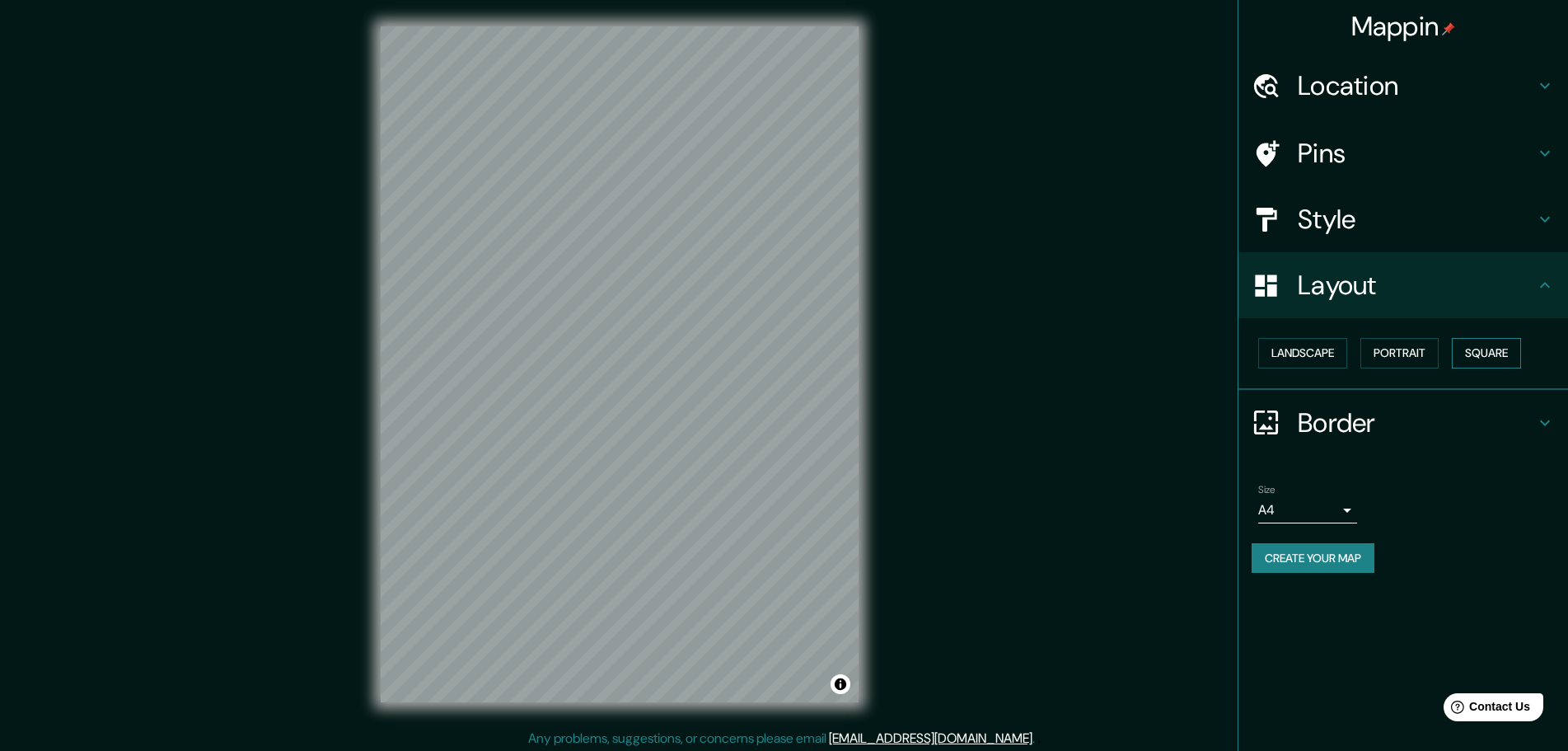
click at [1479, 356] on button "Square" at bounding box center [1486, 353] width 69 height 30
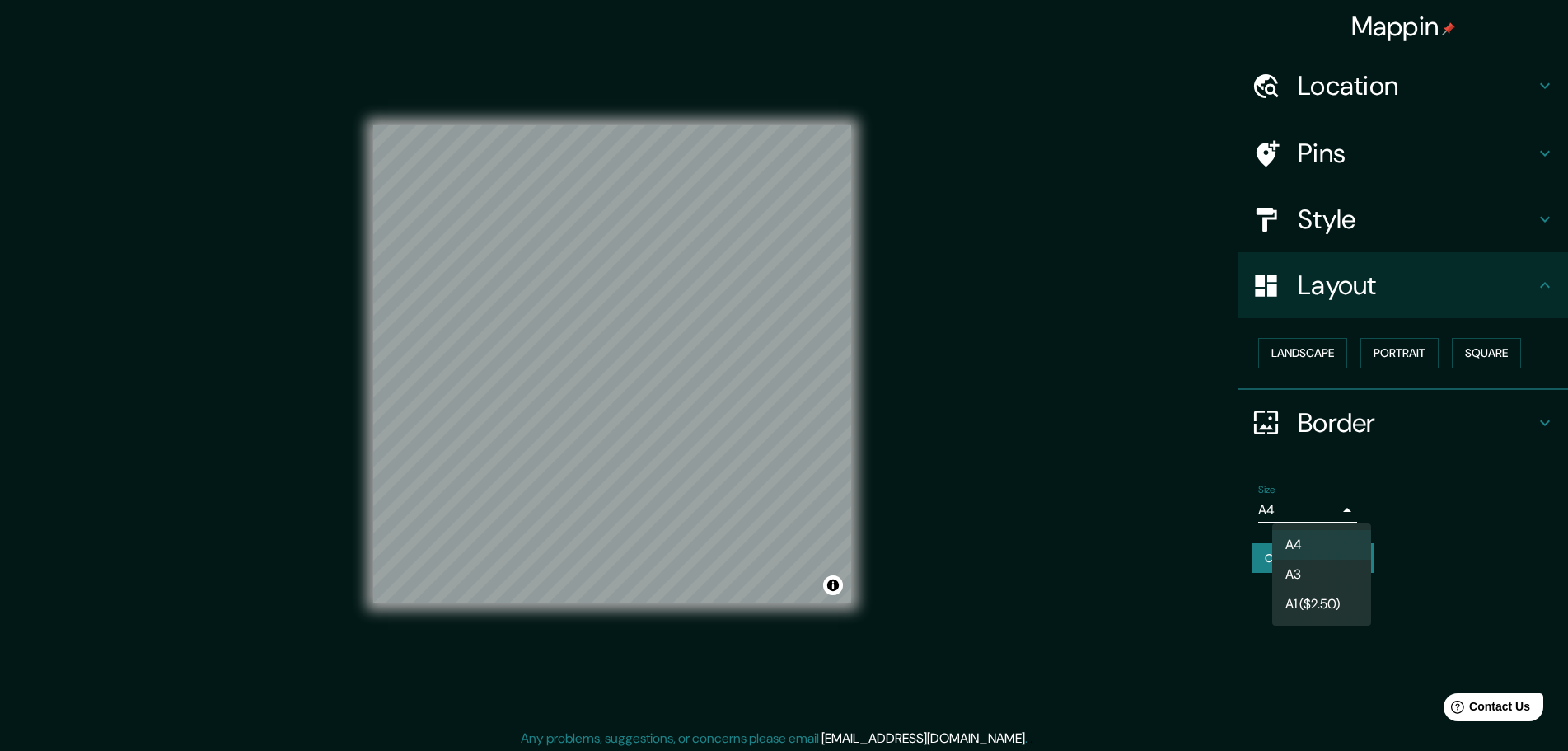
click at [1317, 513] on body "Mappin Location León, provincia de León, España Pins Style Layout Landscape Por…" at bounding box center [784, 375] width 1568 height 751
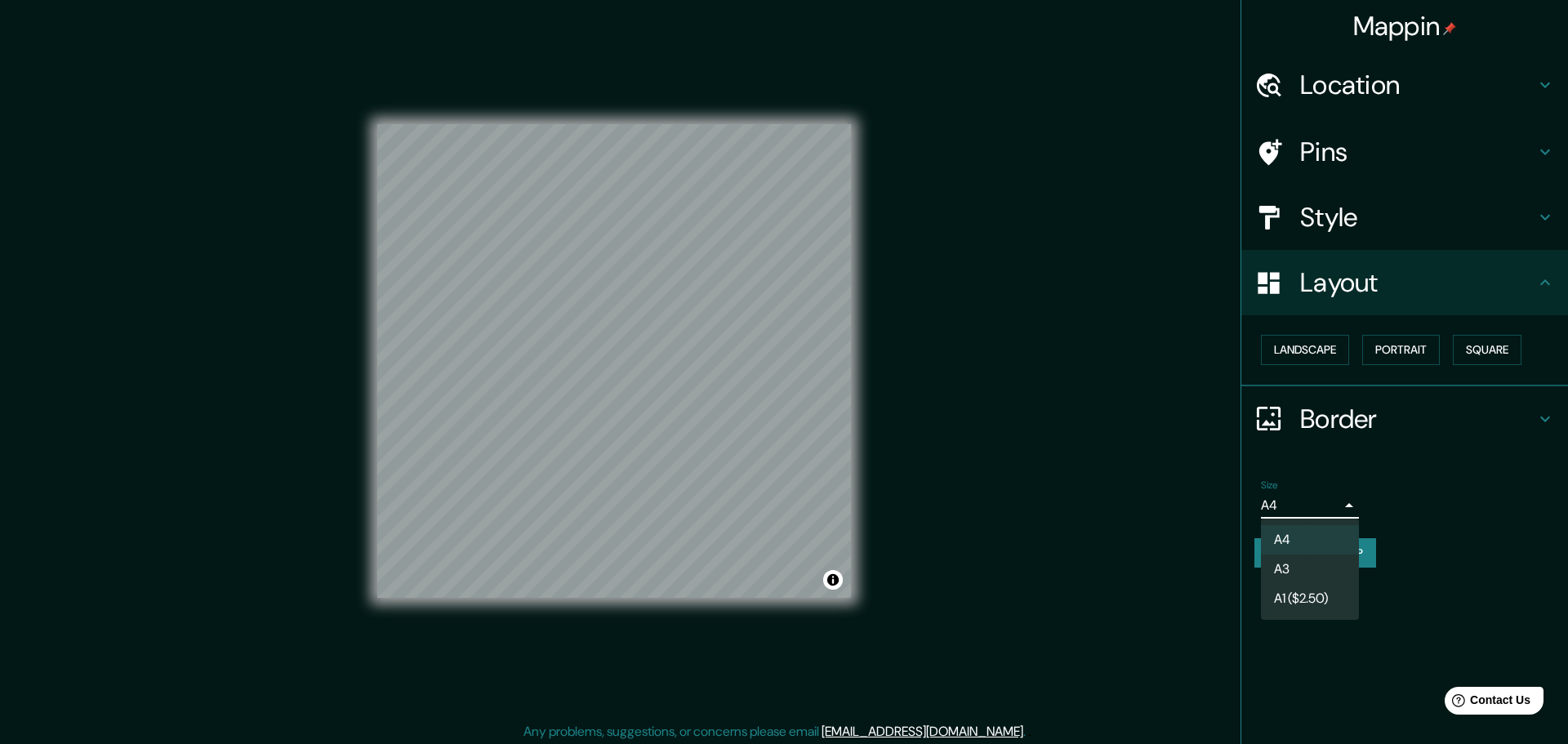
click at [1296, 561] on li "A3" at bounding box center [1311, 568] width 98 height 29
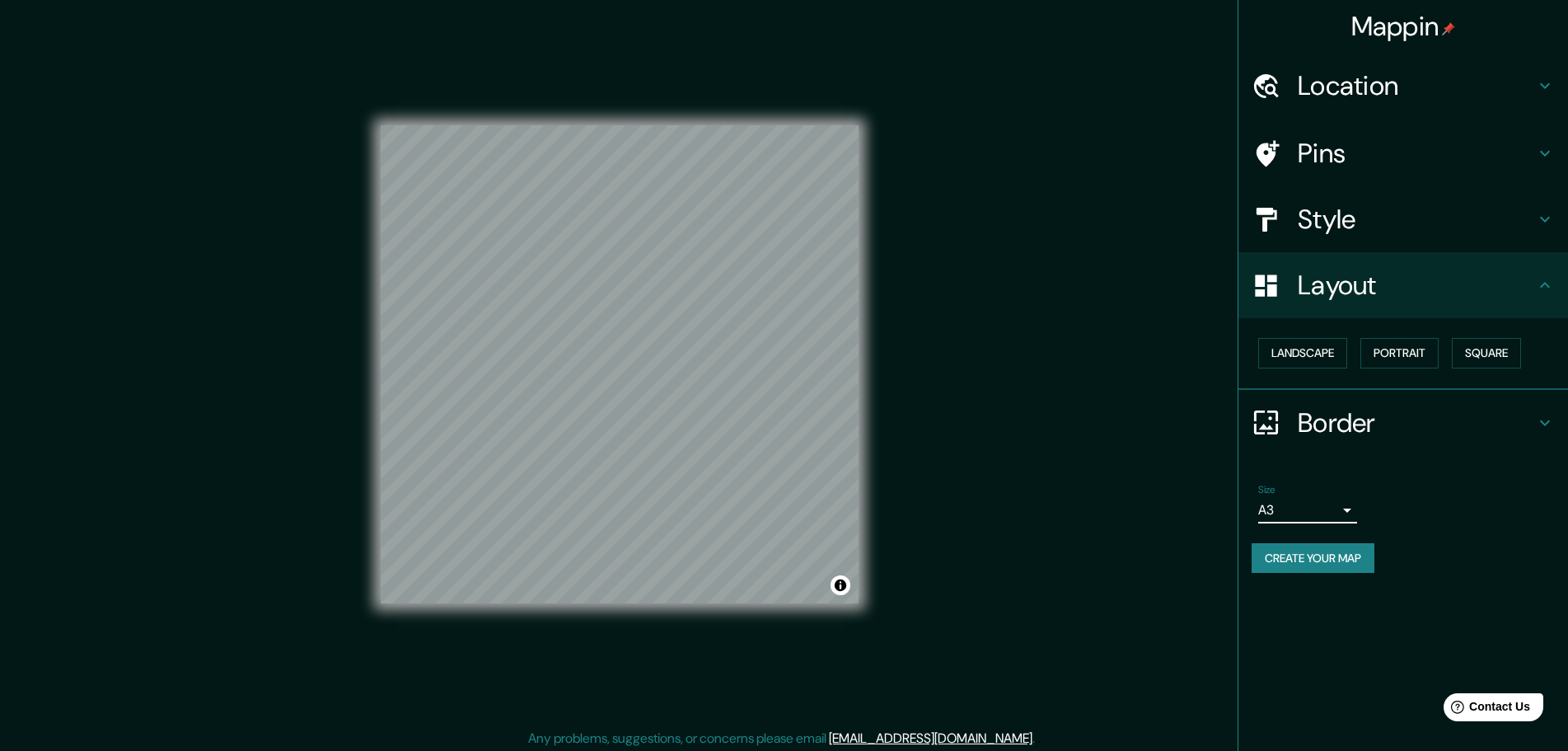
click at [1327, 558] on button "Create your map" at bounding box center [1313, 559] width 123 height 30
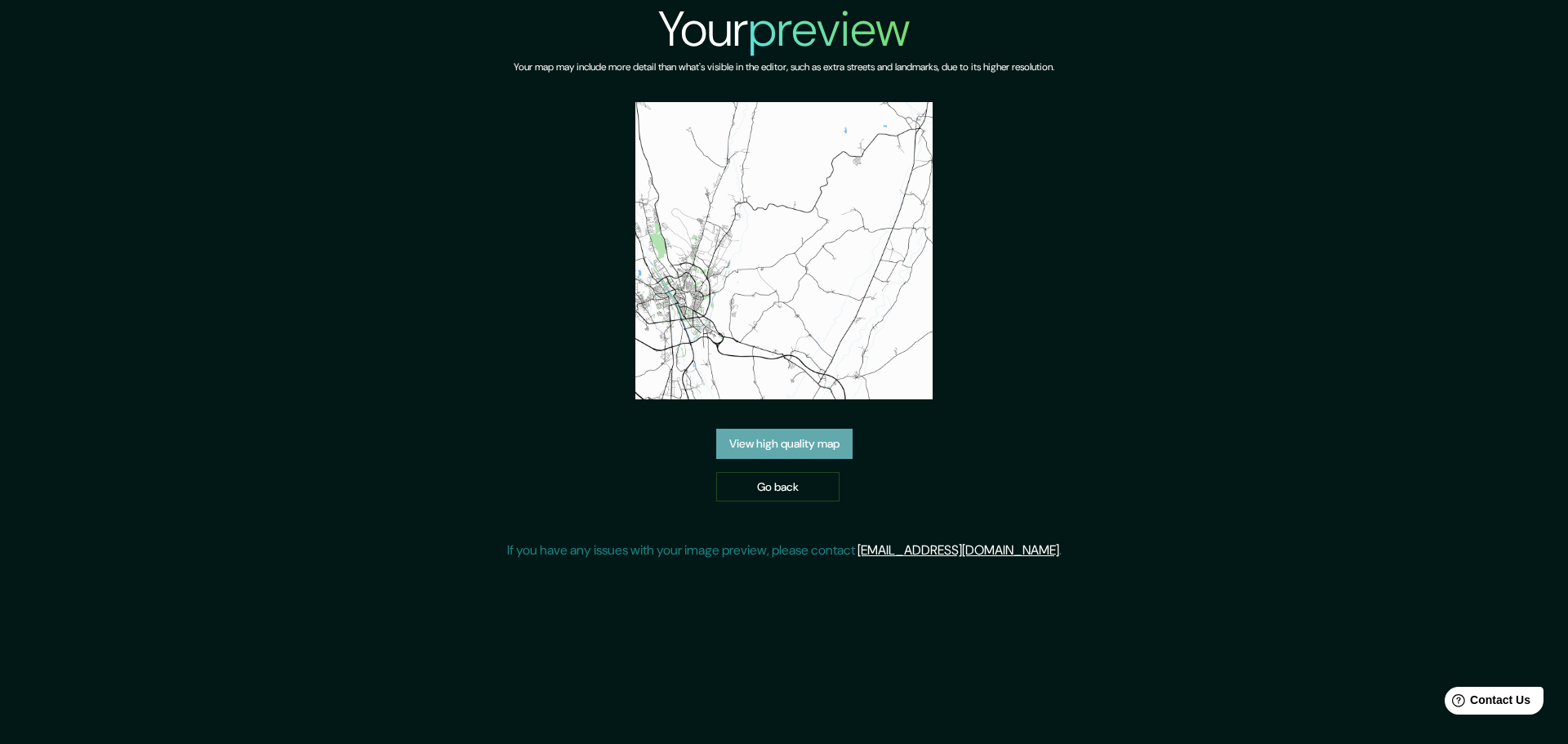
click at [798, 429] on link "View high quality map" at bounding box center [784, 444] width 136 height 30
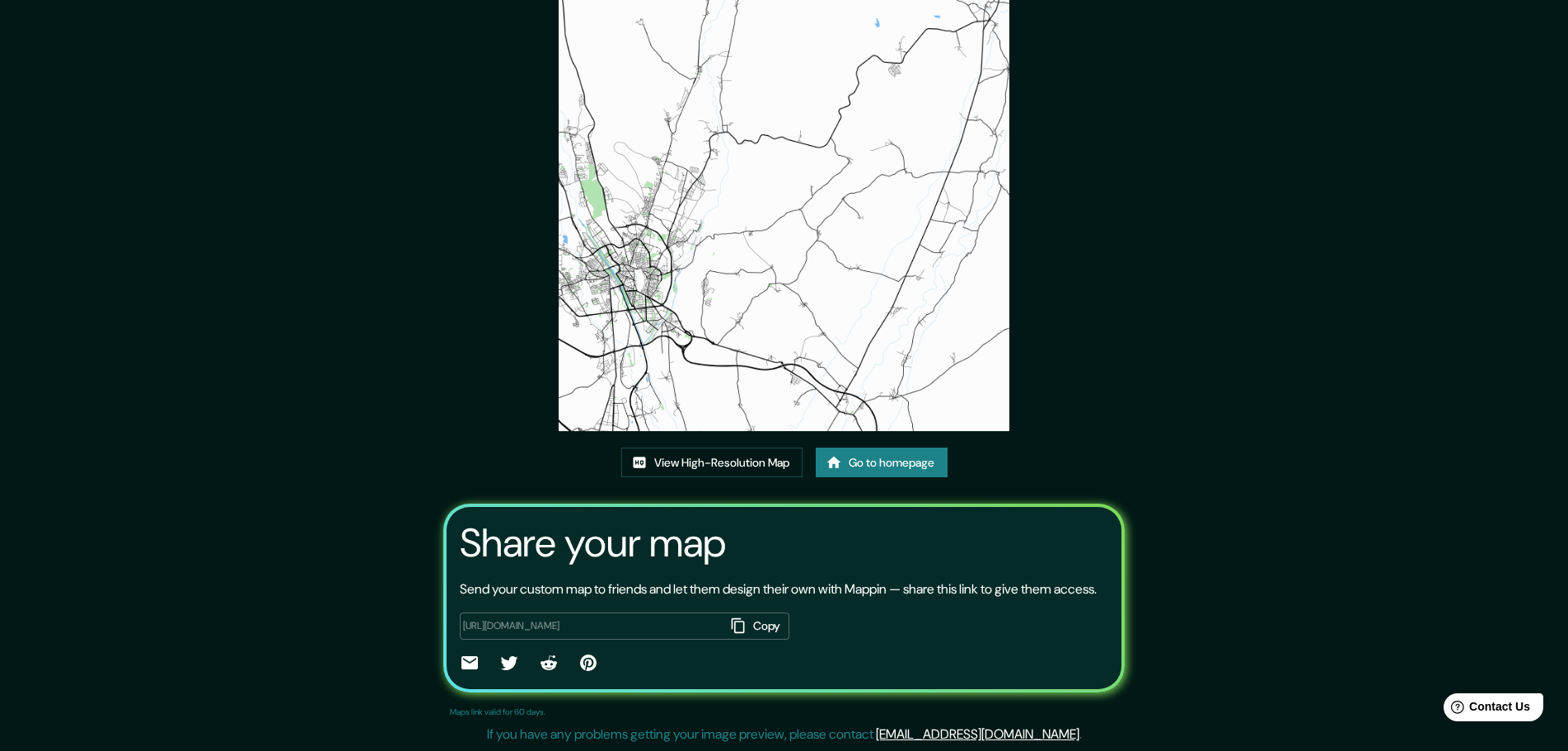
scroll to position [112, 0]
click at [715, 448] on link "View High-Resolution Map" at bounding box center [712, 463] width 182 height 30
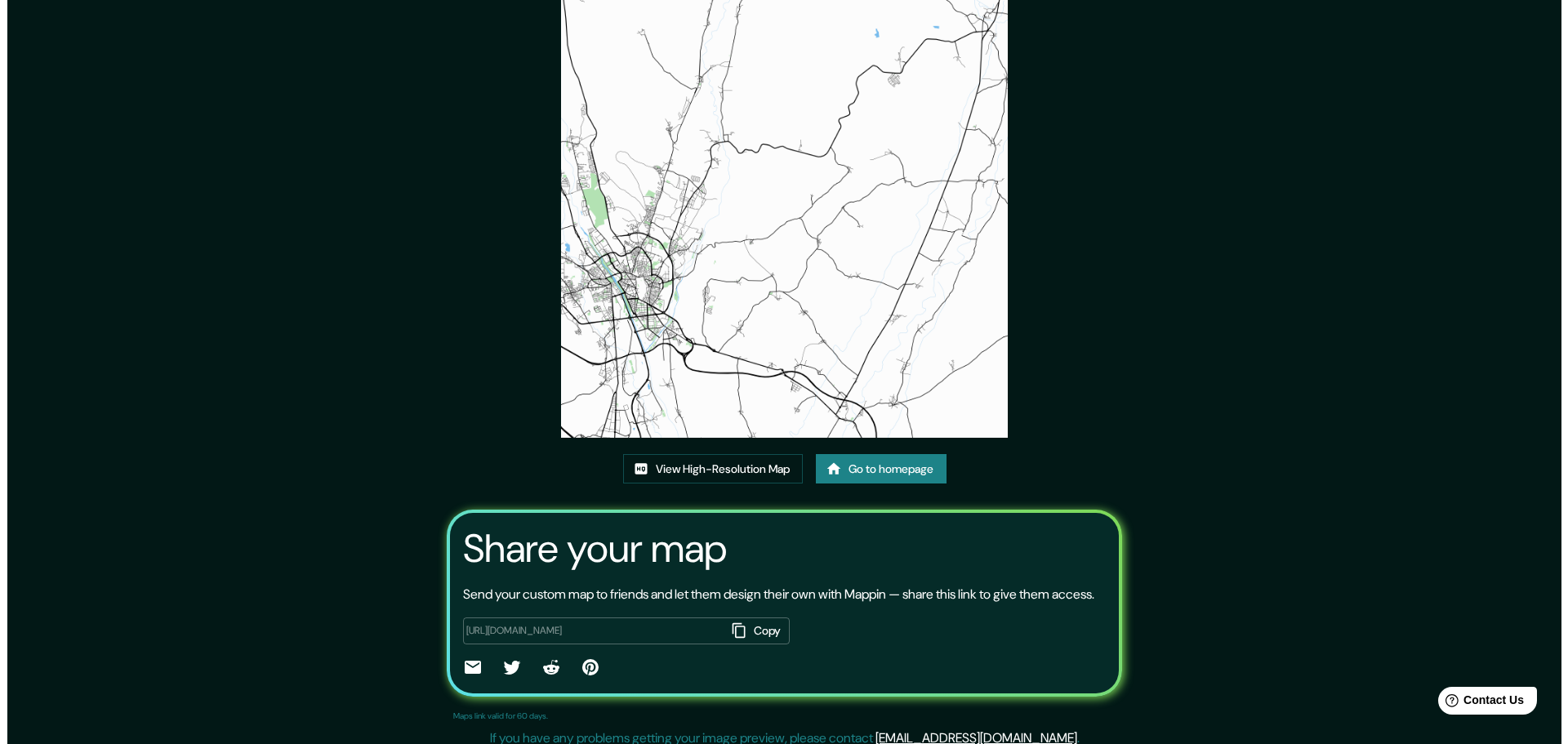
scroll to position [0, 0]
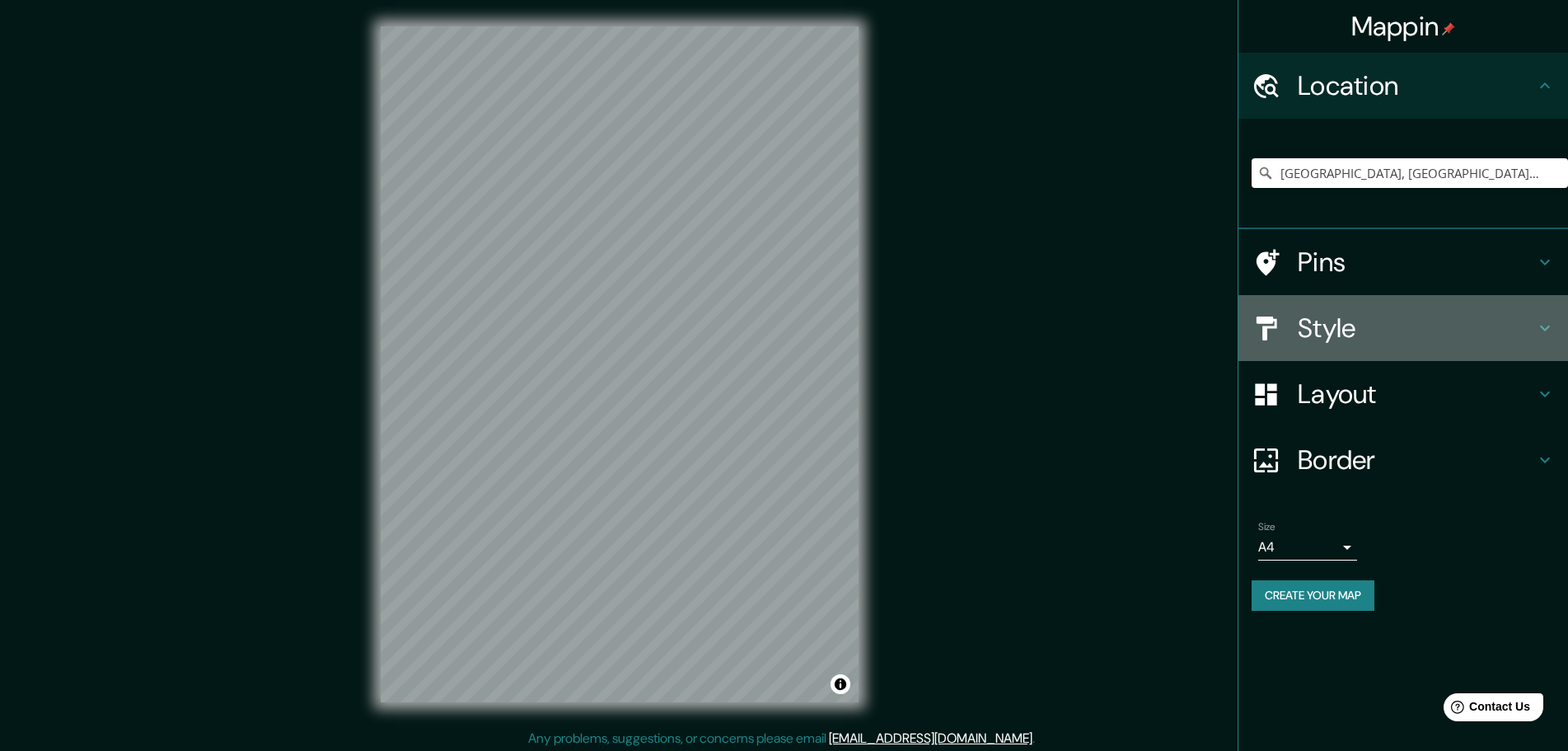
click at [1357, 342] on h4 "Style" at bounding box center [1416, 327] width 238 height 33
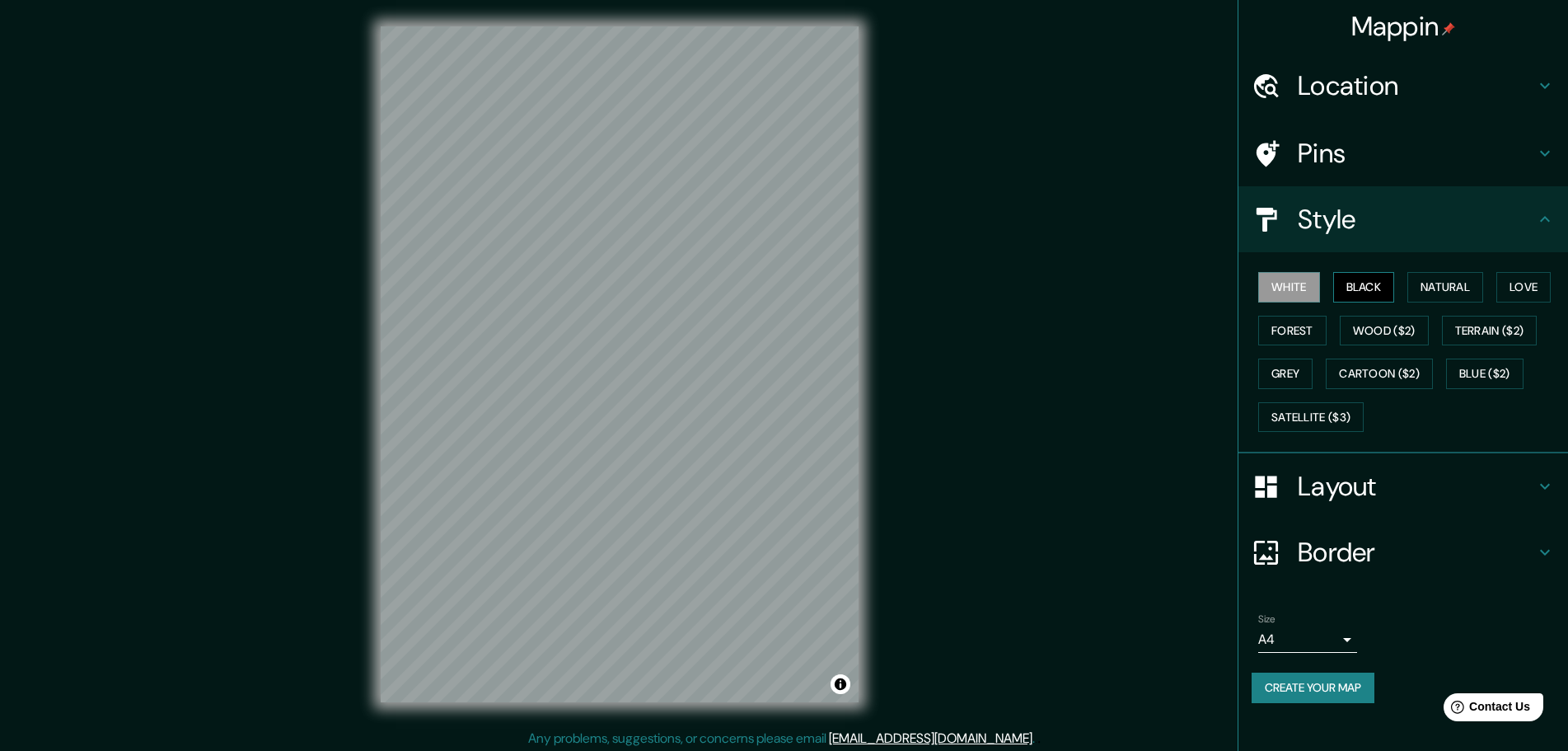
click at [1378, 284] on button "Black" at bounding box center [1364, 287] width 62 height 30
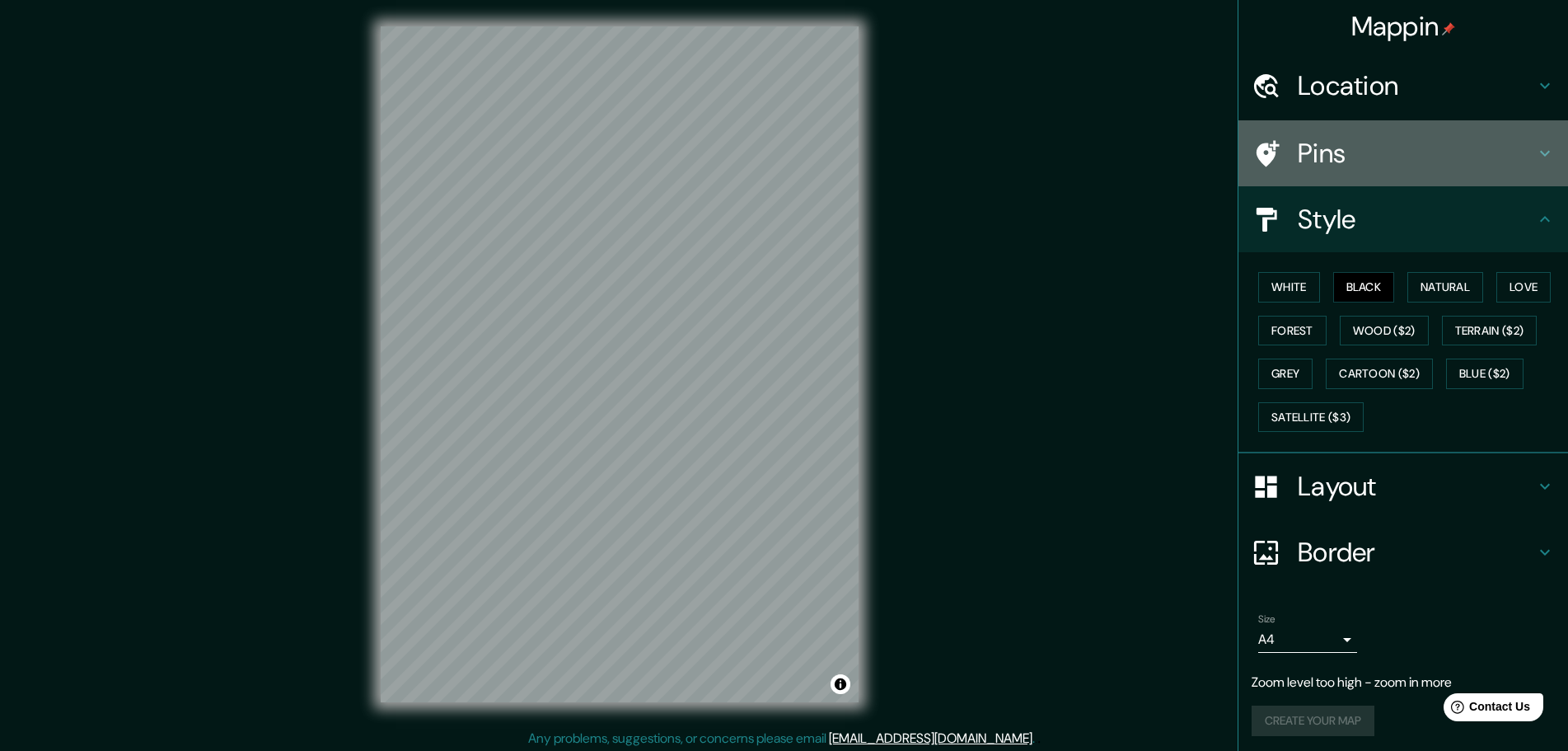
click at [1315, 141] on h4 "Pins" at bounding box center [1416, 153] width 238 height 33
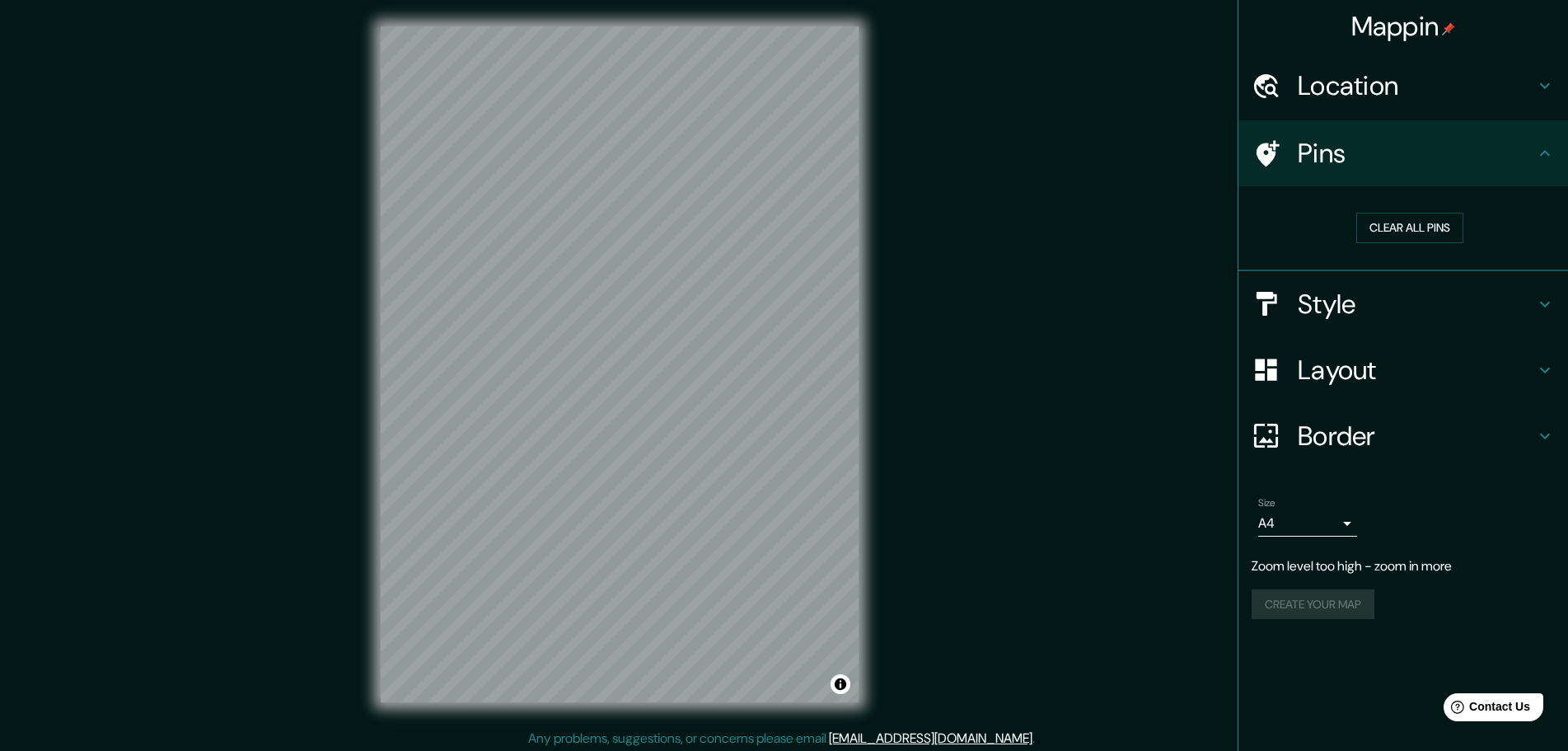
click at [1332, 89] on h4 "Location" at bounding box center [1416, 85] width 238 height 33
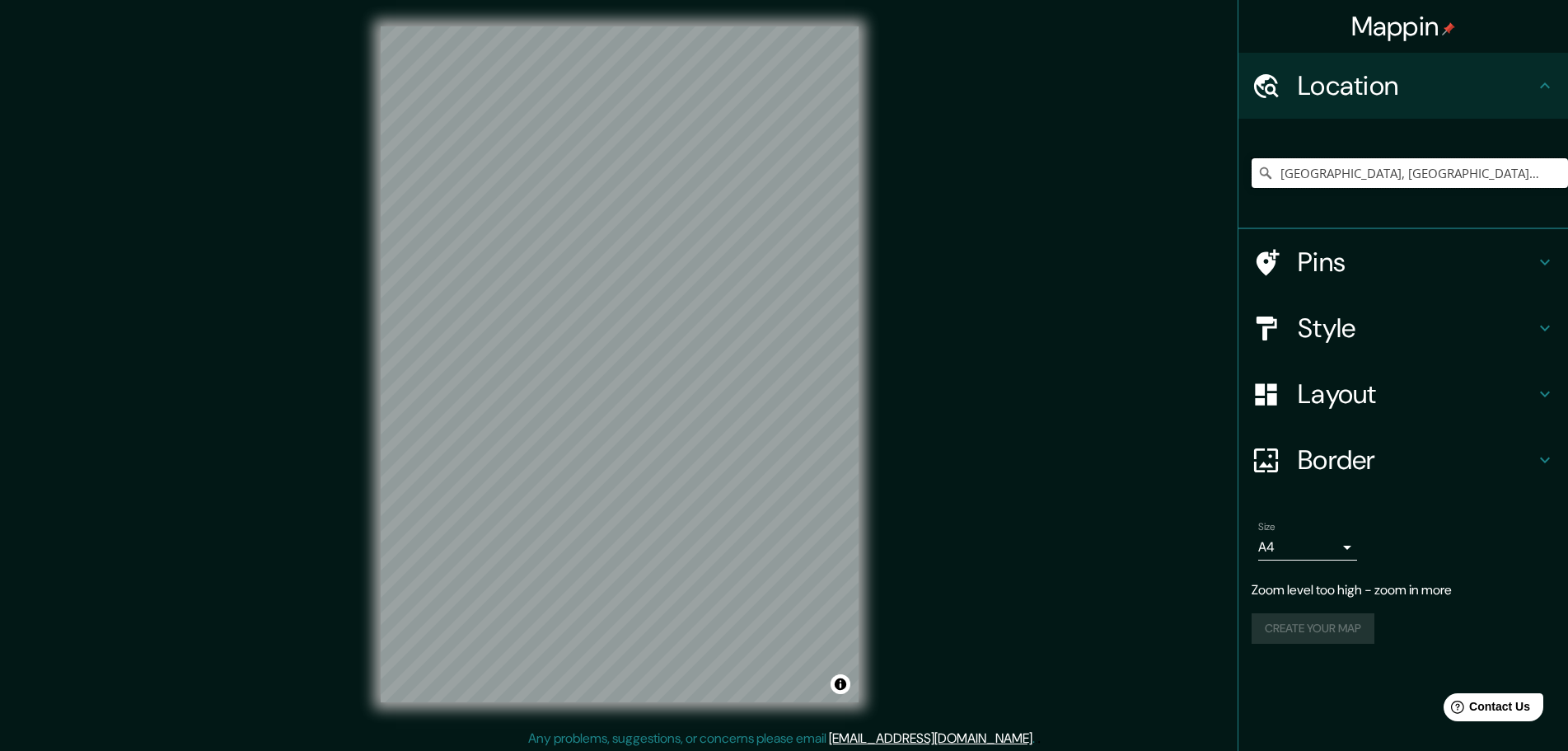
click at [1405, 172] on input "[GEOGRAPHIC_DATA], [GEOGRAPHIC_DATA][PERSON_NAME], [GEOGRAPHIC_DATA]" at bounding box center [1409, 173] width 316 height 29
drag, startPoint x: 1404, startPoint y: 175, endPoint x: 968, endPoint y: 185, distance: 436.1
click at [968, 185] on div "Mappin Location León, provincia de León, España Pins Style Layout Border Choose…" at bounding box center [784, 378] width 1568 height 755
click at [1333, 334] on h4 "Style" at bounding box center [1416, 327] width 238 height 33
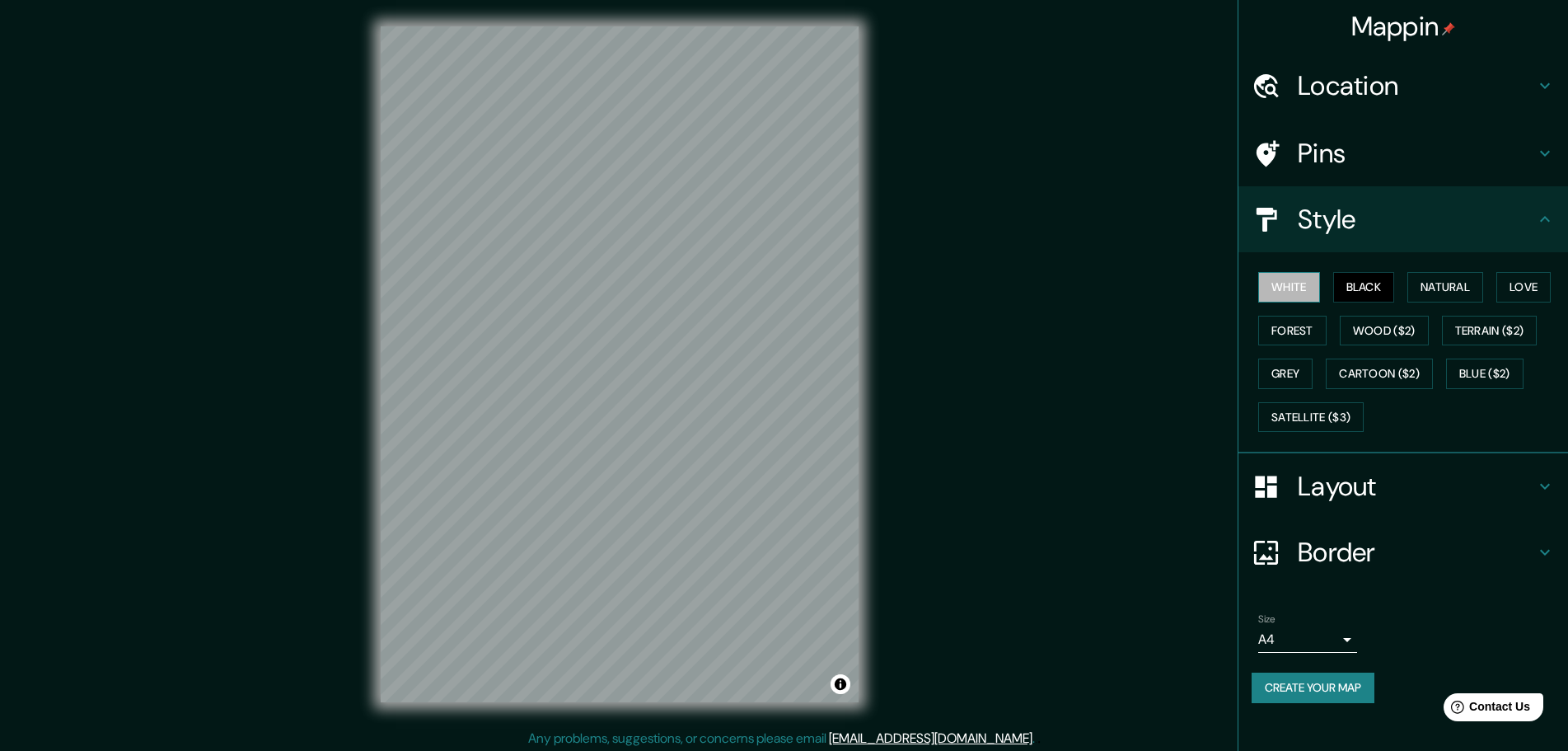
click at [1302, 293] on button "White" at bounding box center [1290, 287] width 62 height 30
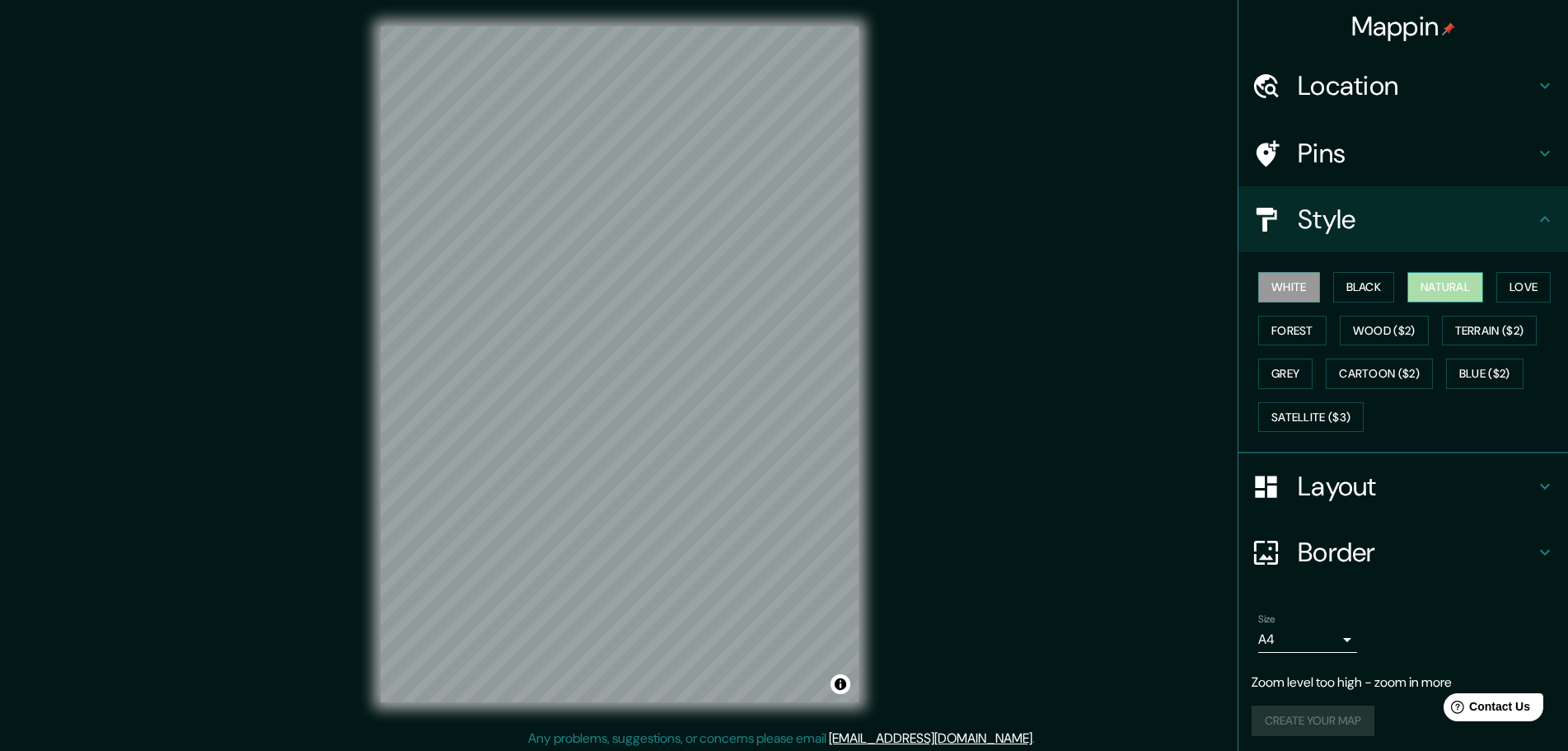
click at [1448, 275] on button "Natural" at bounding box center [1446, 287] width 76 height 30
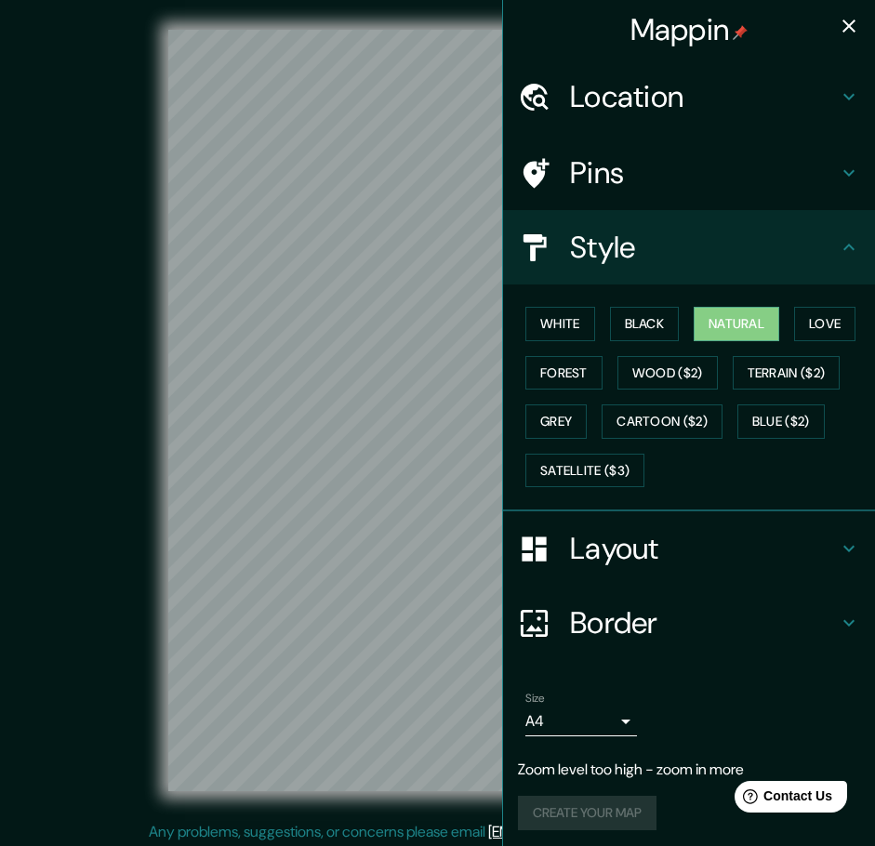
click at [634, 84] on h4 "Location" at bounding box center [704, 96] width 268 height 37
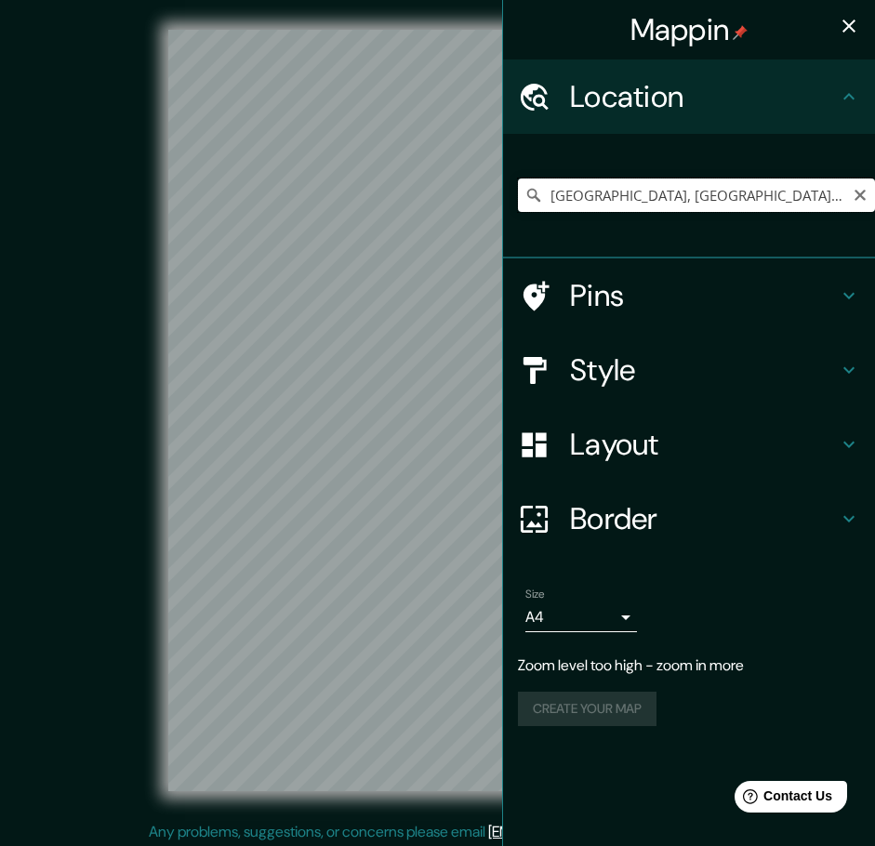
click at [716, 190] on input "León, provincia de León, España" at bounding box center [696, 195] width 357 height 33
click at [847, 26] on icon "button" at bounding box center [849, 26] width 22 height 22
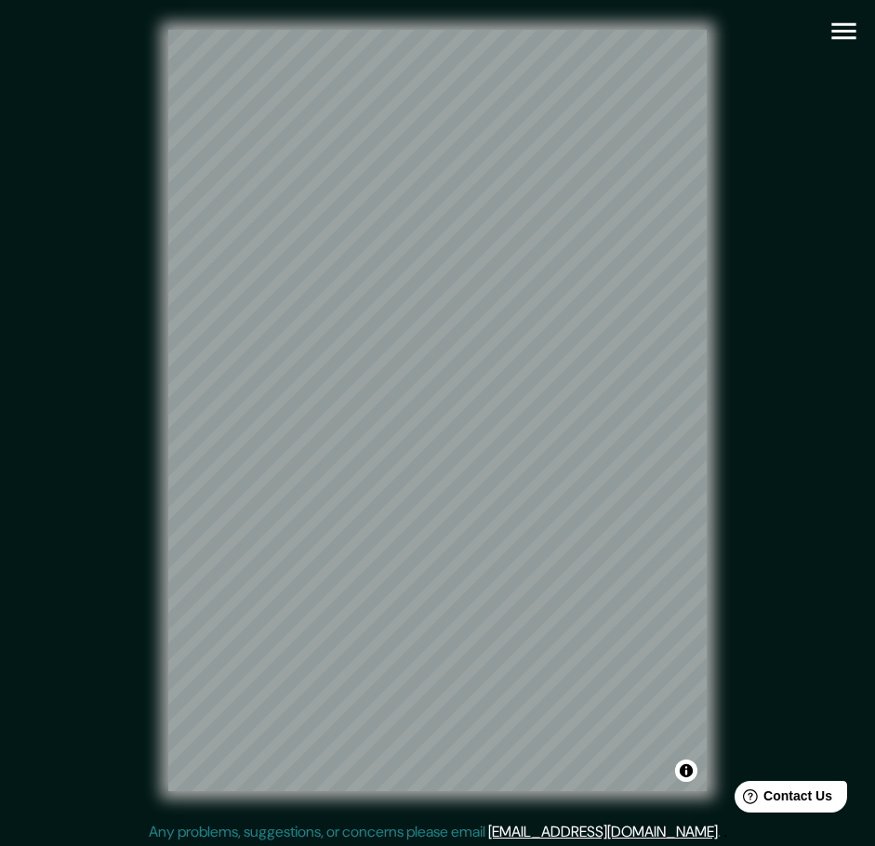
click at [797, 334] on div "© Mapbox © OpenStreetMap Improve this map" at bounding box center [438, 411] width 788 height 762
click at [765, 379] on div "© Mapbox © OpenStreetMap Improve this map" at bounding box center [438, 411] width 788 height 762
click at [843, 14] on button "button" at bounding box center [843, 30] width 47 height 47
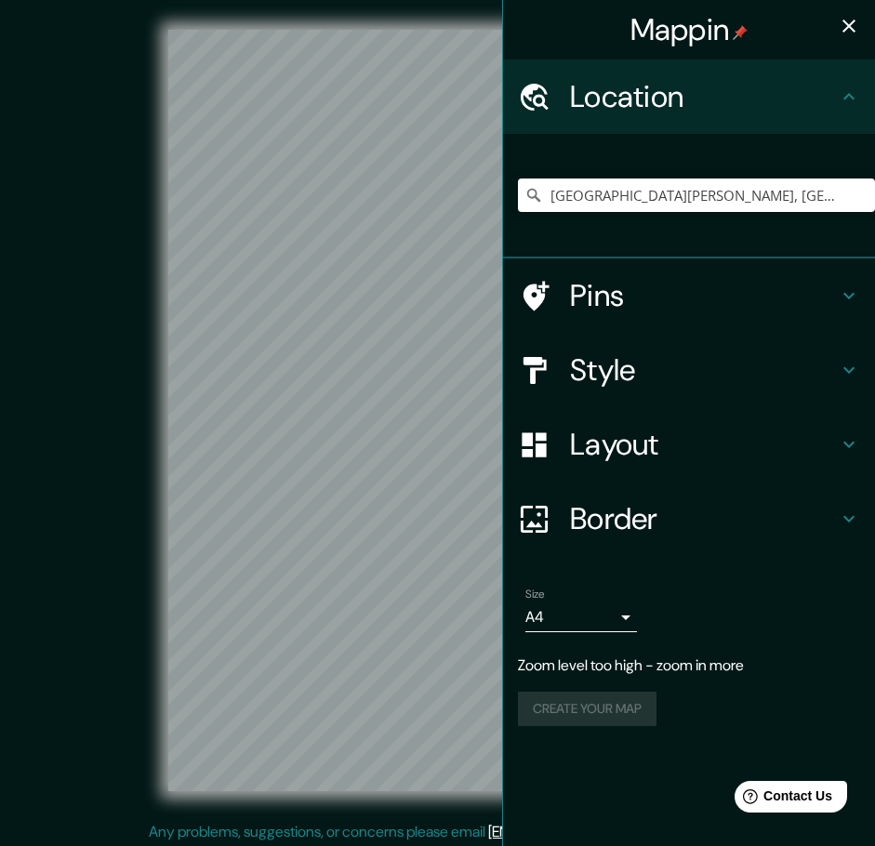
click at [730, 221] on div "Castilla y León, España" at bounding box center [696, 195] width 357 height 93
click at [727, 195] on input "Castilla y León, España" at bounding box center [696, 195] width 357 height 33
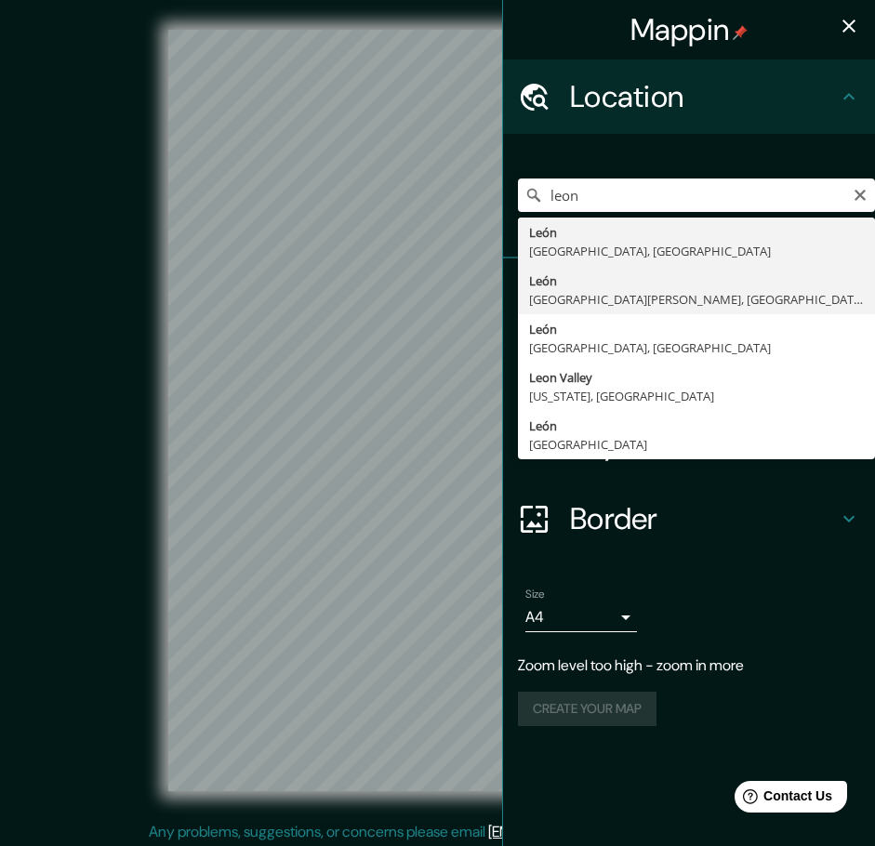
type input "León, provincia de León, España"
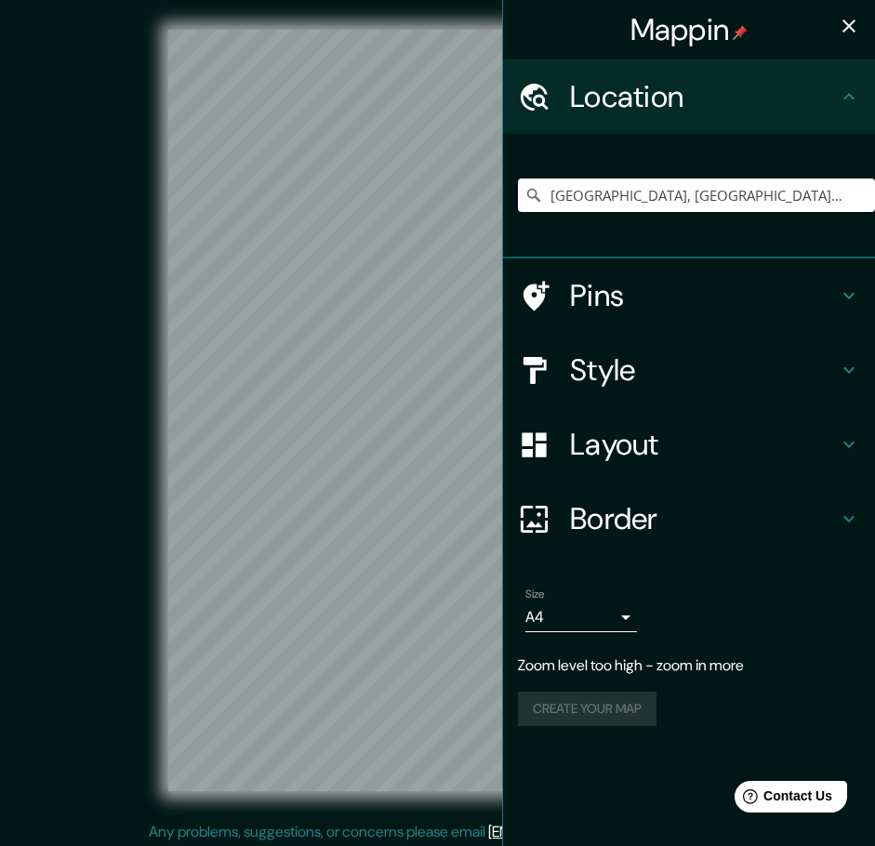
click at [588, 370] on h4 "Style" at bounding box center [704, 369] width 268 height 37
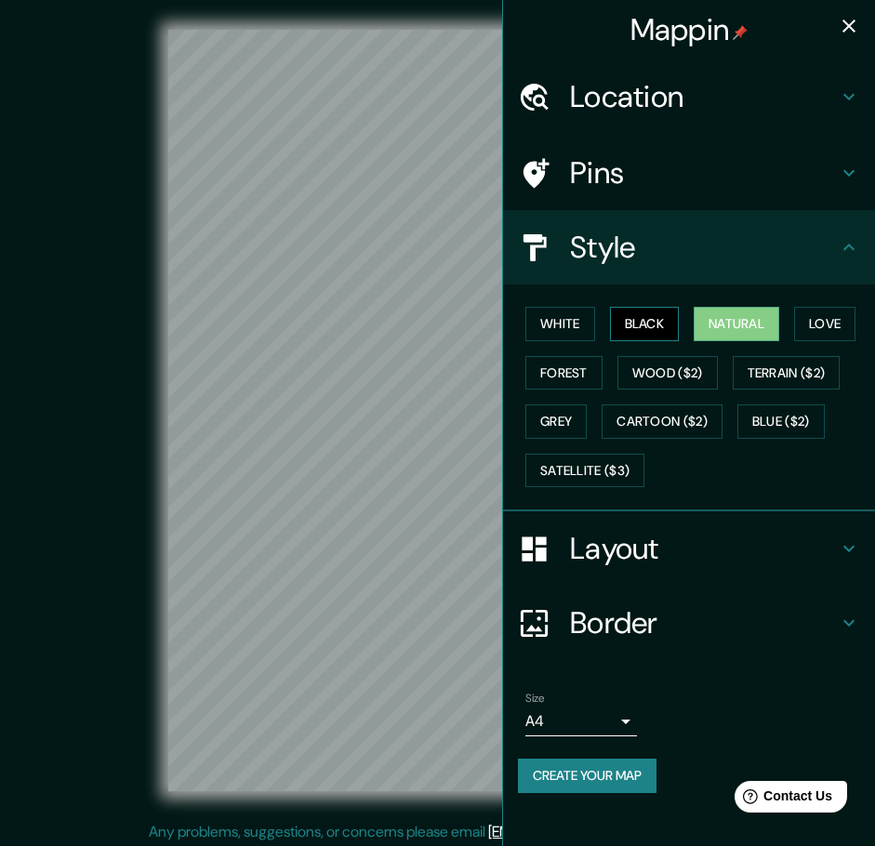
click at [612, 326] on button "Black" at bounding box center [645, 324] width 70 height 34
click at [852, 27] on icon "button" at bounding box center [849, 26] width 22 height 22
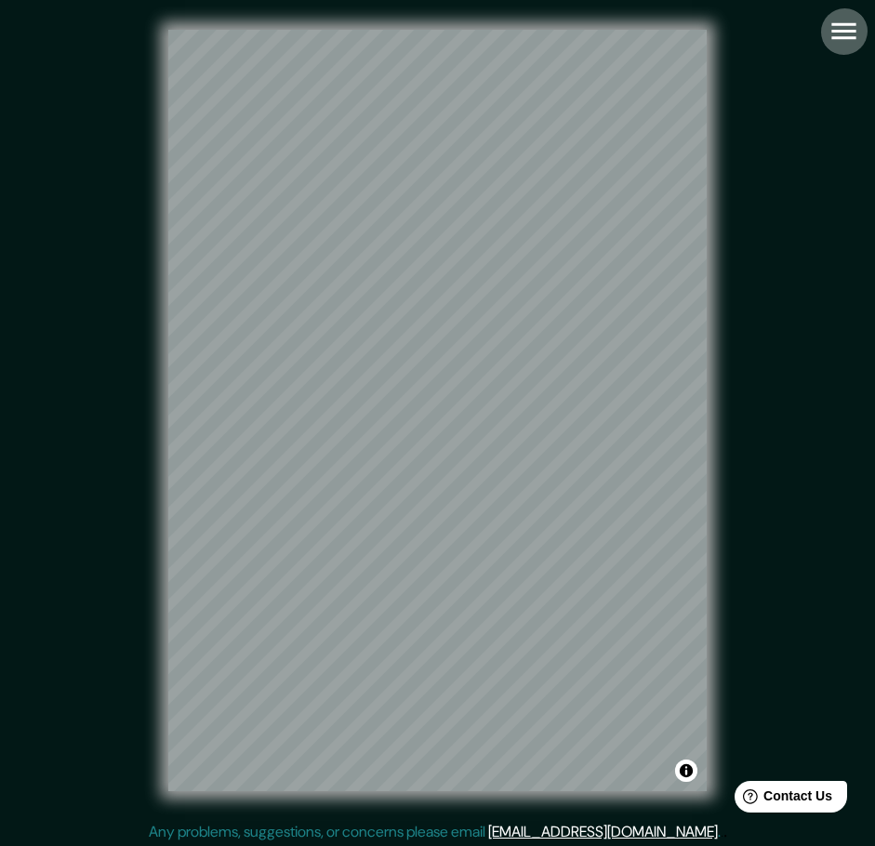
click at [851, 41] on icon "button" at bounding box center [844, 31] width 33 height 33
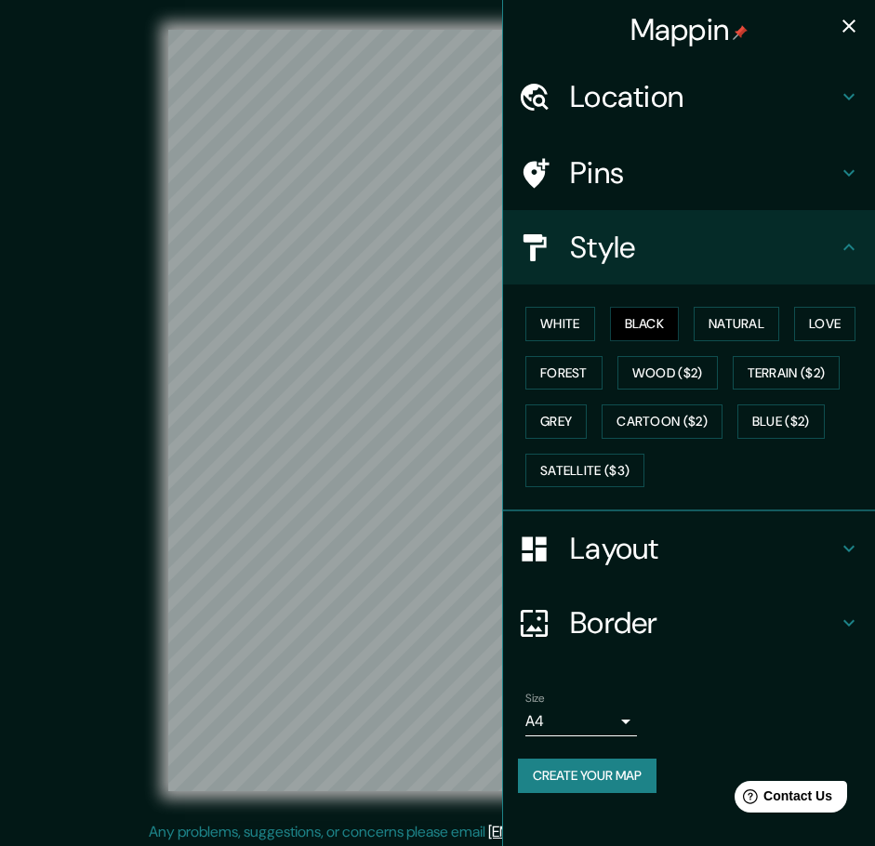
click at [534, 729] on body "Mappin Location León, provincia de León, España Pins Style White Black Natural …" at bounding box center [437, 423] width 875 height 846
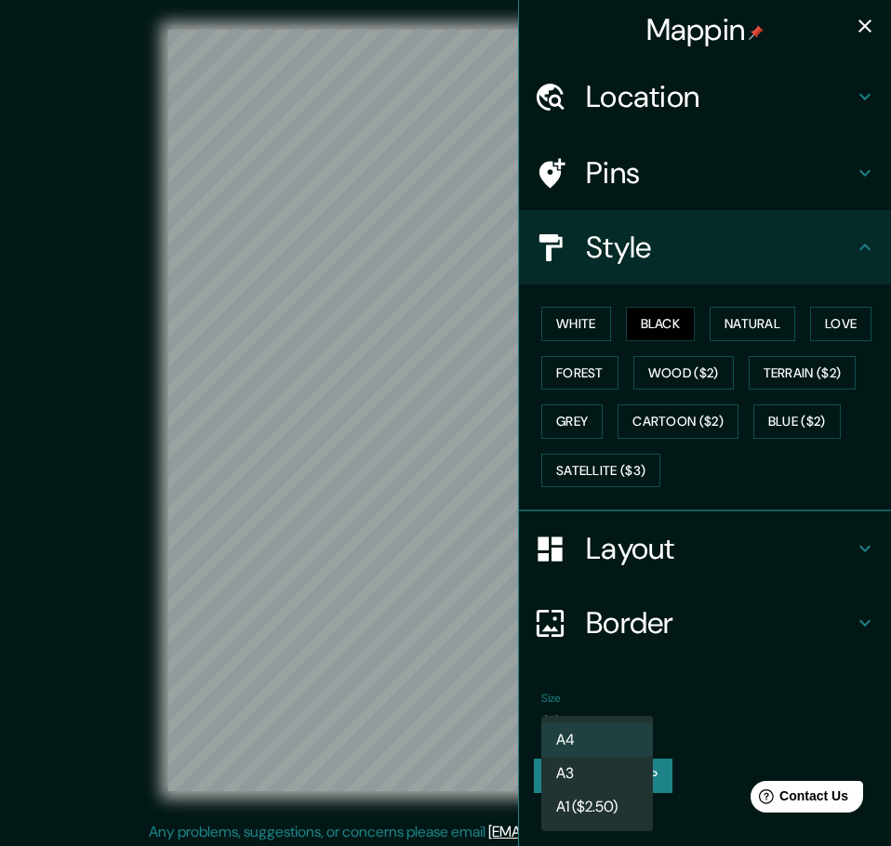
click at [593, 762] on li "A3" at bounding box center [597, 773] width 112 height 33
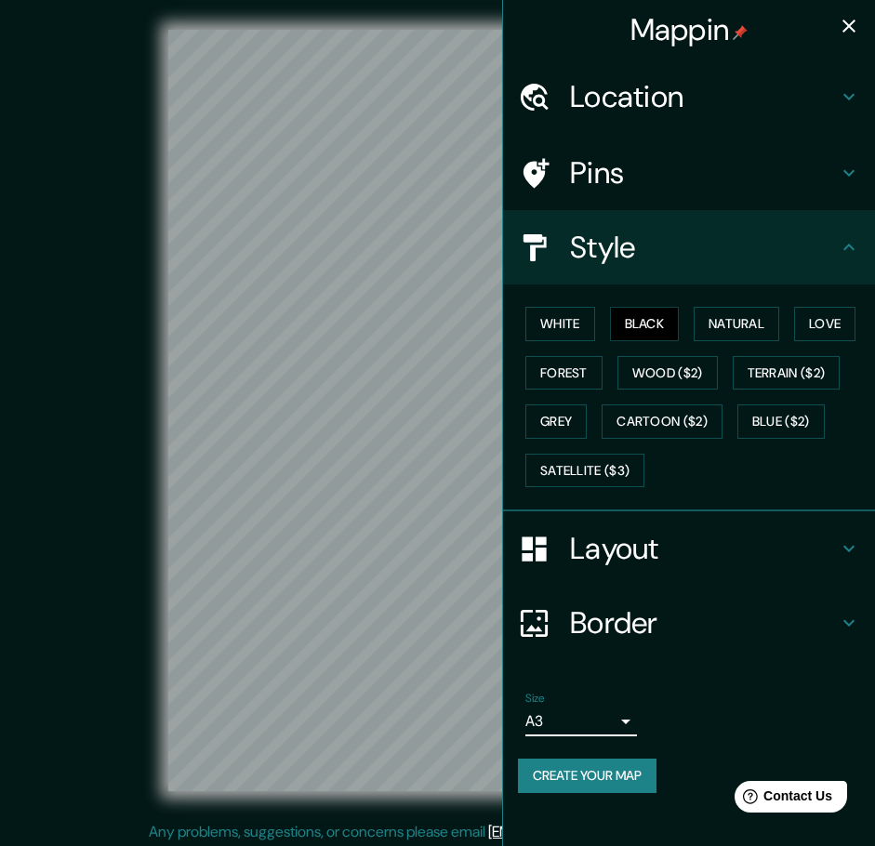
click at [858, 11] on button "button" at bounding box center [848, 25] width 37 height 37
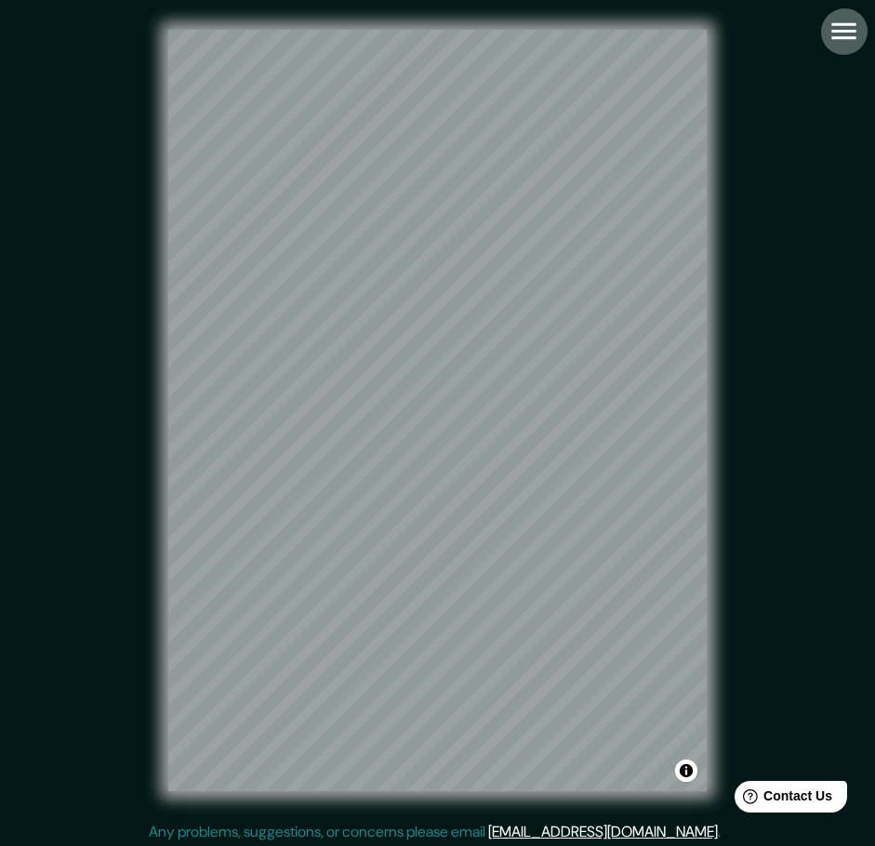
click at [840, 30] on icon "button" at bounding box center [844, 31] width 33 height 33
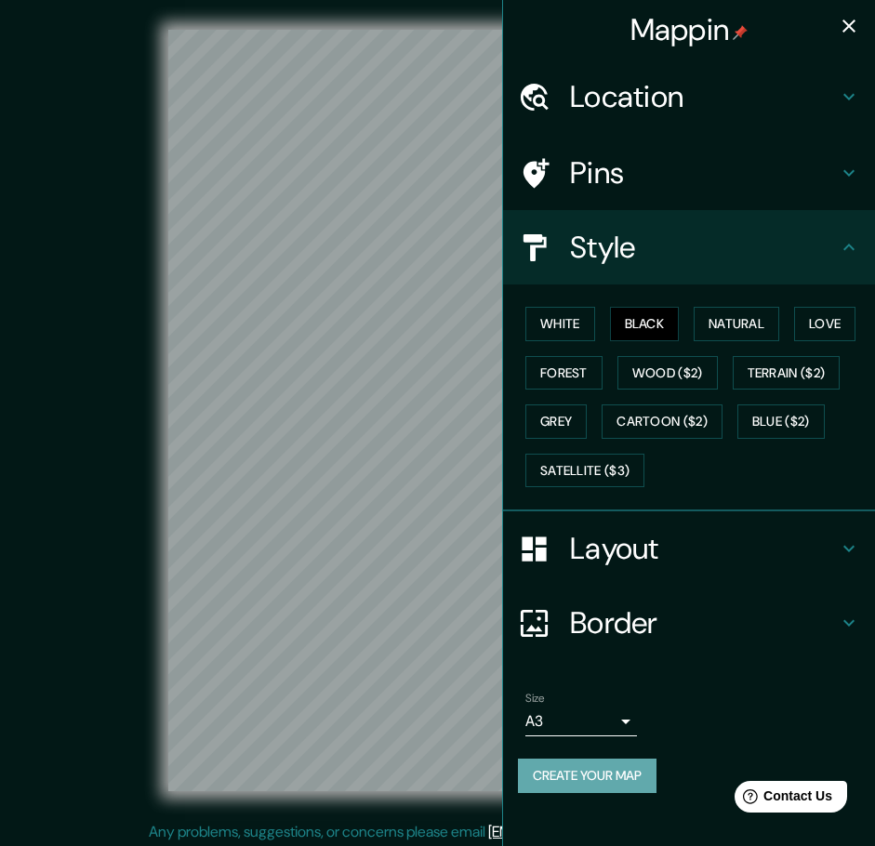
click at [627, 785] on button "Create your map" at bounding box center [587, 776] width 139 height 34
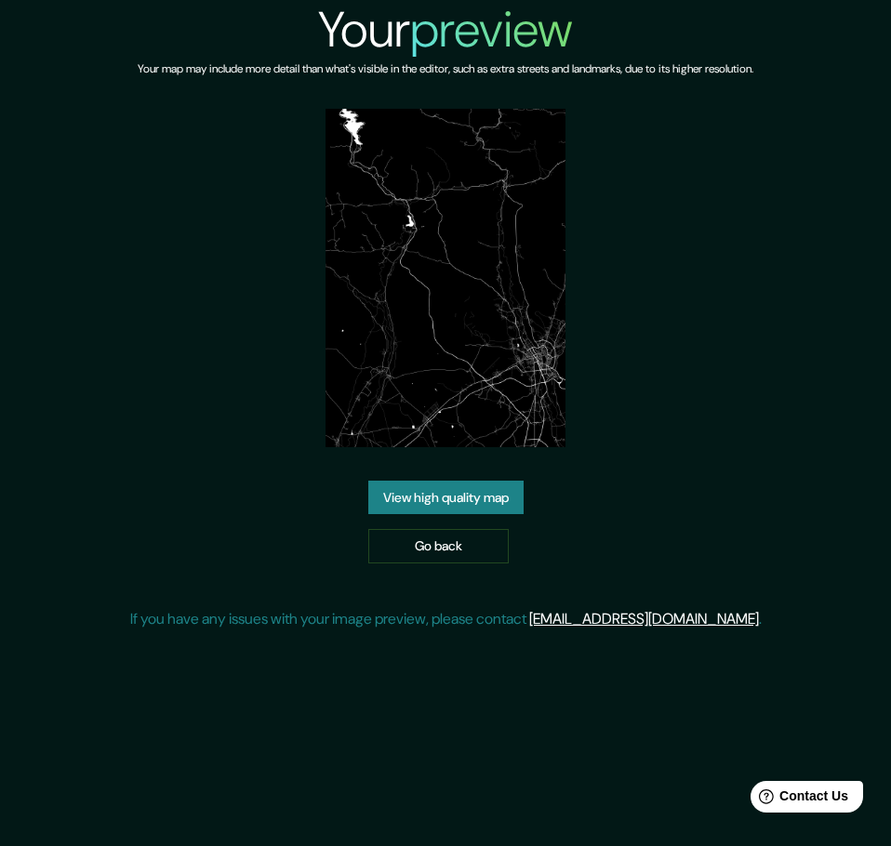
click at [434, 497] on link "View high quality map" at bounding box center [445, 498] width 155 height 34
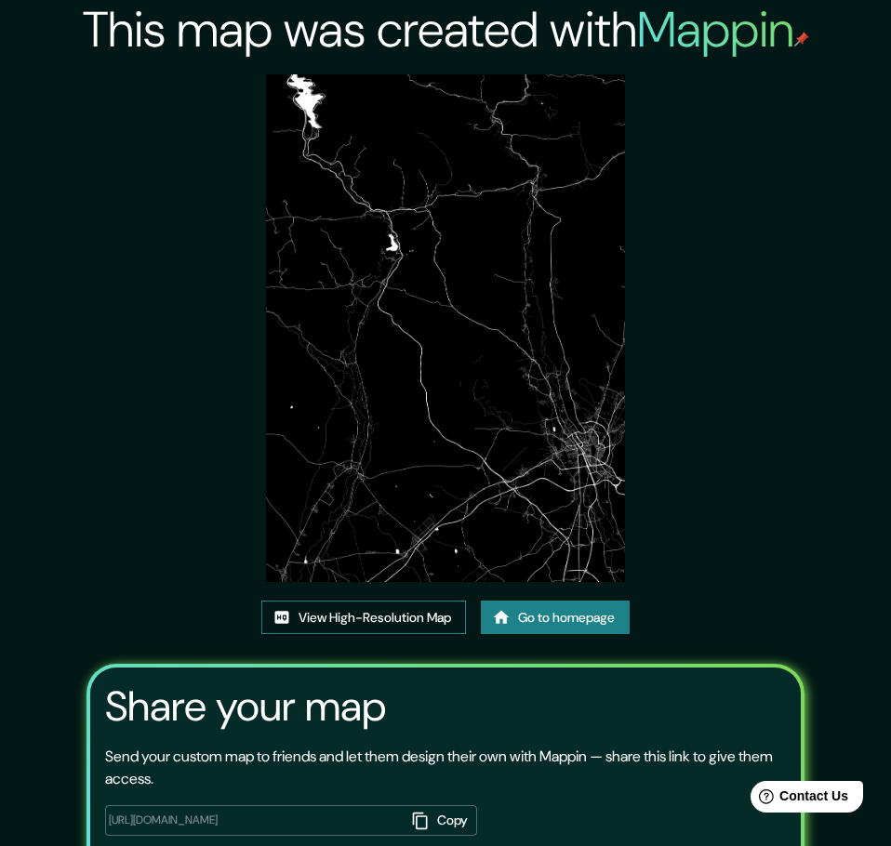
click at [369, 601] on link "View High-Resolution Map" at bounding box center [363, 618] width 205 height 34
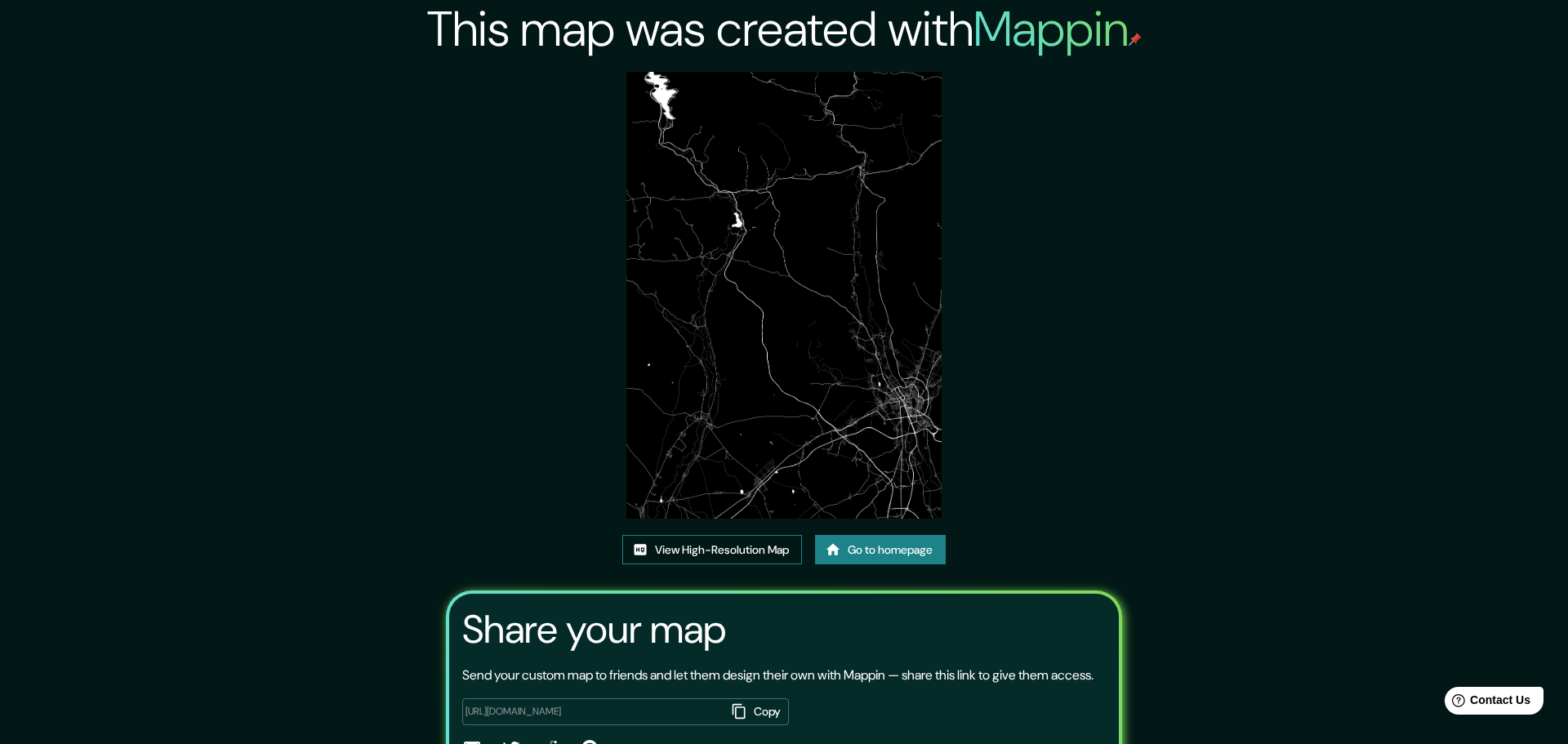
click at [638, 544] on icon at bounding box center [640, 549] width 12 height 11
click at [705, 535] on link "View High-Resolution Map" at bounding box center [712, 550] width 180 height 30
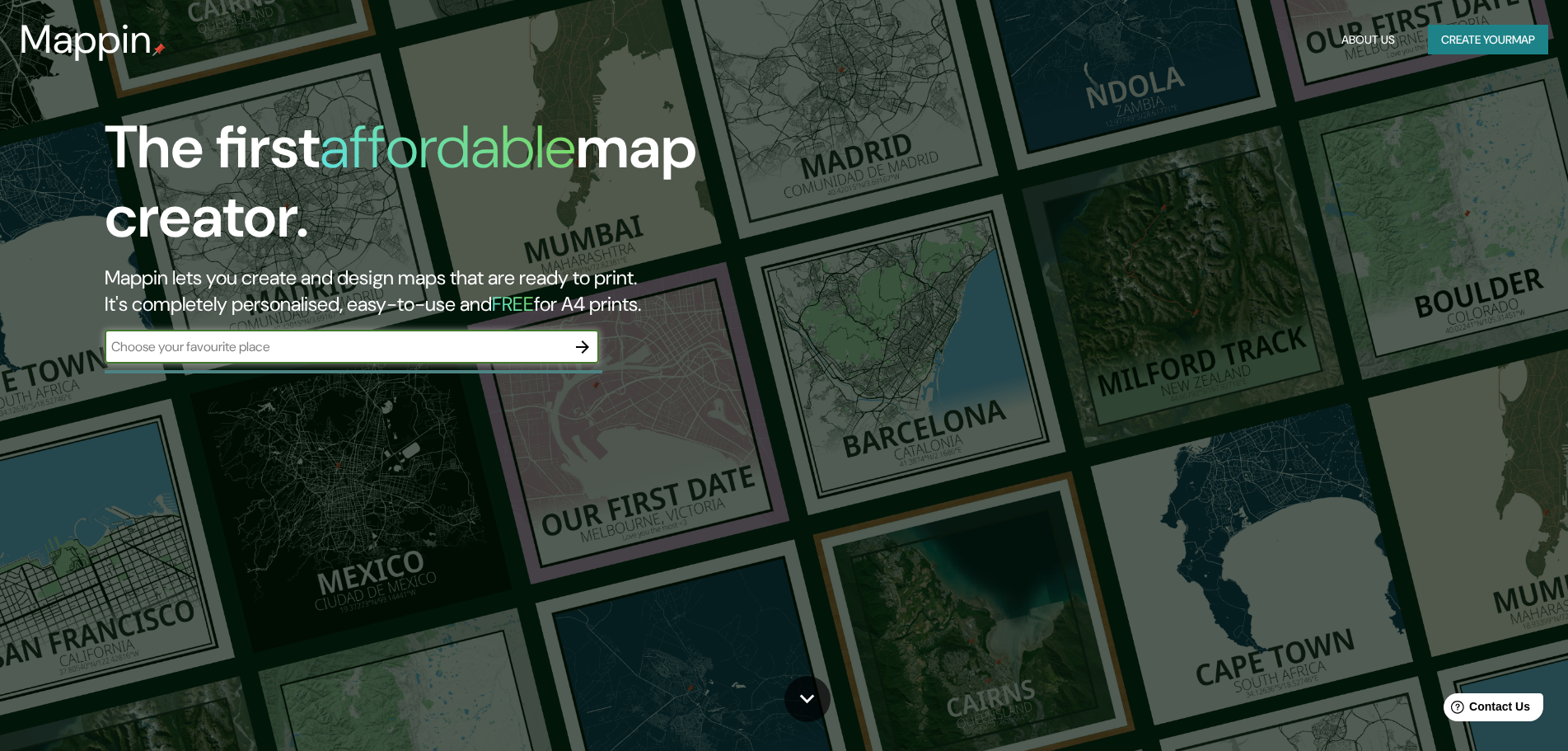
click at [355, 340] on input "text" at bounding box center [335, 346] width 462 height 19
click at [583, 354] on icon "button" at bounding box center [582, 347] width 20 height 20
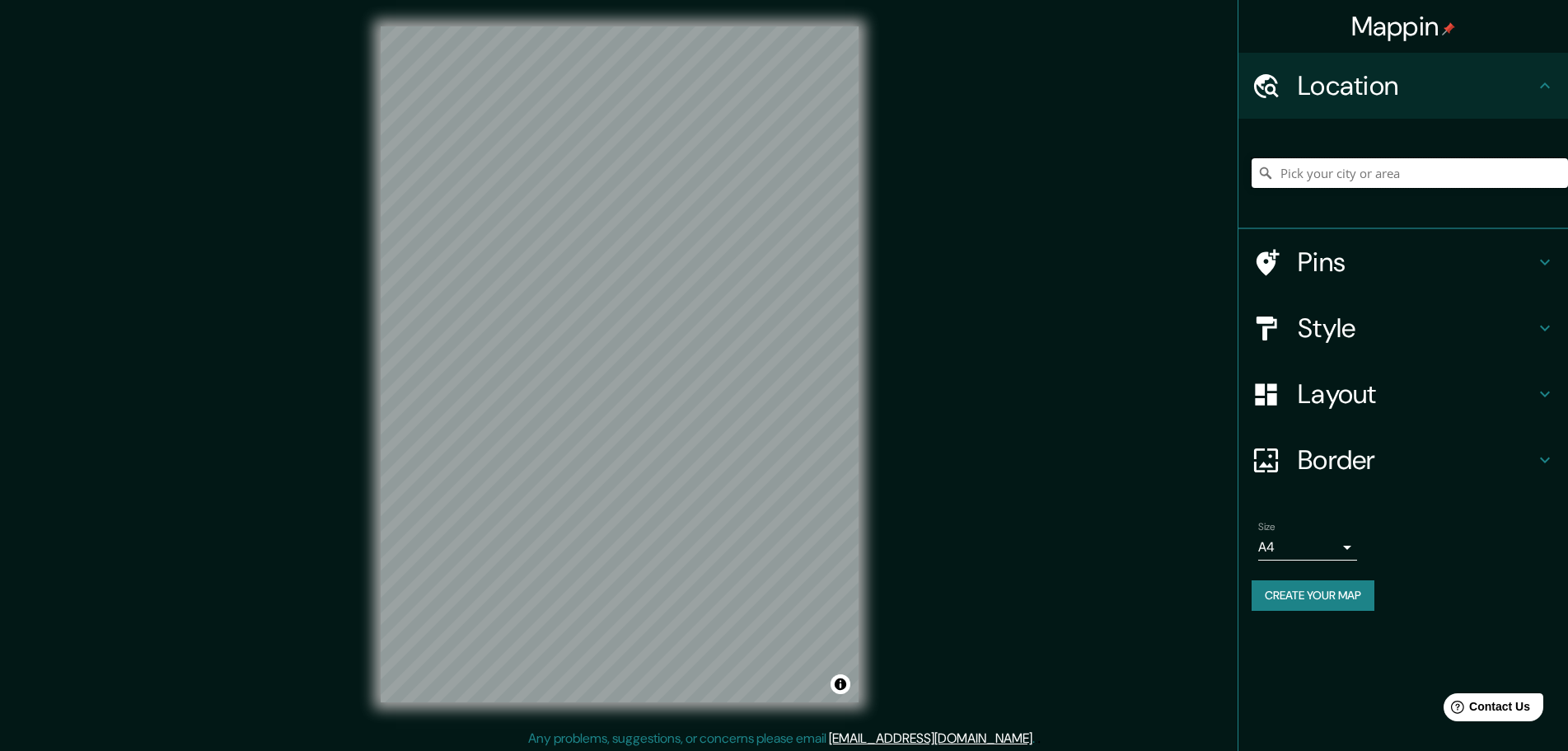
click at [1327, 174] on input "Pick your city or area" at bounding box center [1409, 173] width 316 height 29
click at [1332, 335] on h4 "Style" at bounding box center [1416, 327] width 238 height 33
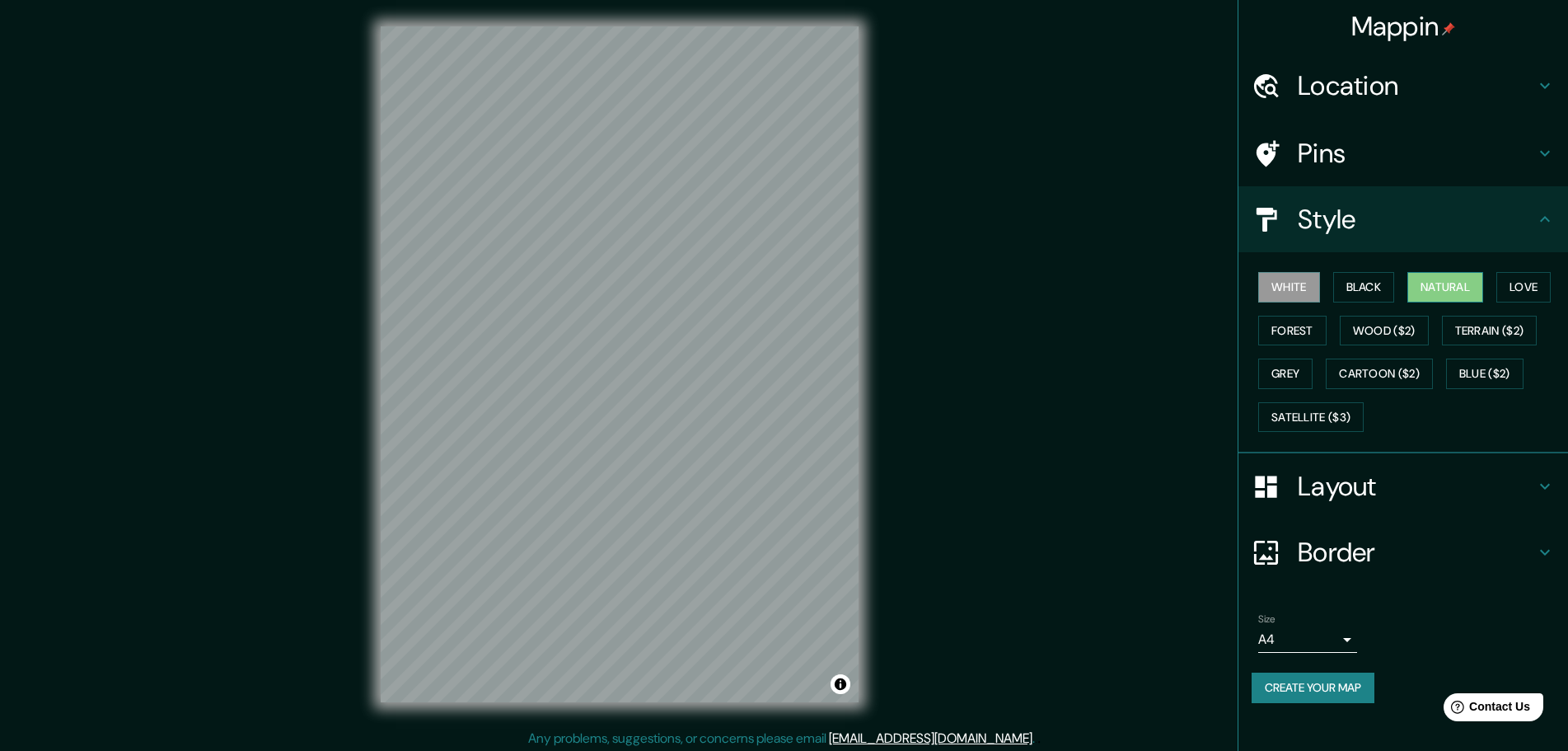
click at [1462, 296] on button "Natural" at bounding box center [1446, 287] width 76 height 30
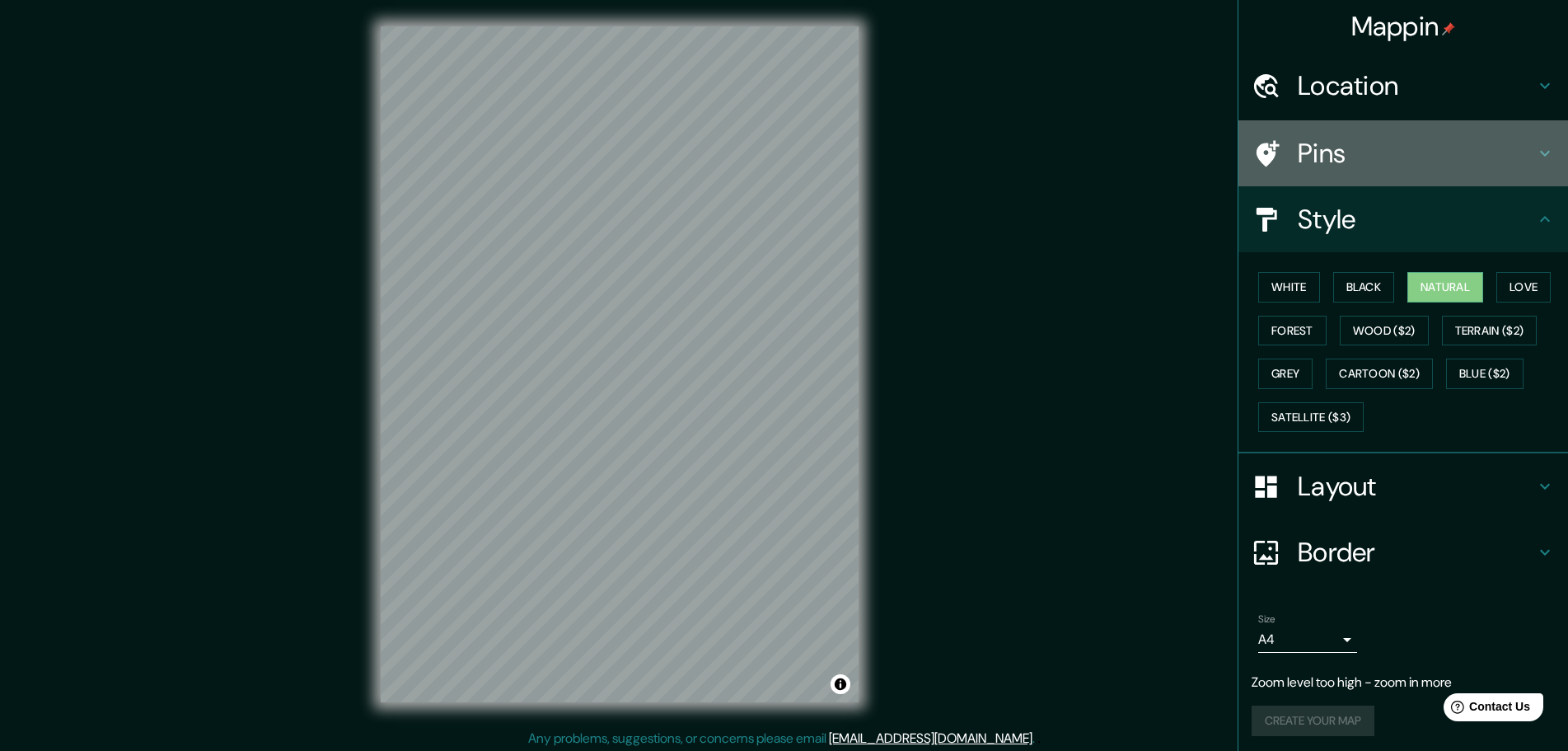
click at [1339, 147] on h4 "Pins" at bounding box center [1416, 153] width 238 height 33
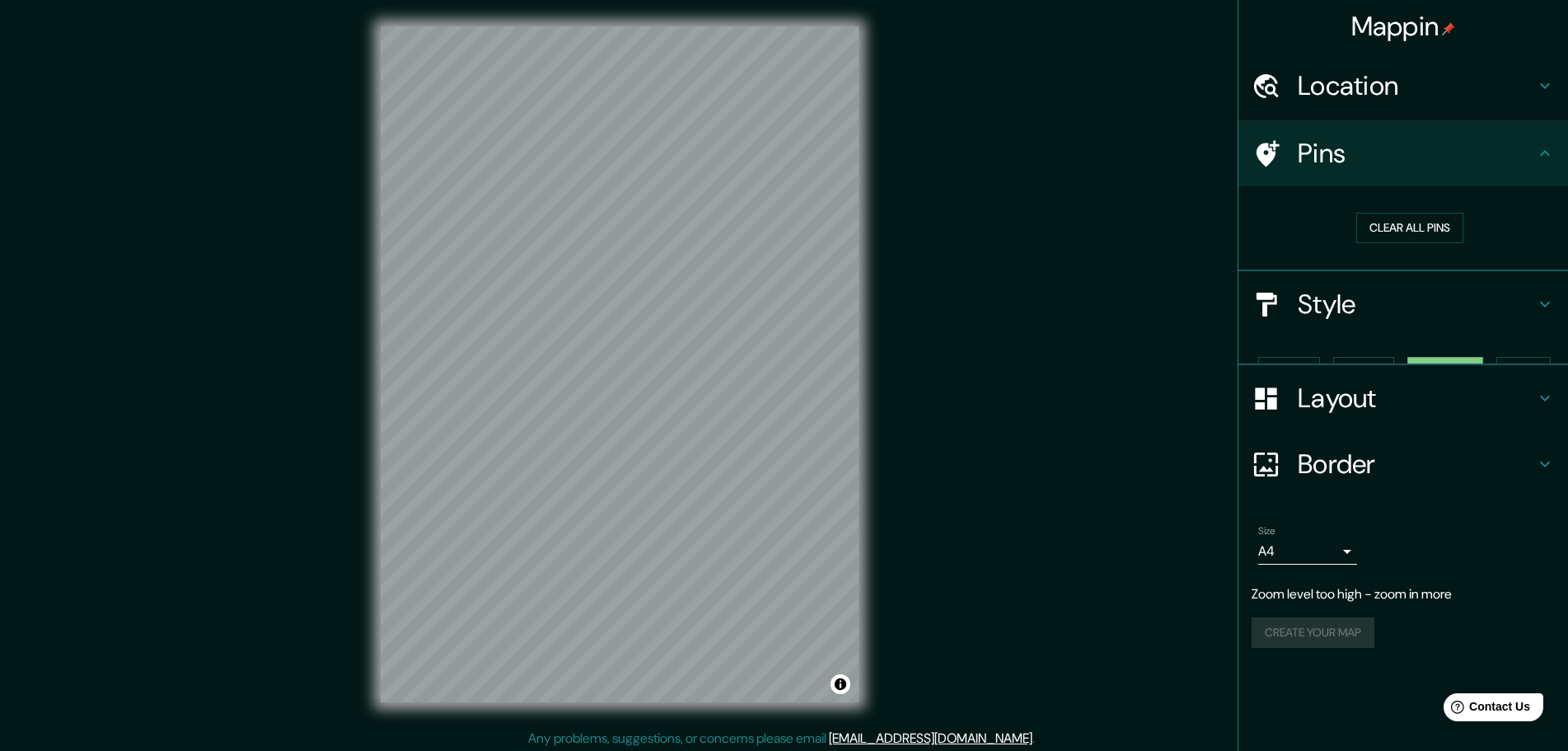
click at [1346, 63] on div "Location" at bounding box center [1404, 86] width 330 height 66
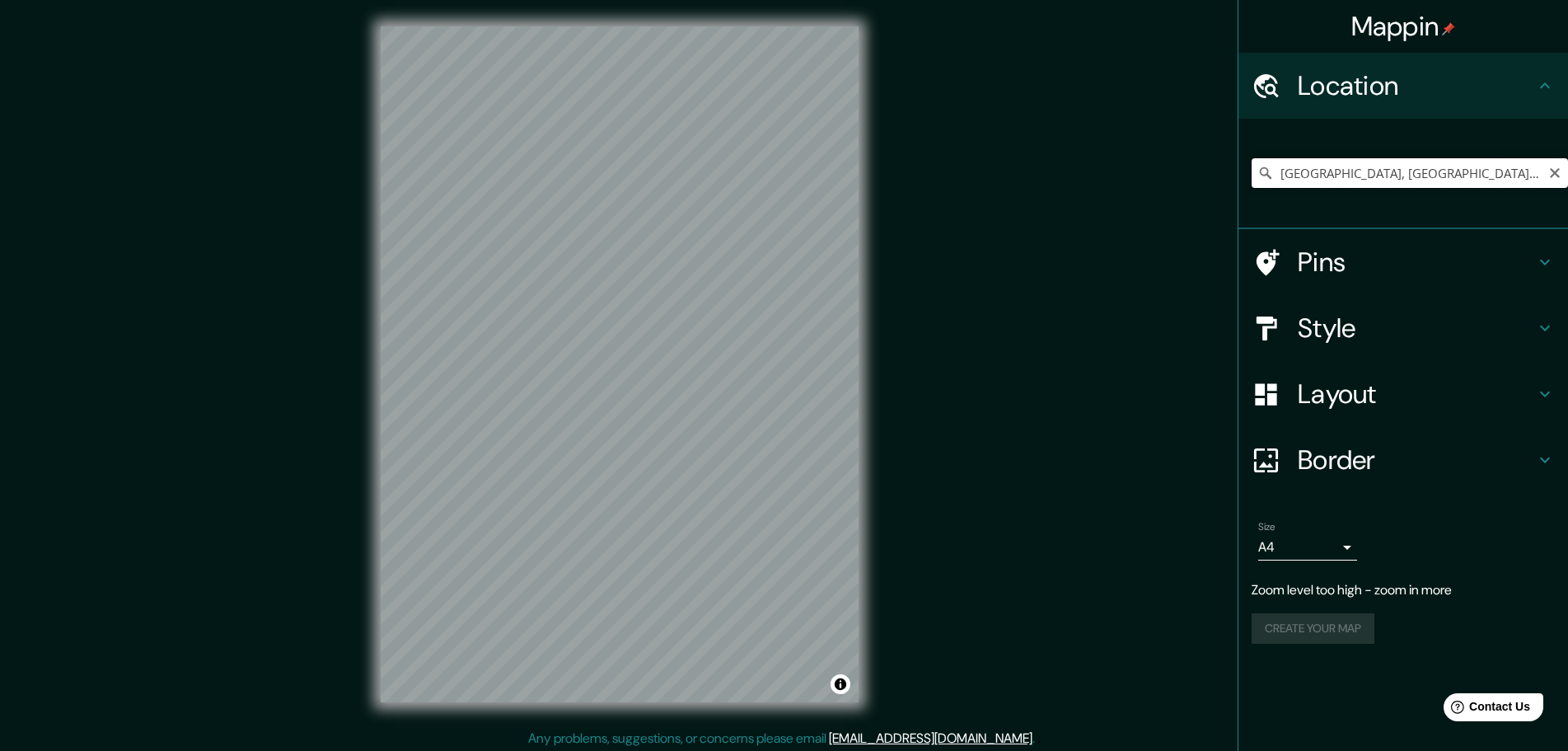
click at [1346, 172] on input "León, Guanajuato, México" at bounding box center [1409, 173] width 316 height 29
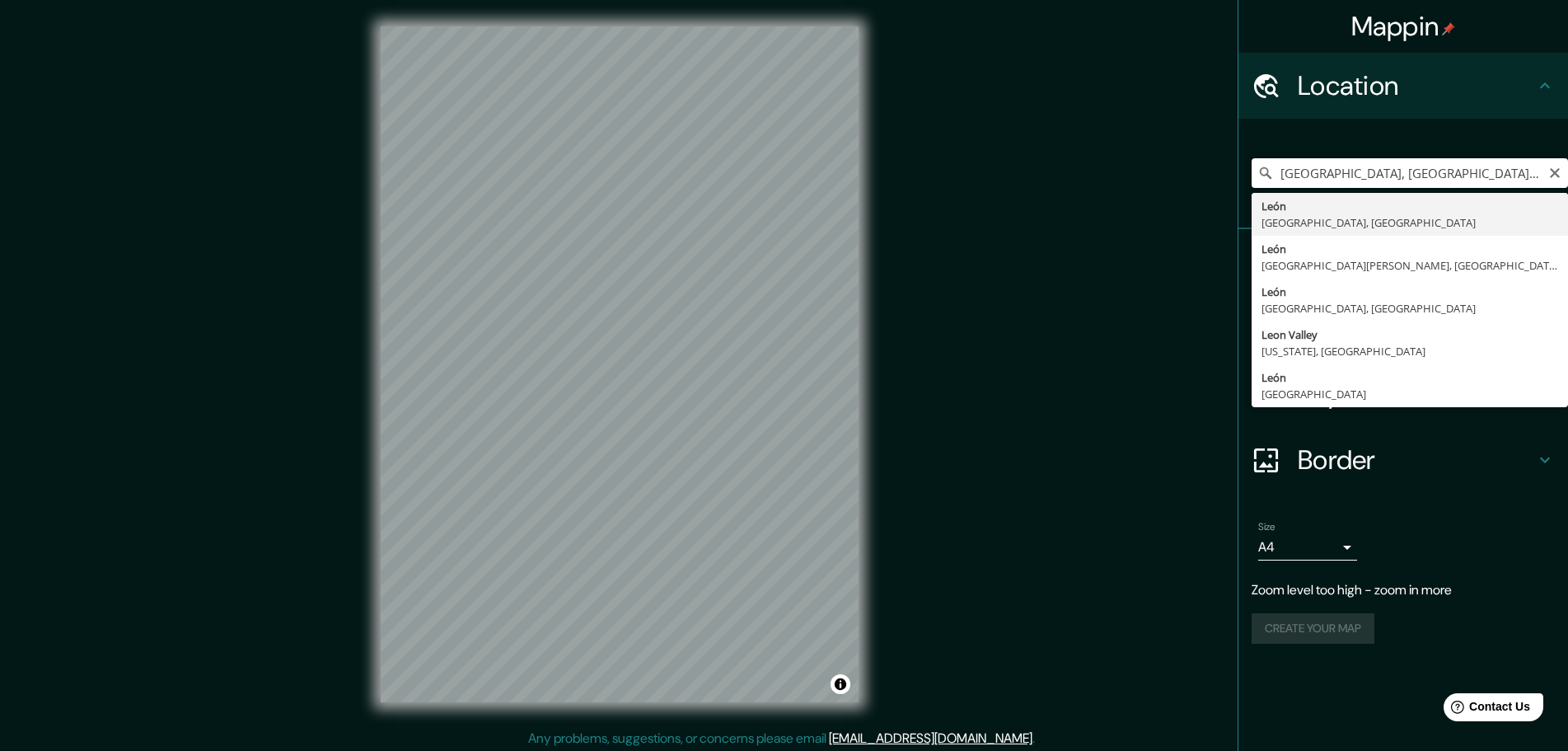
drag, startPoint x: 1455, startPoint y: 177, endPoint x: 1314, endPoint y: 200, distance: 142.9
type input "León, provincia de León, España"
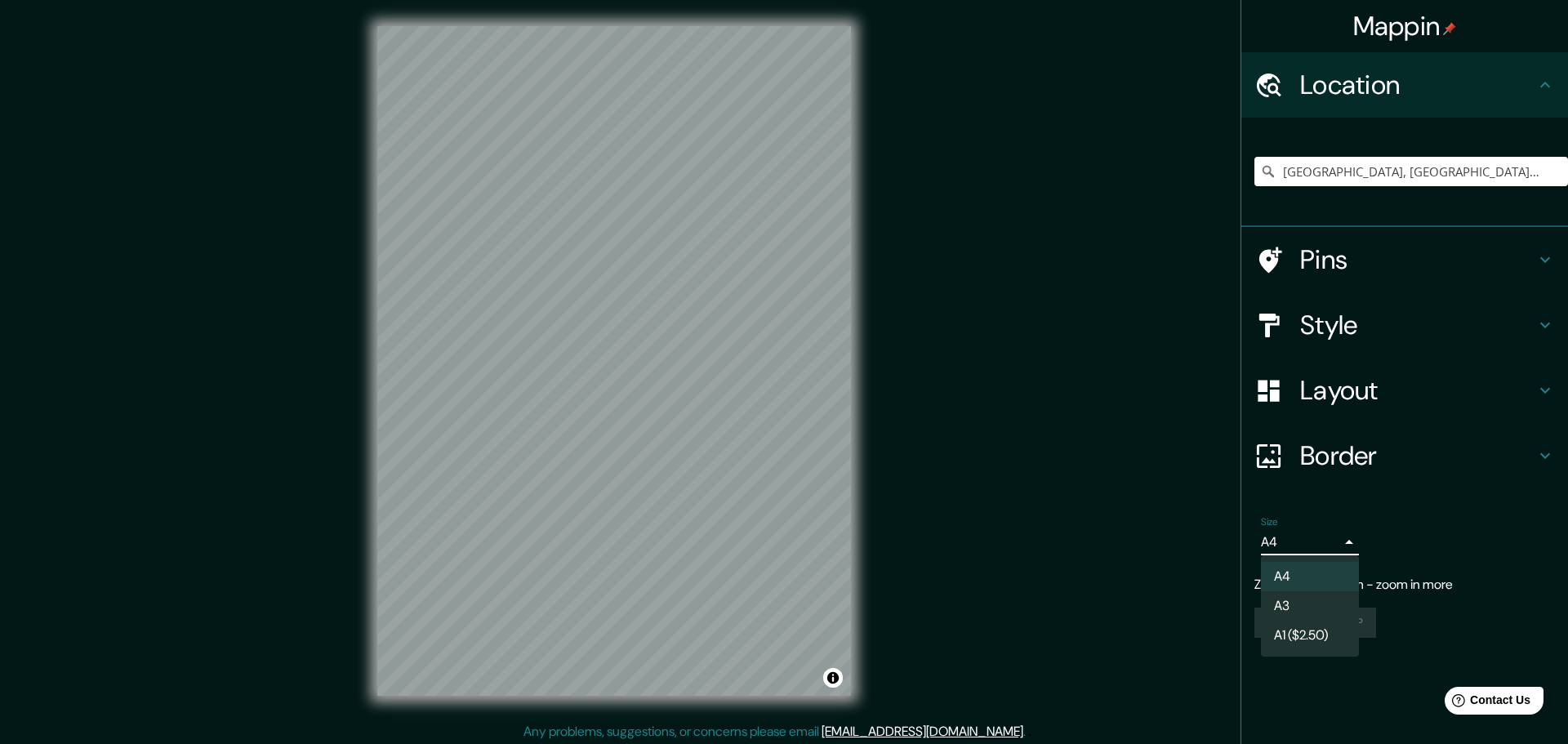
click at [1328, 542] on body "Mappin Location León, provincia de León, España Pins Style Layout Border Choose…" at bounding box center [784, 372] width 1568 height 744
click at [1297, 610] on li "A3" at bounding box center [1311, 605] width 98 height 29
type input "a4"
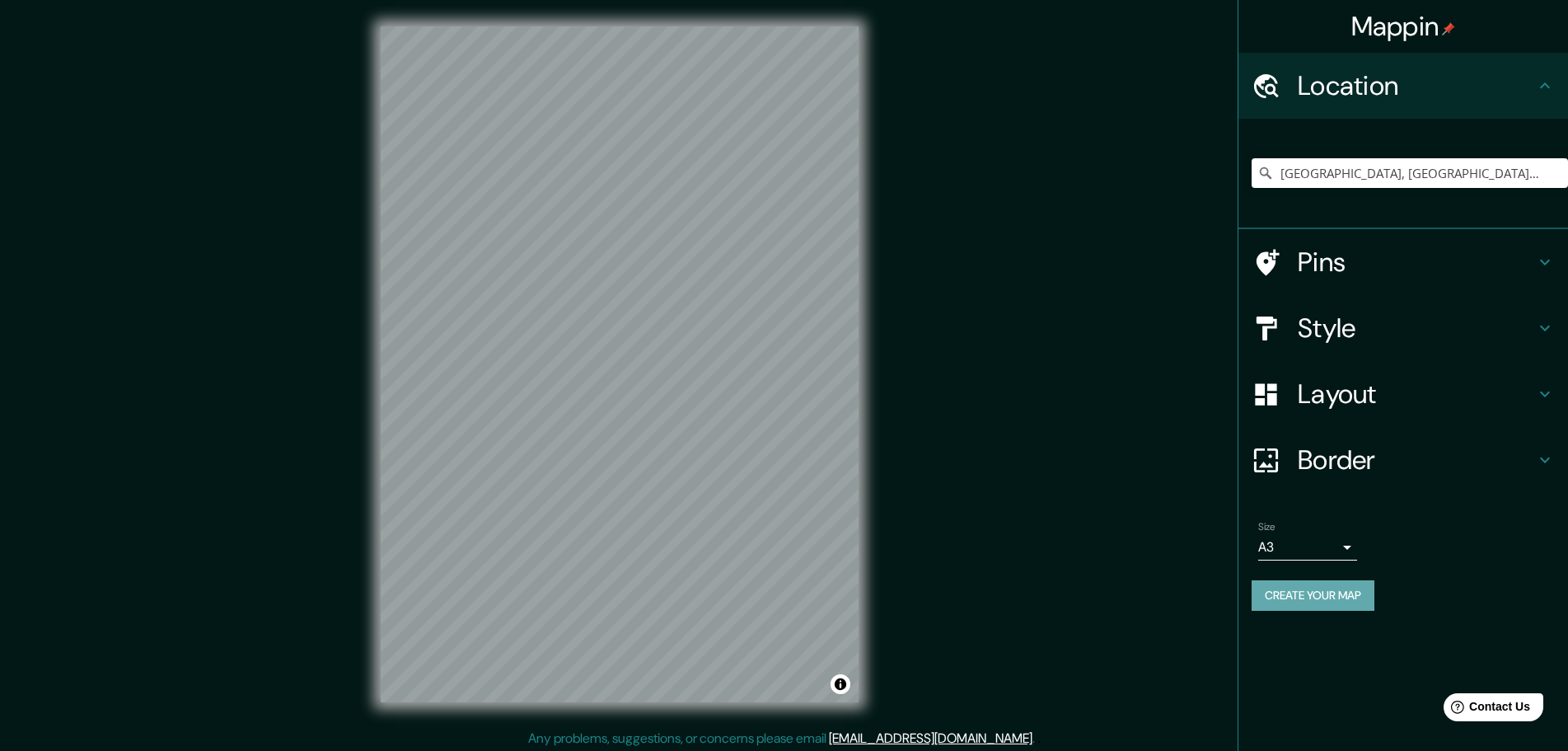
click at [1362, 590] on button "Create your map" at bounding box center [1313, 596] width 123 height 30
